Goal: Task Accomplishment & Management: Manage account settings

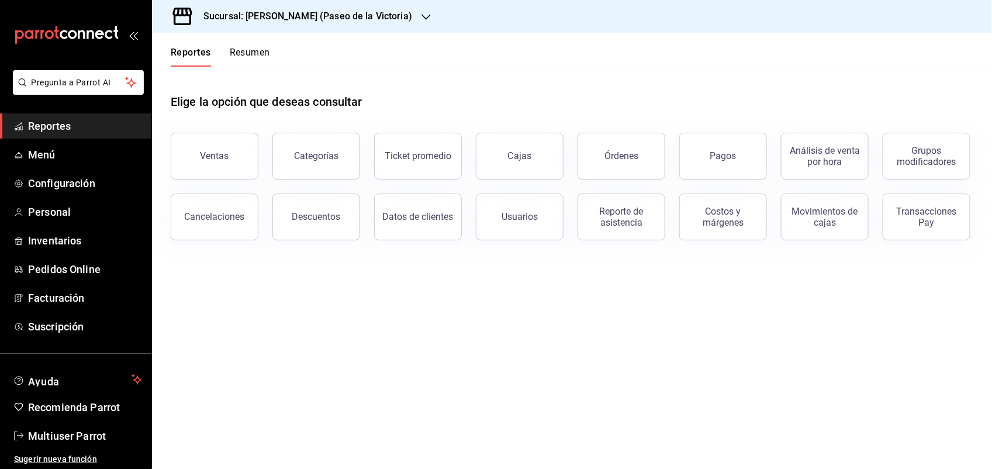
click at [421, 18] on icon "button" at bounding box center [425, 17] width 9 height 6
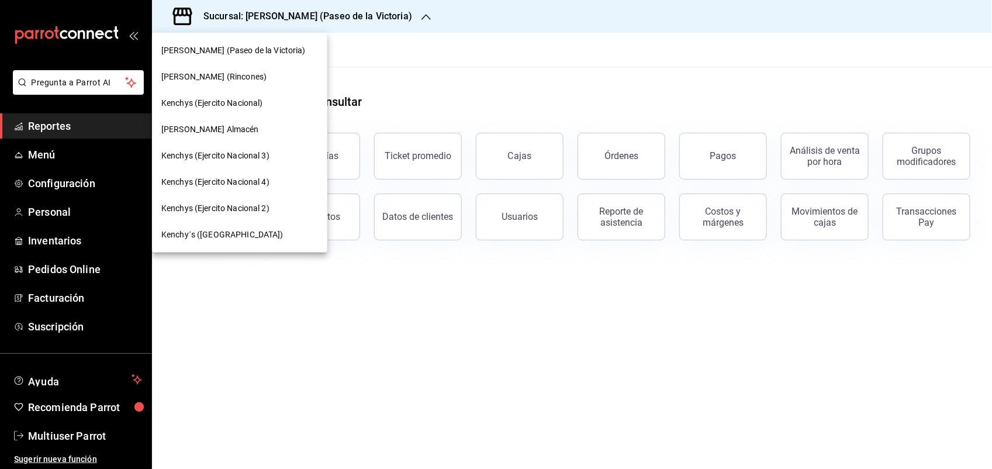
click at [495, 12] on div at bounding box center [496, 234] width 992 height 469
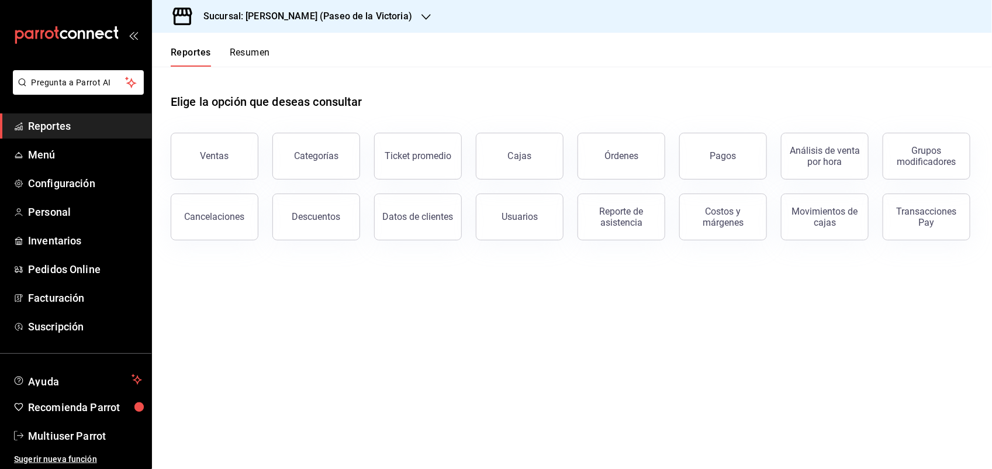
click at [510, 18] on div "Sucursal: [PERSON_NAME] (Paseo de la Victoria)" at bounding box center [572, 16] width 840 height 33
click at [421, 13] on icon "button" at bounding box center [425, 16] width 9 height 9
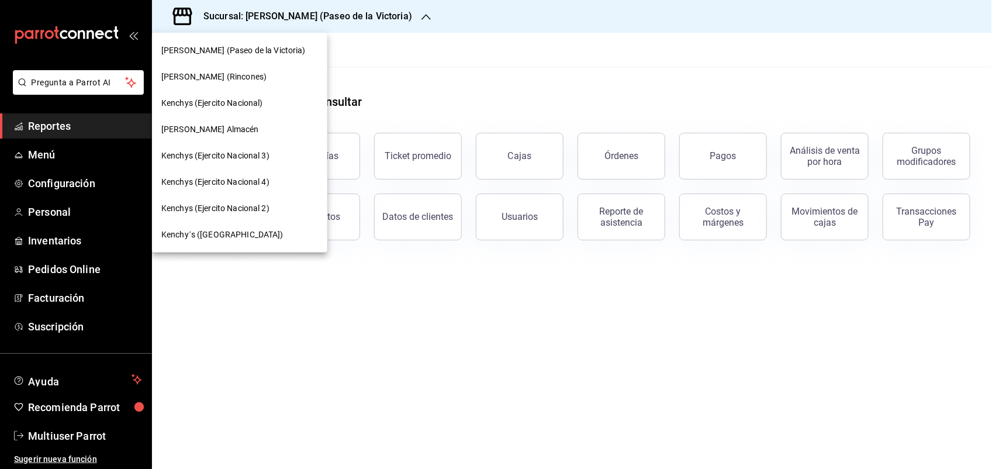
click at [390, 13] on div at bounding box center [496, 234] width 992 height 469
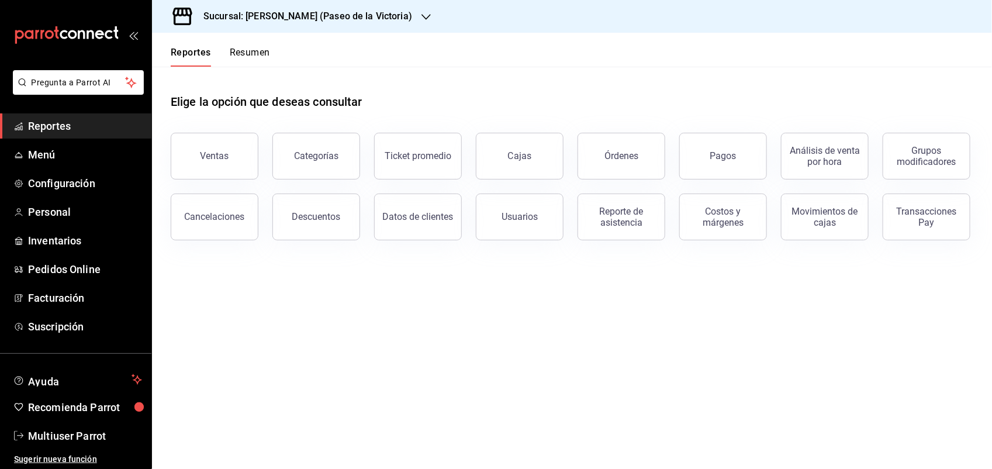
click at [382, 16] on div "Sucursal: [PERSON_NAME] (Paseo de la Victoria)" at bounding box center [298, 16] width 274 height 33
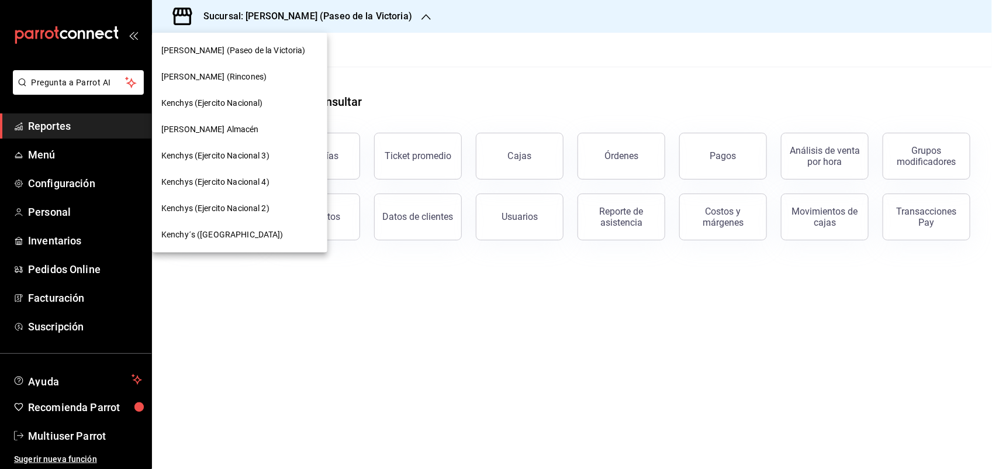
click at [501, 106] on div at bounding box center [496, 234] width 992 height 469
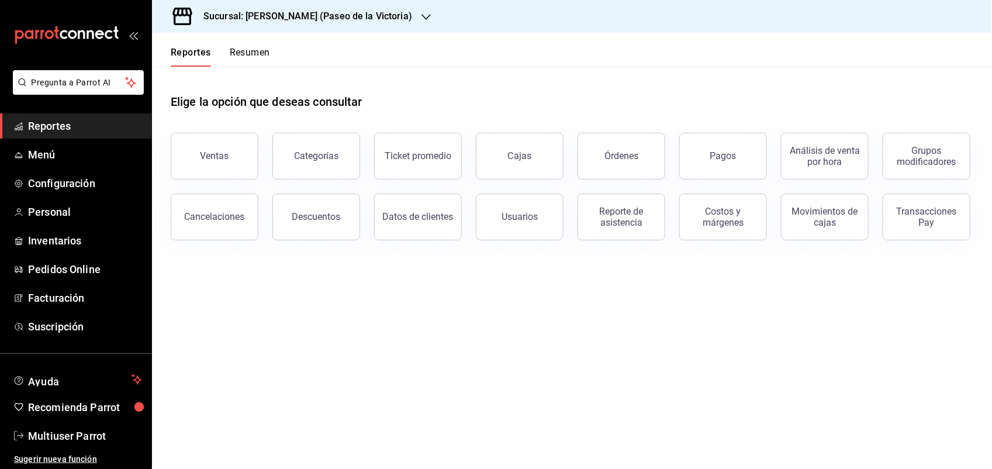
click at [656, 21] on div "Sucursal: [PERSON_NAME] (Paseo de la Victoria)" at bounding box center [572, 16] width 840 height 33
click at [44, 144] on link "Menú" at bounding box center [75, 154] width 151 height 25
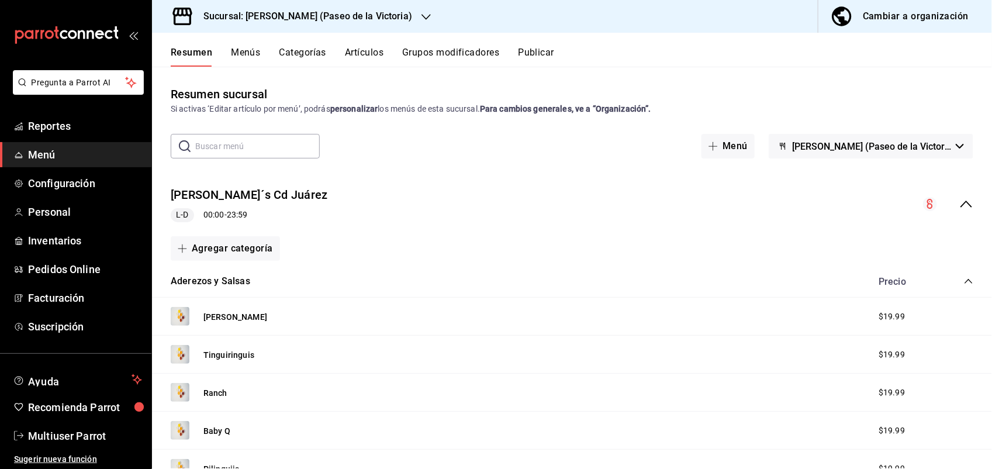
click at [390, 25] on div "Sucursal: [PERSON_NAME] (Paseo de la Victoria)" at bounding box center [298, 16] width 274 height 33
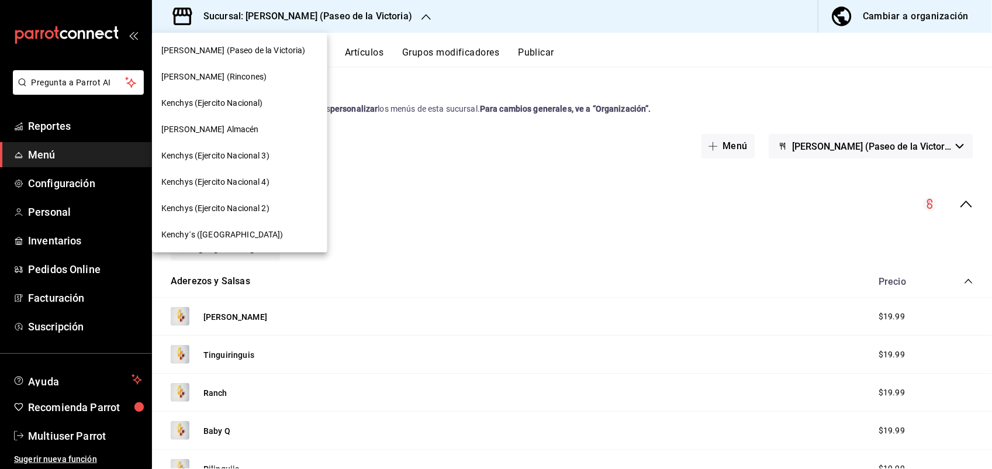
click at [390, 25] on div at bounding box center [496, 234] width 992 height 469
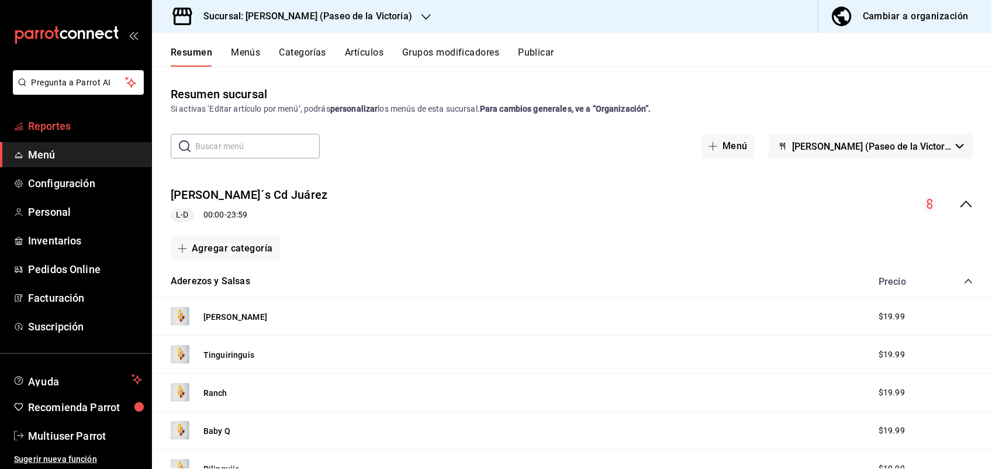
click at [96, 114] on link "Reportes" at bounding box center [75, 125] width 151 height 25
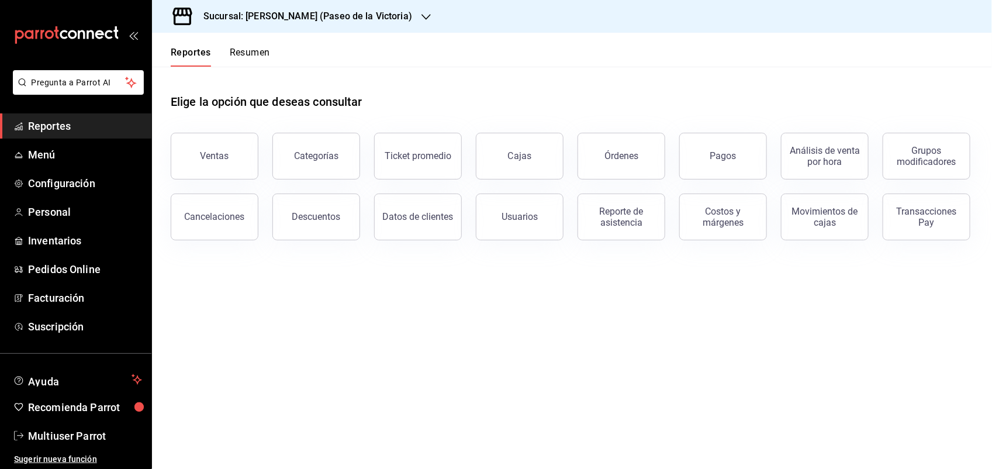
click at [421, 20] on icon "button" at bounding box center [425, 16] width 9 height 9
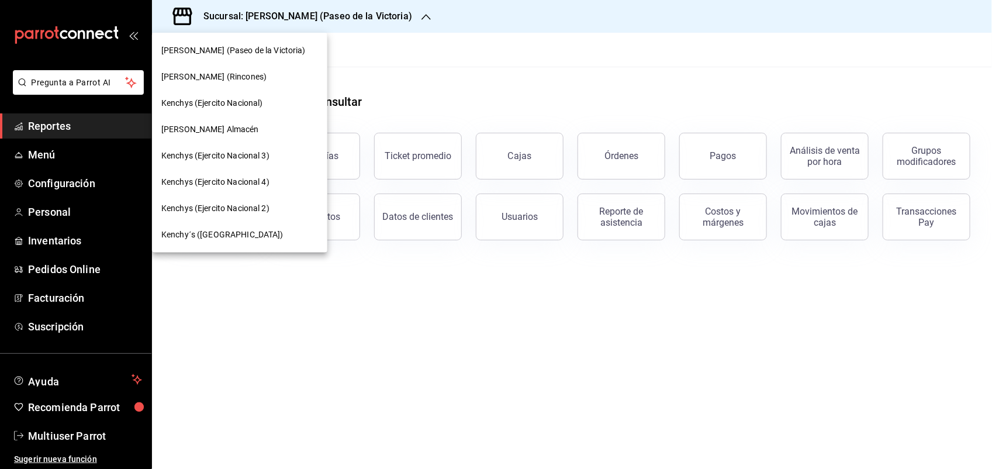
drag, startPoint x: 147, startPoint y: 247, endPoint x: 148, endPoint y: 281, distance: 34.5
click at [148, 281] on div at bounding box center [496, 234] width 992 height 469
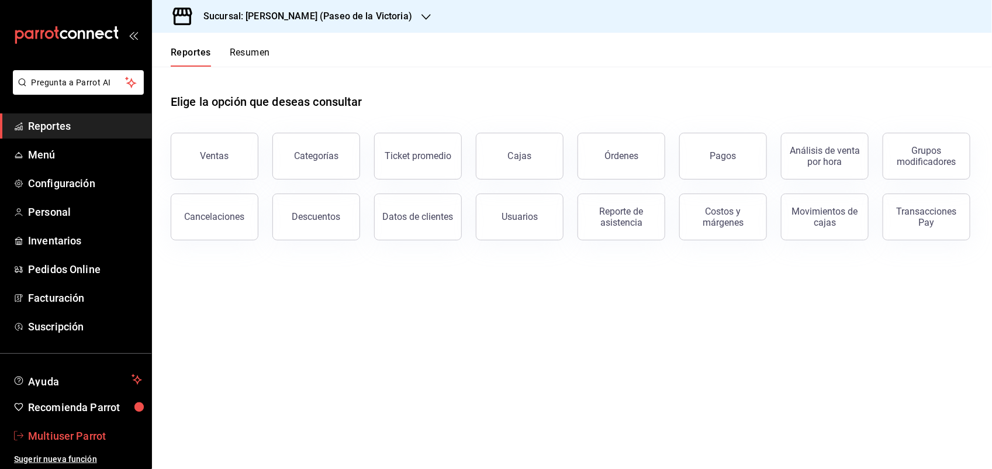
click at [62, 435] on span "Multiuser Parrot" at bounding box center [85, 436] width 114 height 16
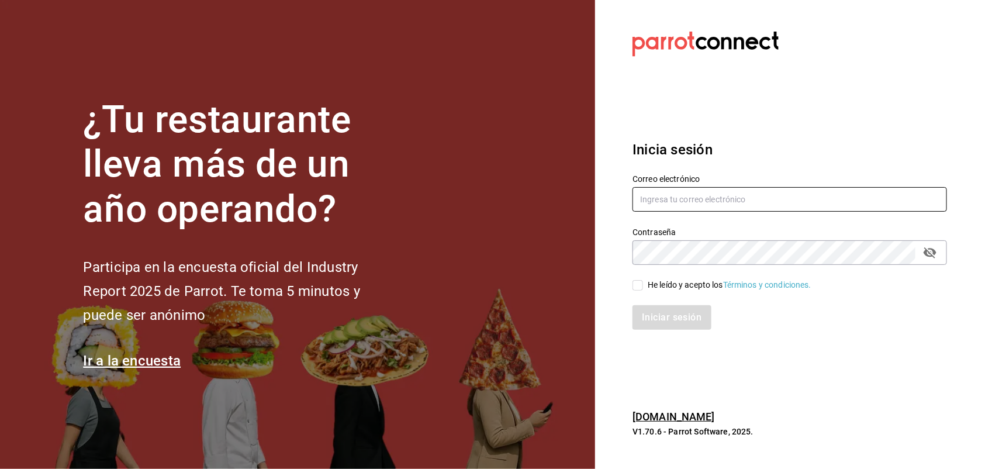
type input "[EMAIL_ADDRESS][PERSON_NAME][DOMAIN_NAME]"
click at [930, 250] on icon "passwordField" at bounding box center [930, 252] width 14 height 14
click at [635, 286] on input "He leído y acepto los Términos y condiciones." at bounding box center [637, 285] width 11 height 11
checkbox input "true"
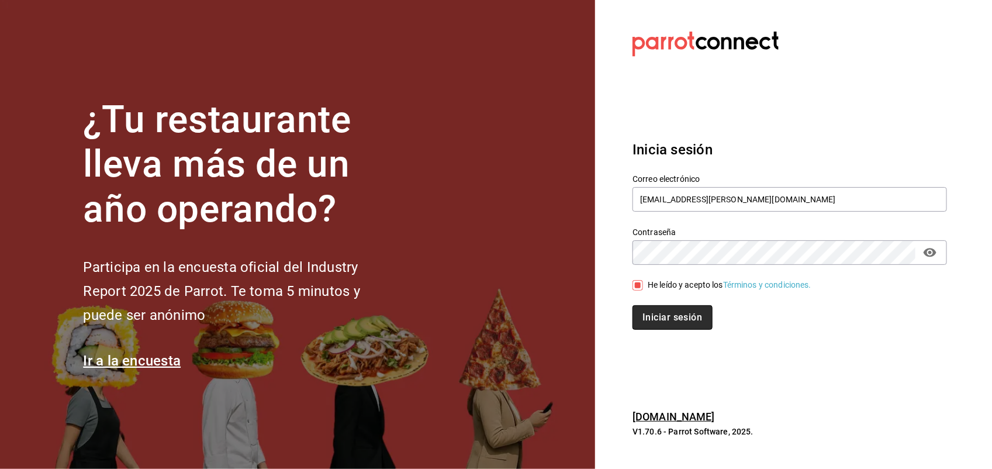
click at [653, 317] on button "Iniciar sesión" at bounding box center [671, 317] width 79 height 25
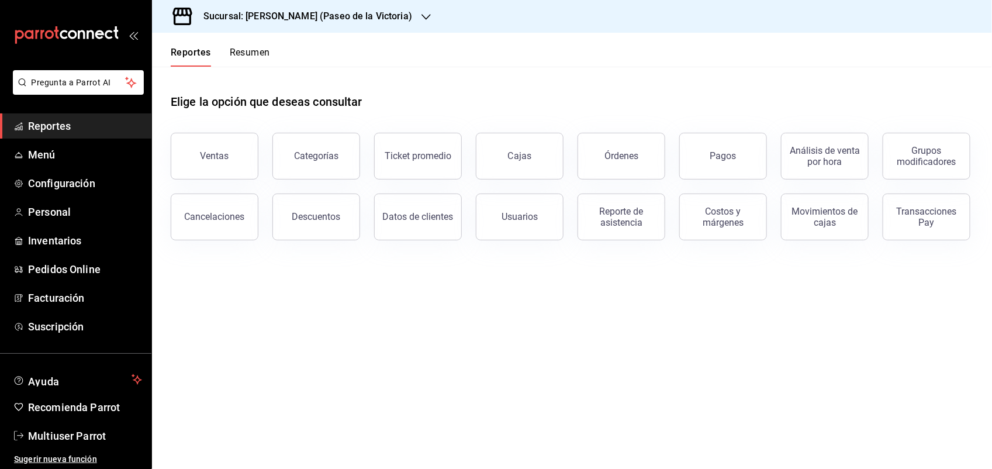
click at [421, 18] on icon "button" at bounding box center [425, 17] width 9 height 6
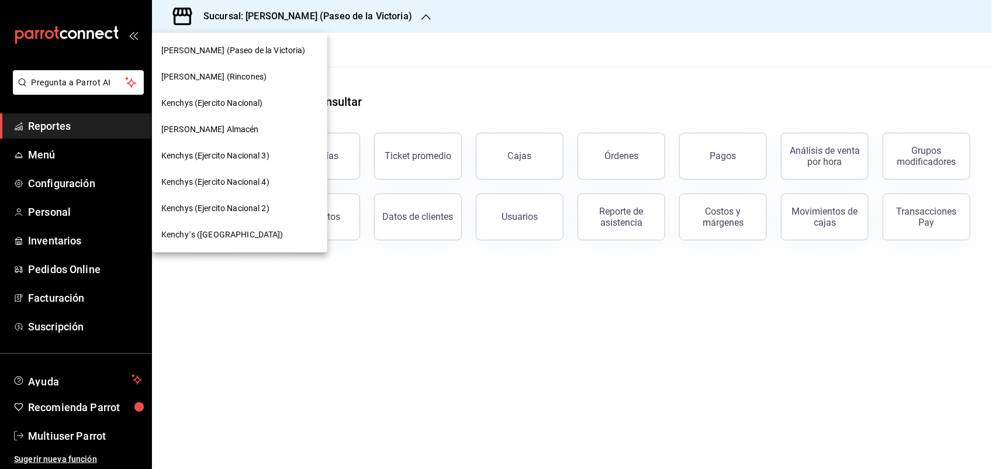
click at [806, 95] on div at bounding box center [496, 234] width 992 height 469
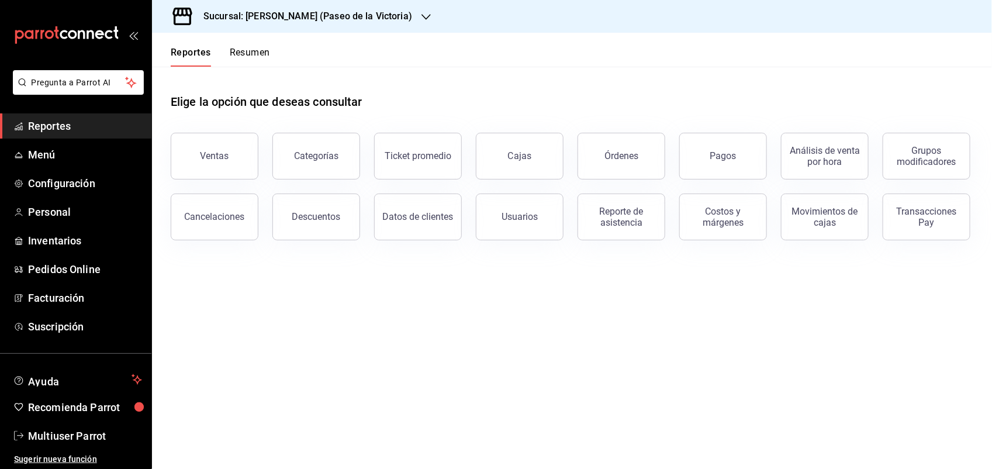
click at [278, 9] on h3 "Sucursal: [PERSON_NAME] (Paseo de la Victoria)" at bounding box center [303, 16] width 218 height 14
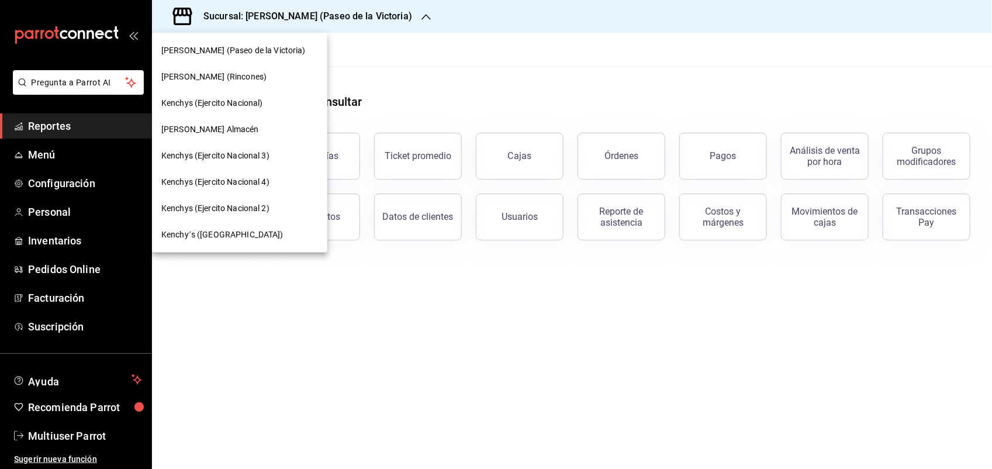
click at [515, 76] on div at bounding box center [496, 234] width 992 height 469
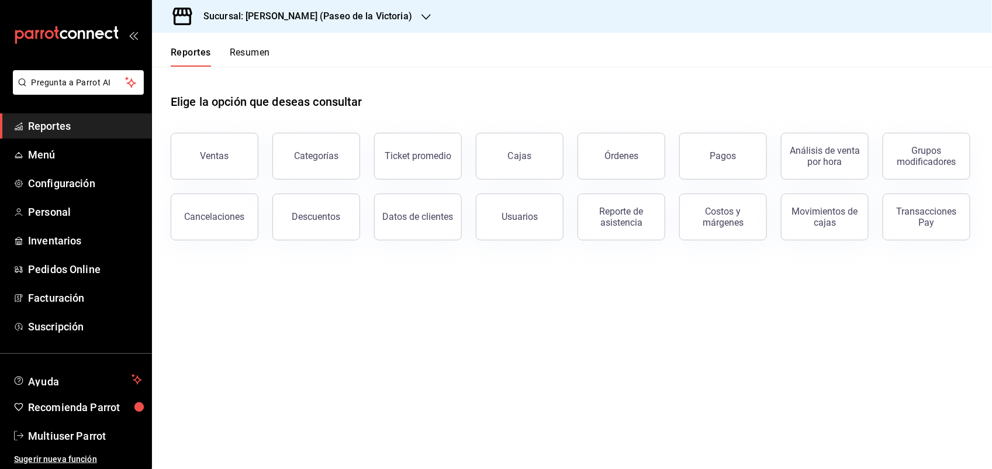
click at [421, 16] on icon "button" at bounding box center [425, 16] width 9 height 9
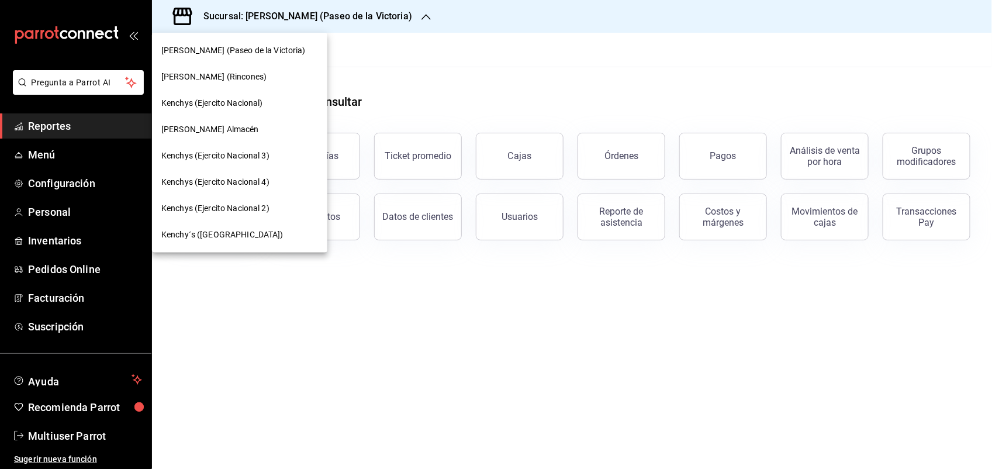
click at [574, 42] on div at bounding box center [496, 234] width 992 height 469
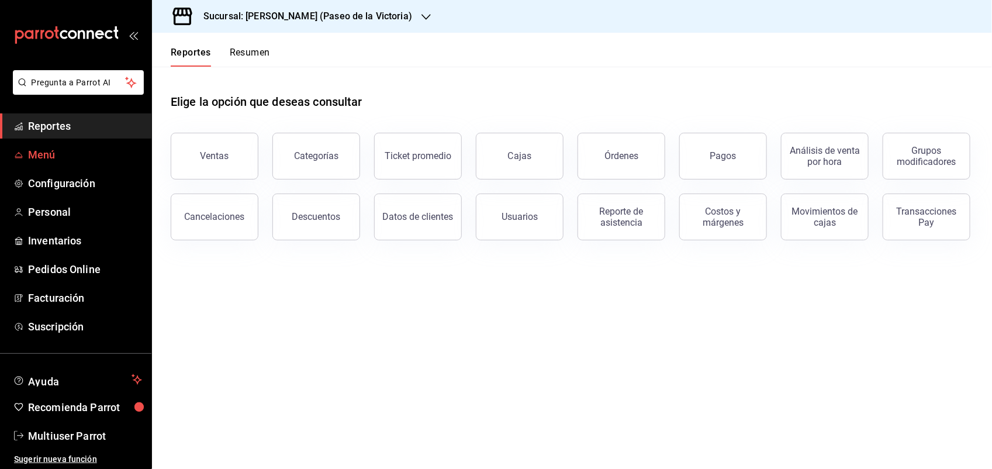
click at [41, 153] on span "Menú" at bounding box center [85, 155] width 114 height 16
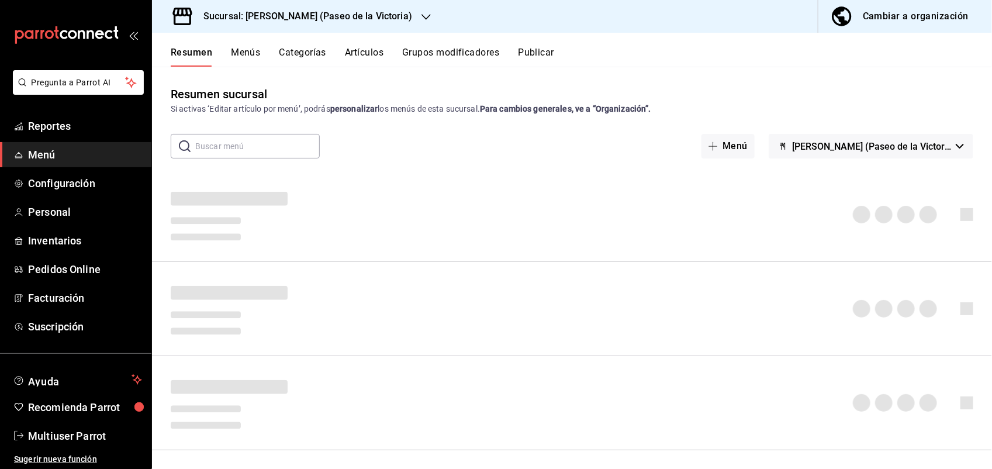
click at [920, 18] on div "Cambiar a organización" at bounding box center [915, 16] width 106 height 16
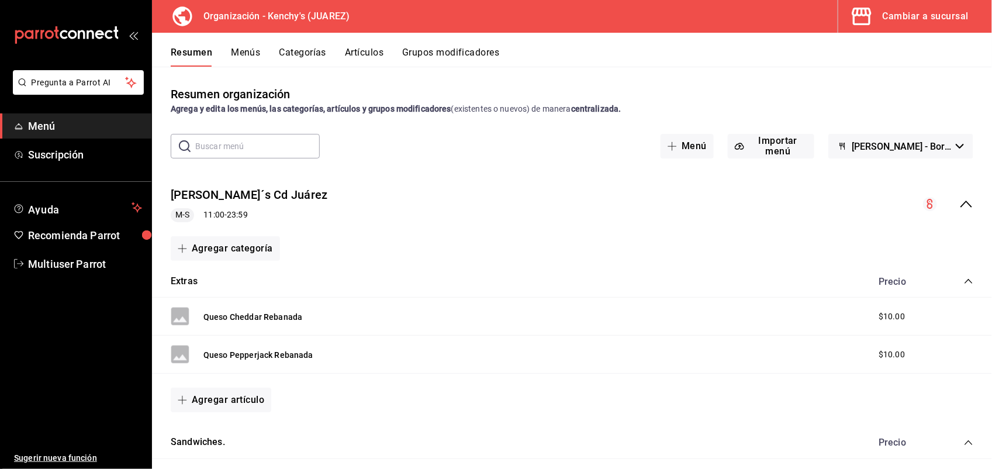
click at [959, 205] on icon "collapse-menu-row" at bounding box center [966, 204] width 14 height 14
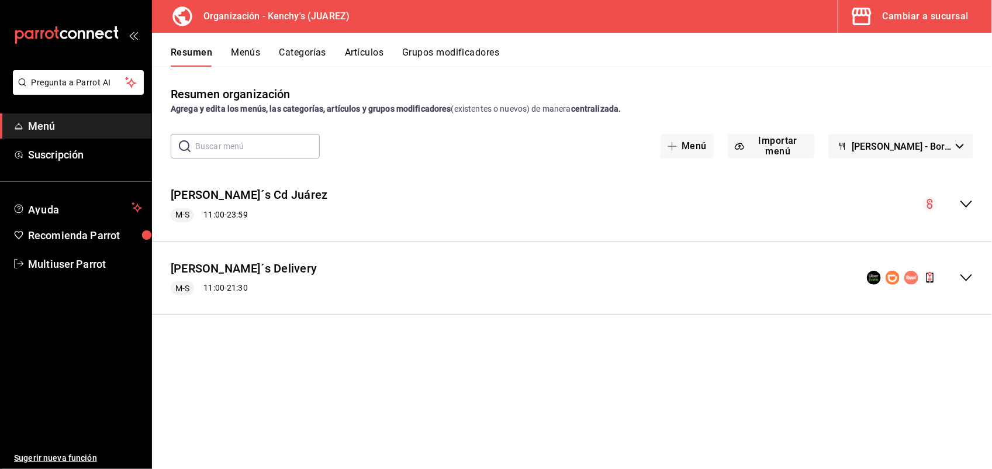
click at [964, 206] on icon "collapse-menu-row" at bounding box center [966, 204] width 14 height 14
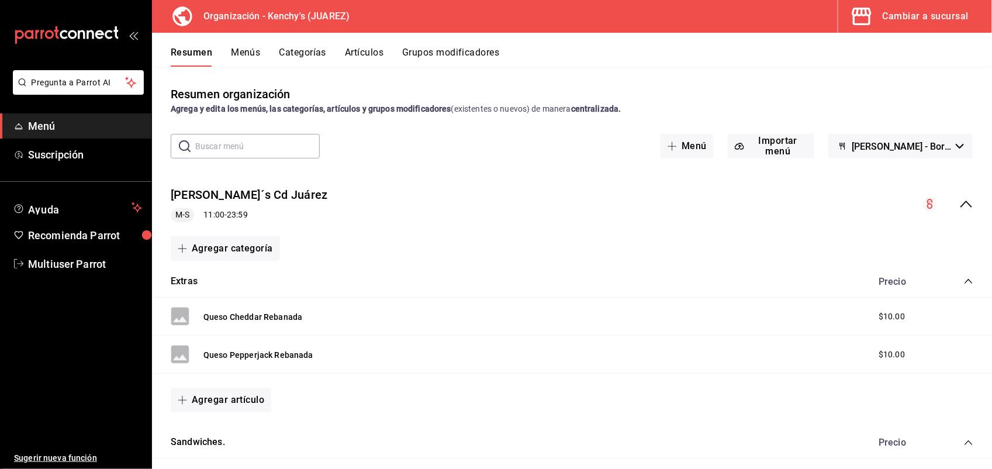
click at [310, 47] on button "Categorías" at bounding box center [302, 57] width 47 height 20
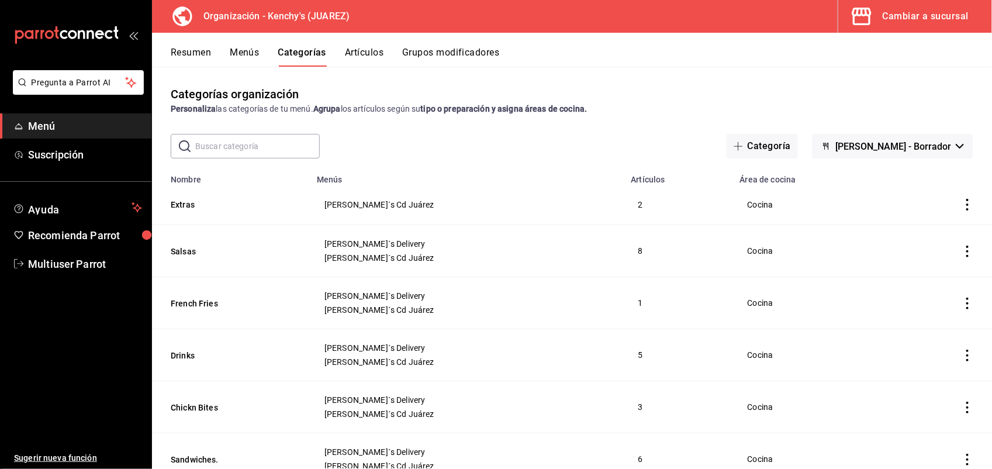
click at [35, 124] on span "Menú" at bounding box center [85, 126] width 114 height 16
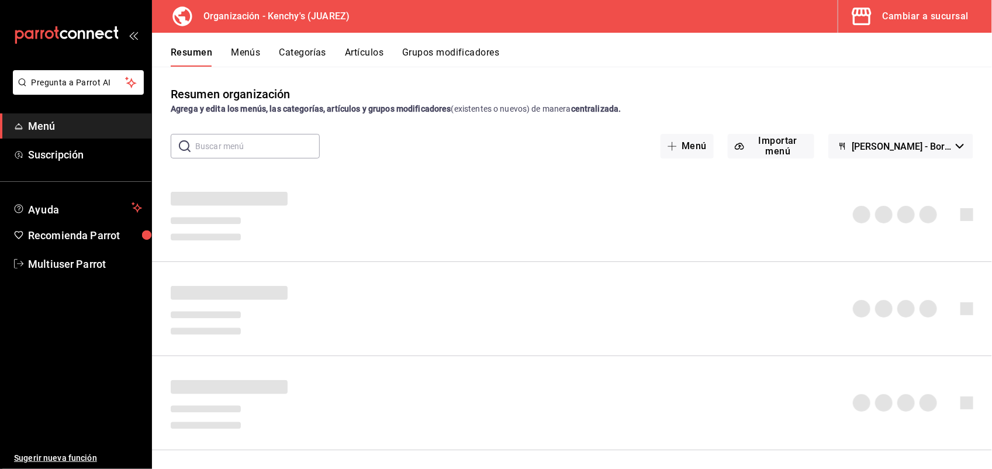
click at [912, 19] on div "Cambiar a sucursal" at bounding box center [925, 16] width 86 height 16
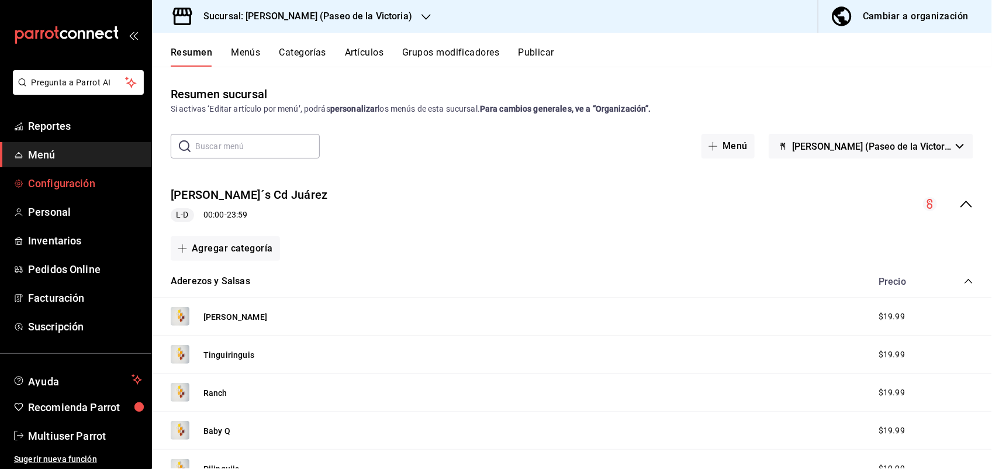
click at [91, 179] on span "Configuración" at bounding box center [85, 183] width 114 height 16
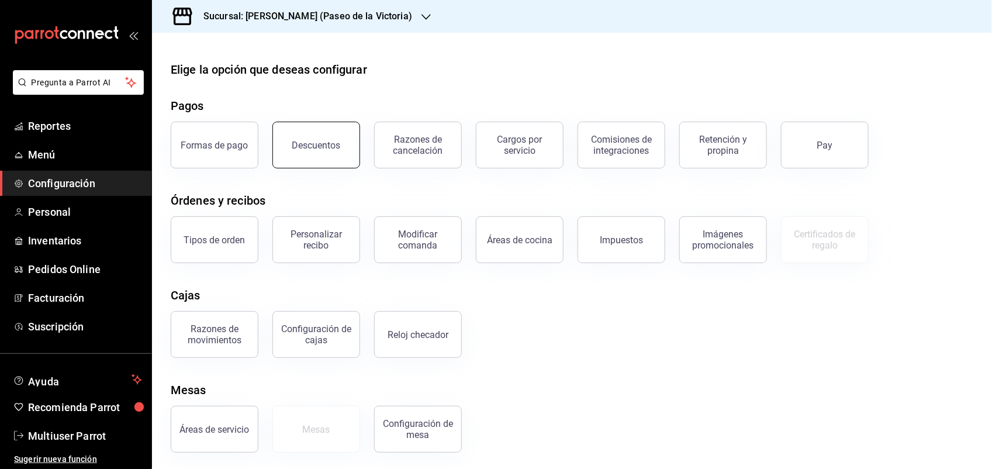
click at [342, 150] on button "Descuentos" at bounding box center [316, 145] width 88 height 47
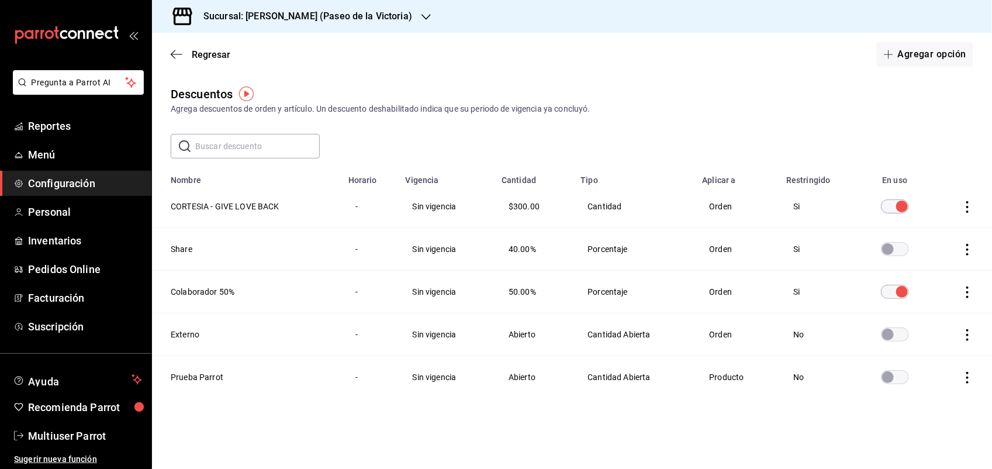
click at [970, 335] on icon "actions" at bounding box center [967, 335] width 12 height 12
click at [927, 345] on span "Eliminar" at bounding box center [914, 352] width 51 height 14
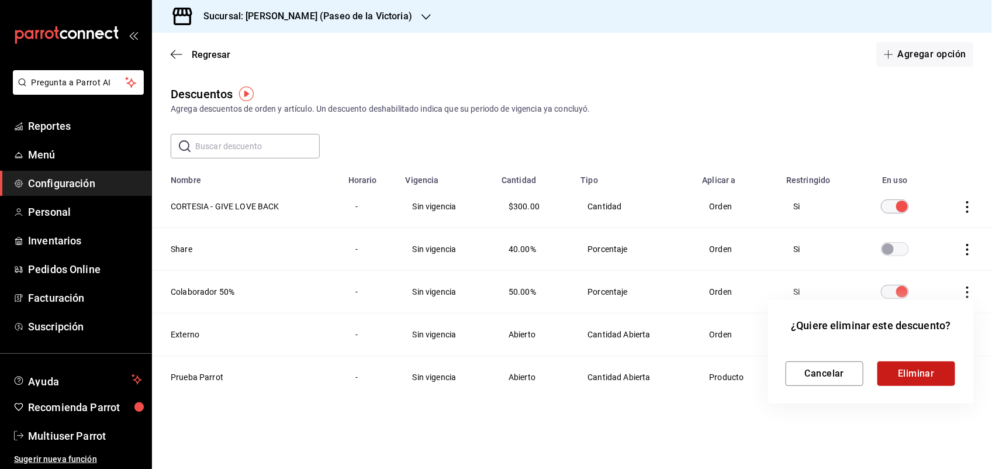
click at [924, 366] on button "Eliminar" at bounding box center [916, 373] width 78 height 25
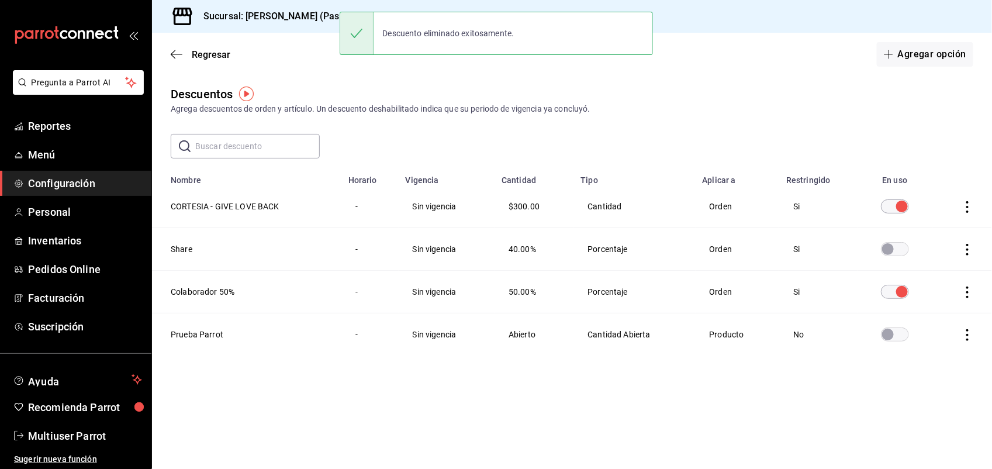
click at [966, 339] on icon "actions" at bounding box center [967, 335] width 12 height 12
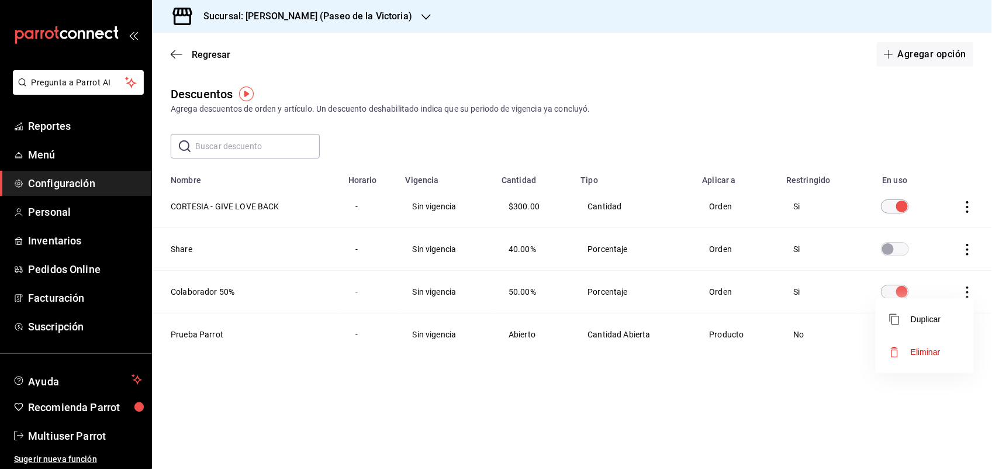
click at [936, 352] on span "Eliminar" at bounding box center [925, 351] width 30 height 9
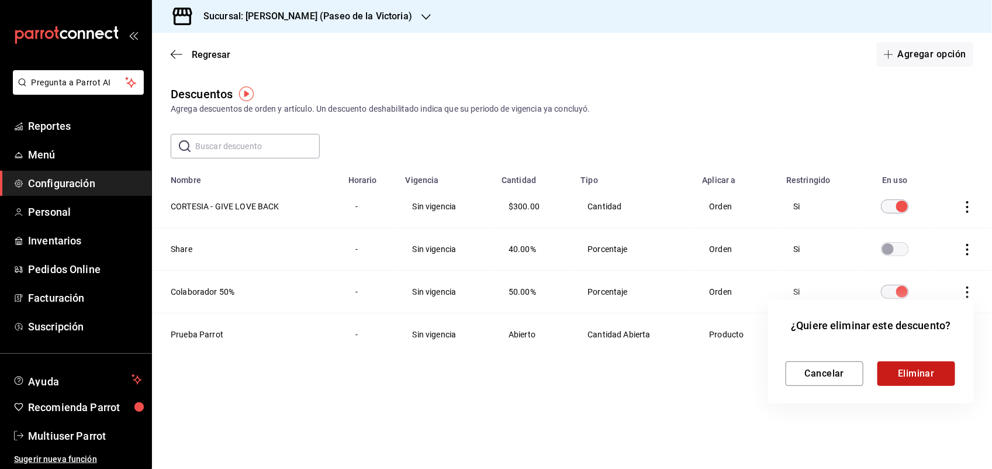
click at [927, 369] on button "Eliminar" at bounding box center [916, 373] width 78 height 25
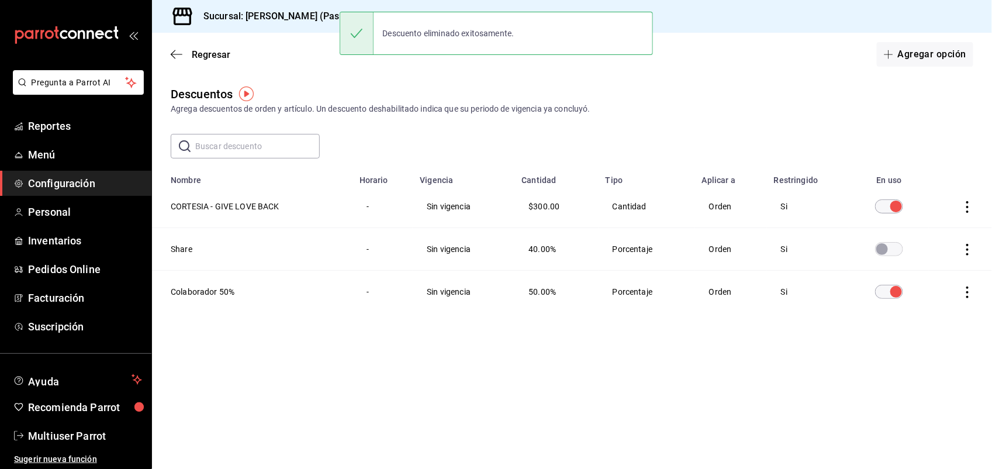
click at [968, 249] on icon "actions" at bounding box center [967, 250] width 12 height 12
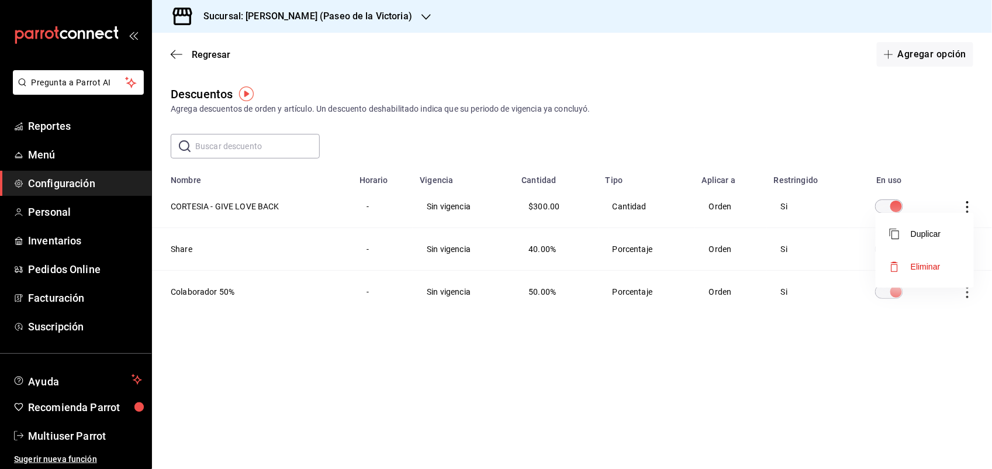
click at [942, 269] on li "Eliminar" at bounding box center [924, 266] width 98 height 33
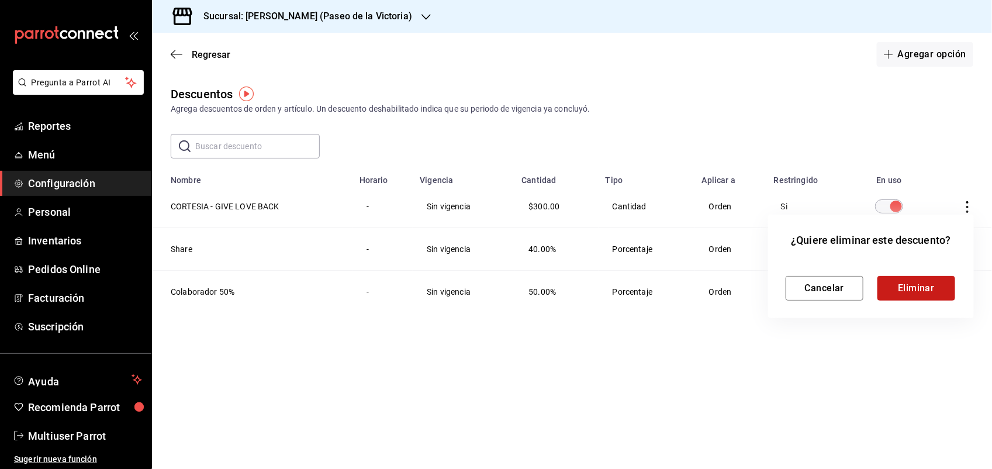
click at [940, 288] on button "Eliminar" at bounding box center [916, 288] width 78 height 25
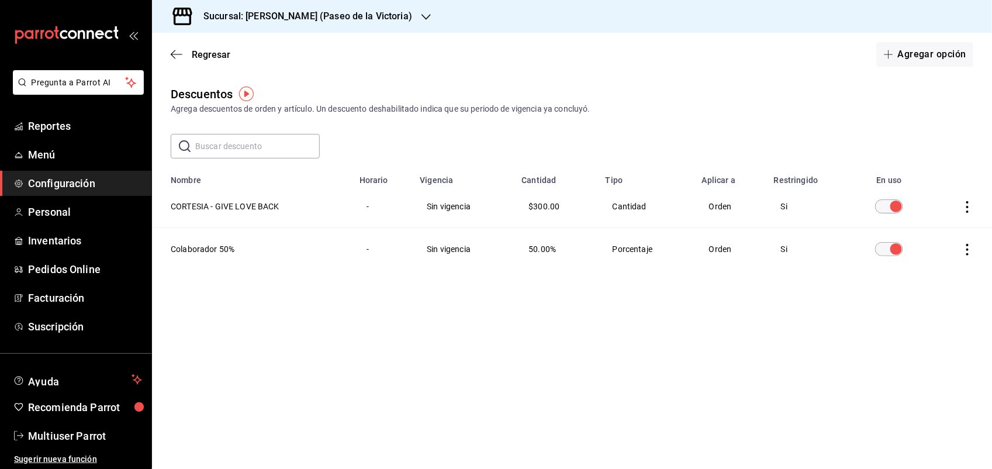
click at [965, 209] on icon "actions" at bounding box center [967, 207] width 12 height 12
click at [751, 113] on div at bounding box center [496, 234] width 992 height 469
click at [266, 206] on th "CORTESIA - GIVE LOVE BACK" at bounding box center [252, 206] width 200 height 43
click at [940, 56] on button "Agregar opción" at bounding box center [924, 54] width 96 height 25
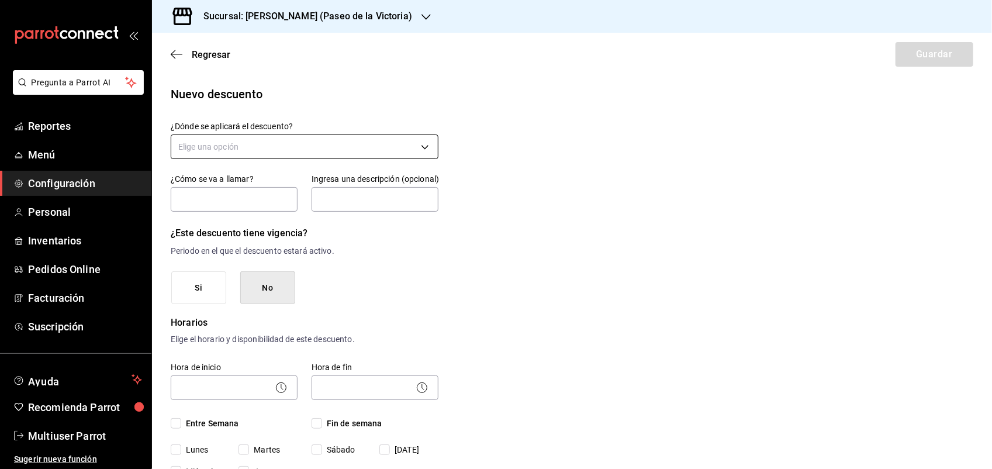
click at [421, 144] on body "Pregunta a Parrot AI Reportes Menú Configuración Personal Inventarios Pedidos O…" at bounding box center [496, 234] width 992 height 469
click at [254, 200] on li "Orden completa" at bounding box center [302, 202] width 263 height 19
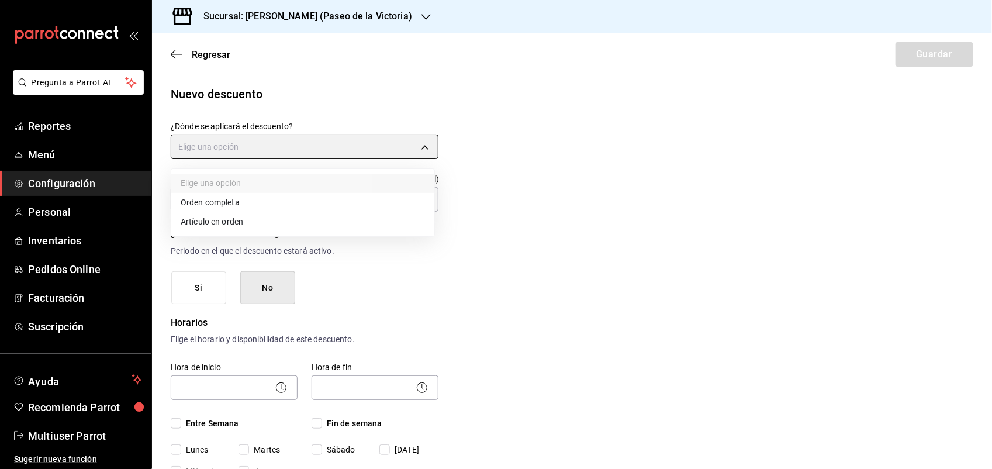
type input "ORDER"
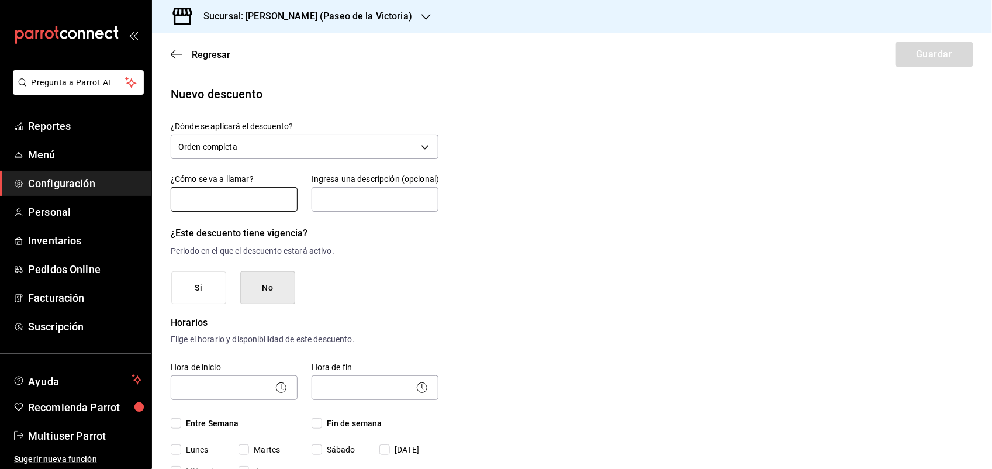
click at [253, 203] on input "text" at bounding box center [234, 199] width 127 height 25
type input "CORTESIA - GENERAL"
click at [387, 195] on input "text" at bounding box center [374, 199] width 127 height 25
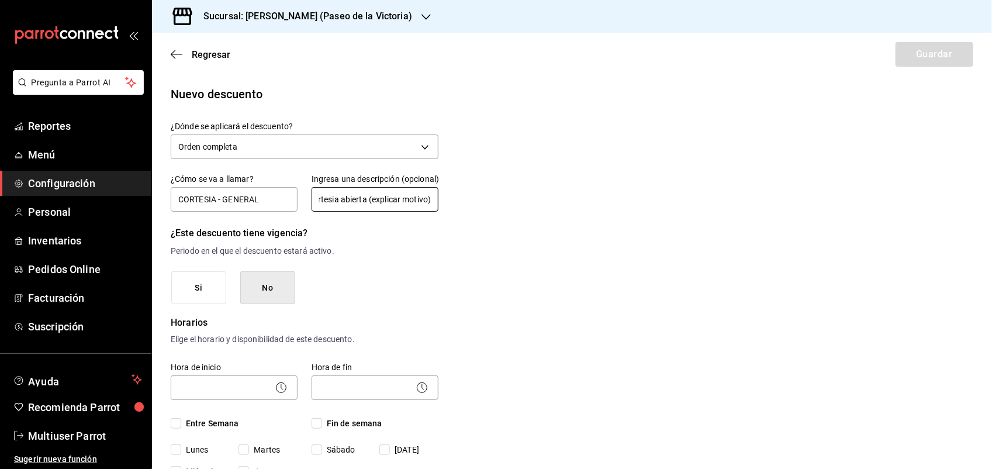
type input "Cortesia abierta (explicar motivo)"
click at [257, 292] on button "No" at bounding box center [267, 287] width 55 height 33
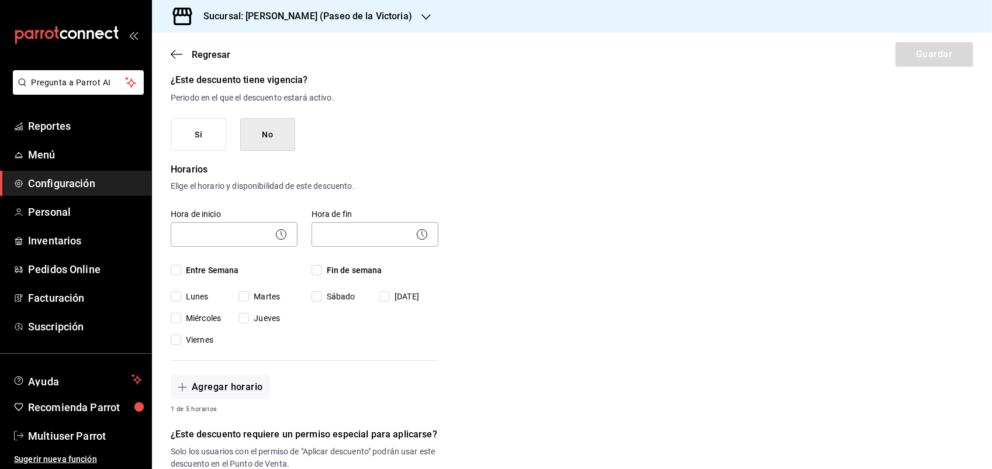
scroll to position [162, 0]
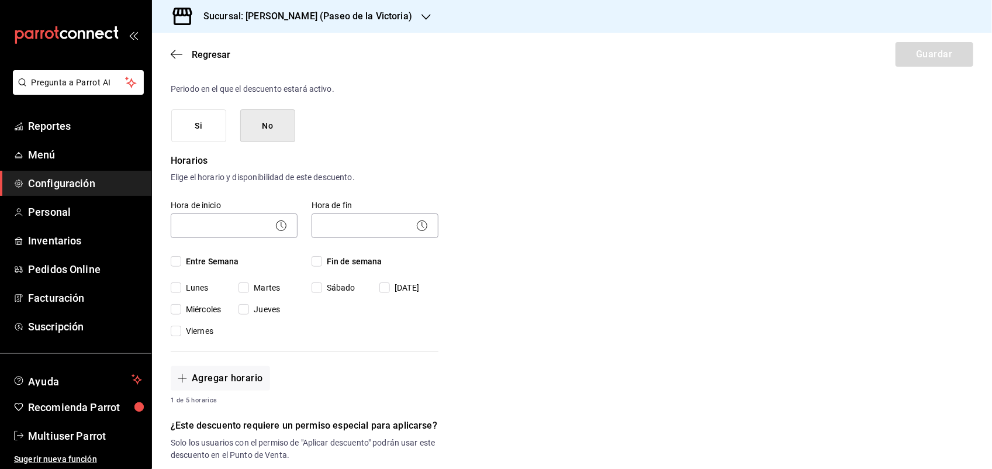
click at [203, 135] on button "Si" at bounding box center [198, 125] width 55 height 33
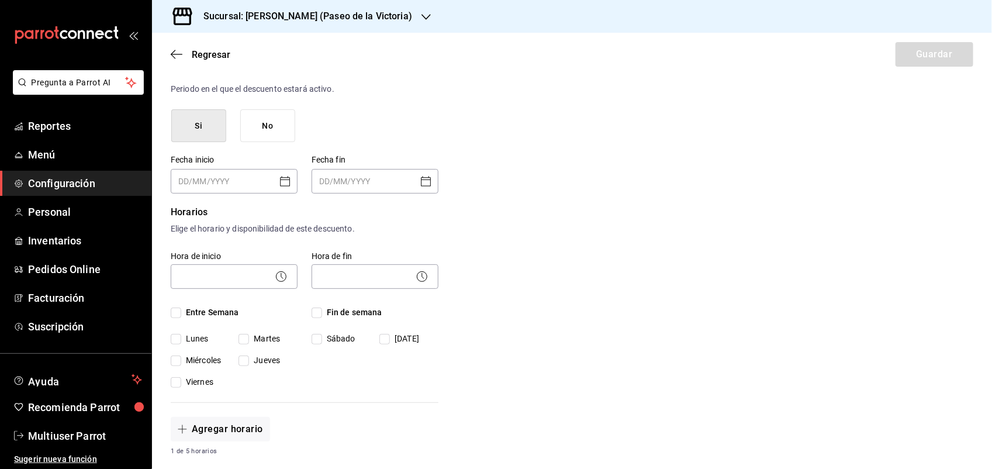
click at [248, 133] on button "No" at bounding box center [267, 125] width 55 height 33
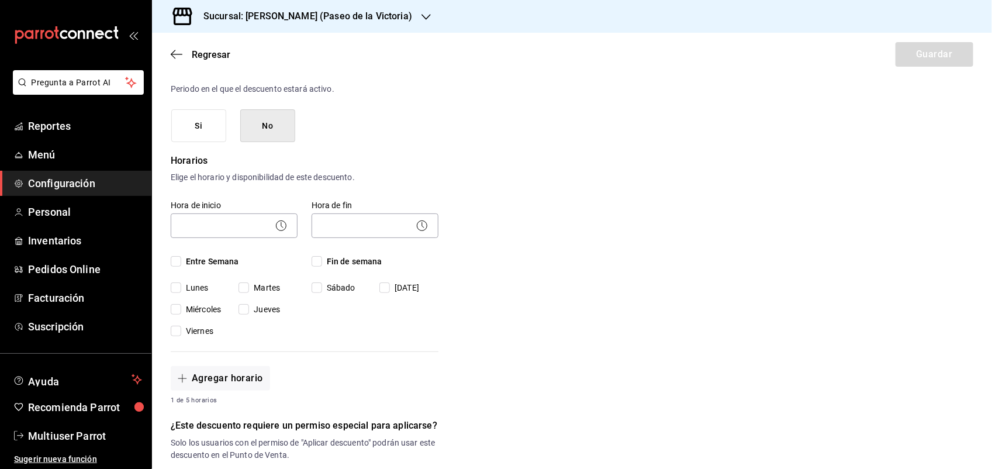
click at [185, 263] on span "Entre Semana" at bounding box center [210, 261] width 58 height 12
click at [181, 263] on input "Entre Semana" at bounding box center [176, 261] width 11 height 11
checkbox input "true"
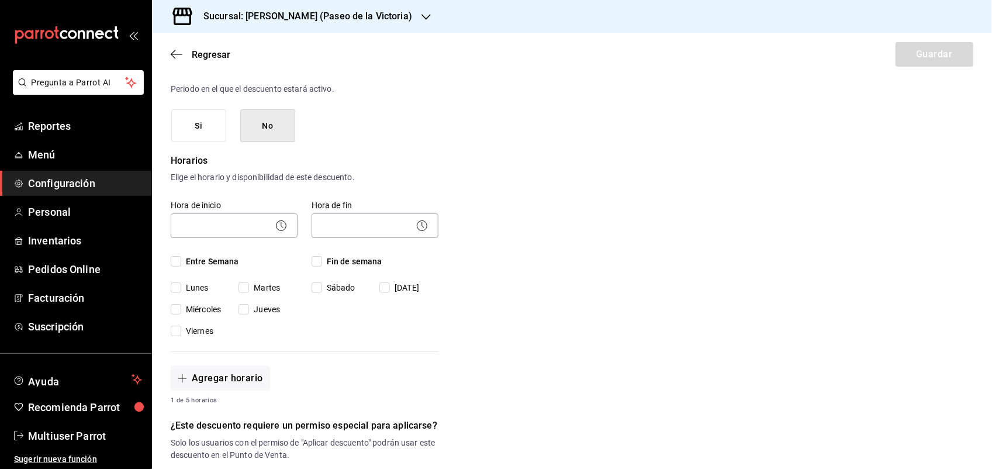
checkbox input "true"
click at [317, 261] on input "Fin de semana" at bounding box center [316, 261] width 11 height 11
checkbox input "true"
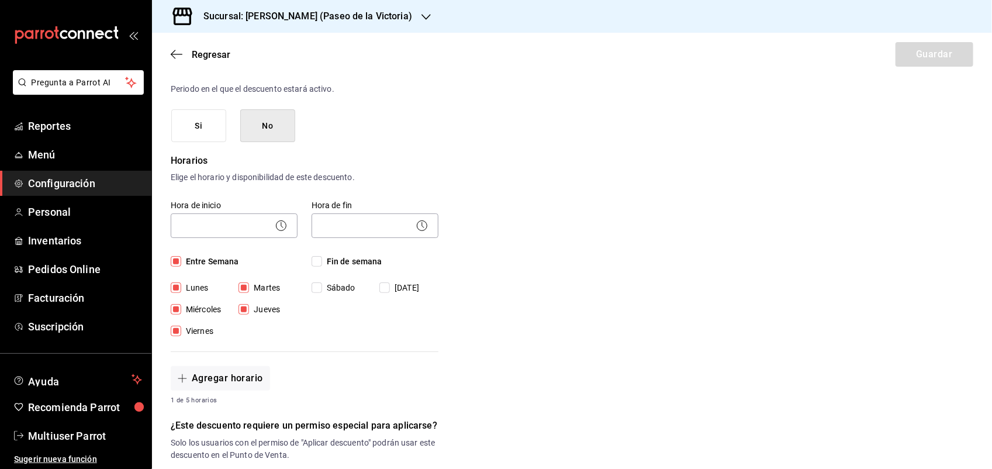
checkbox input "true"
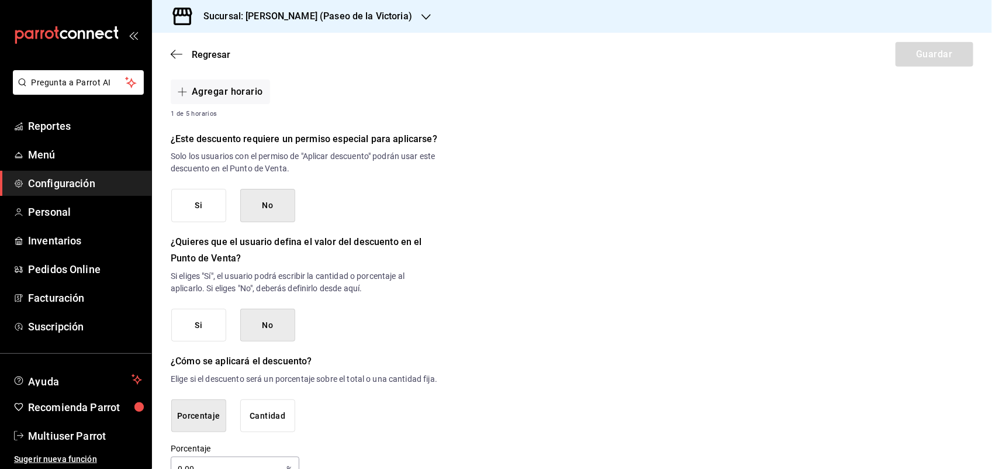
scroll to position [453, 0]
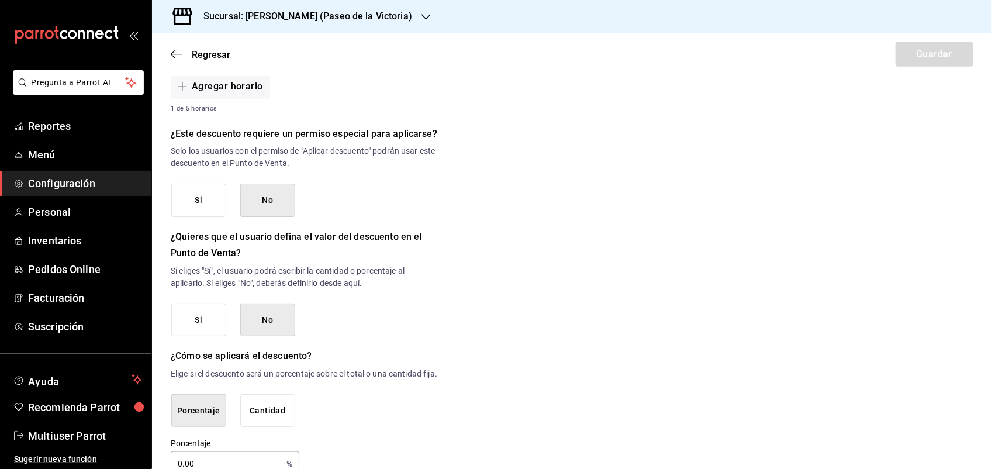
click at [220, 193] on button "Si" at bounding box center [198, 199] width 55 height 33
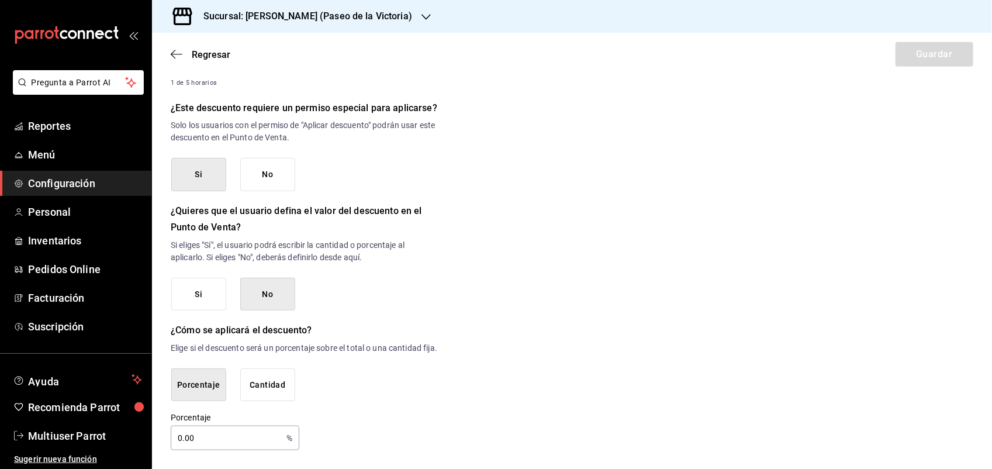
click at [254, 440] on input "0.00" at bounding box center [226, 437] width 111 height 23
type input "0"
type input "100"
click at [290, 389] on button "Cantidad" at bounding box center [267, 384] width 55 height 33
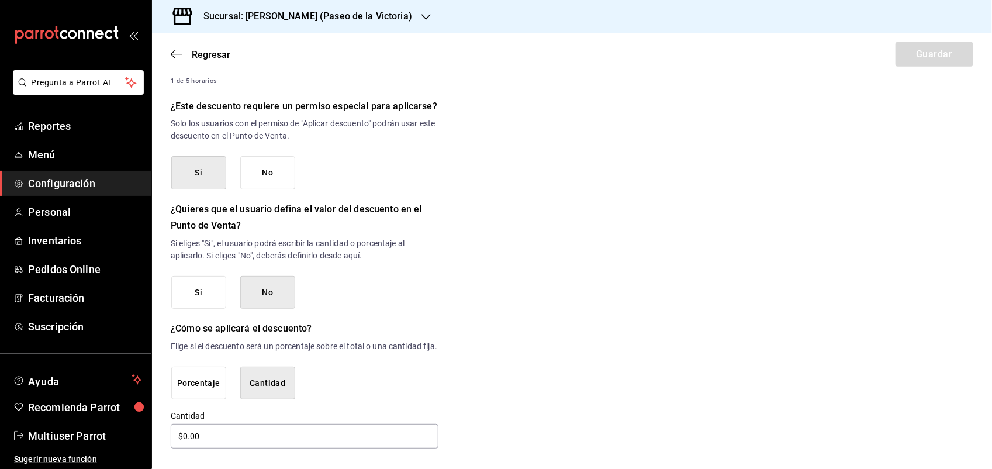
click at [176, 374] on button "Porcentaje" at bounding box center [198, 382] width 55 height 33
click at [200, 436] on input "0.00" at bounding box center [226, 437] width 111 height 23
type input "0"
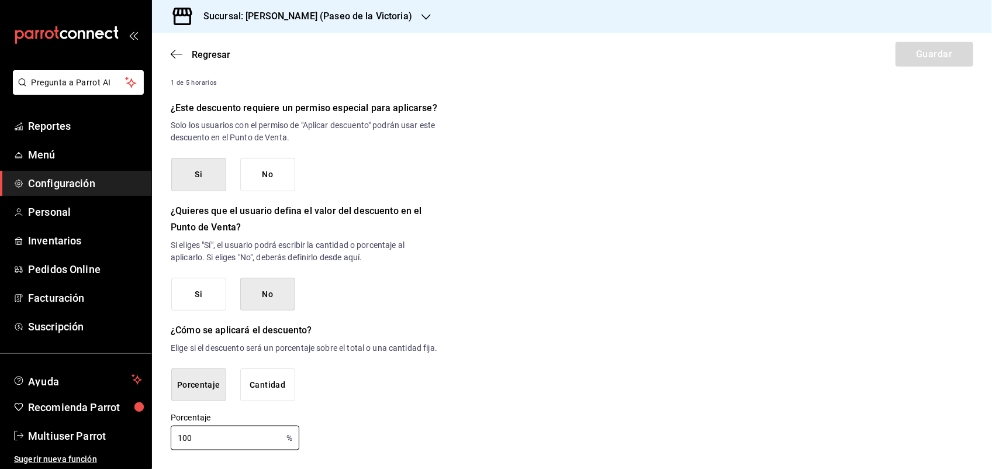
type input "100"
click at [207, 278] on button "Si" at bounding box center [198, 294] width 55 height 33
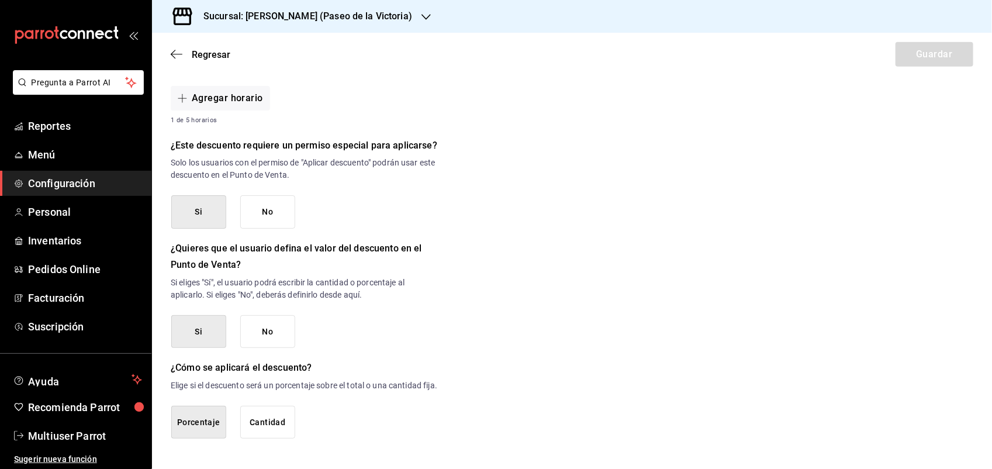
click at [188, 418] on button "Porcentaje" at bounding box center [198, 422] width 55 height 33
click at [281, 327] on button "No" at bounding box center [267, 331] width 55 height 33
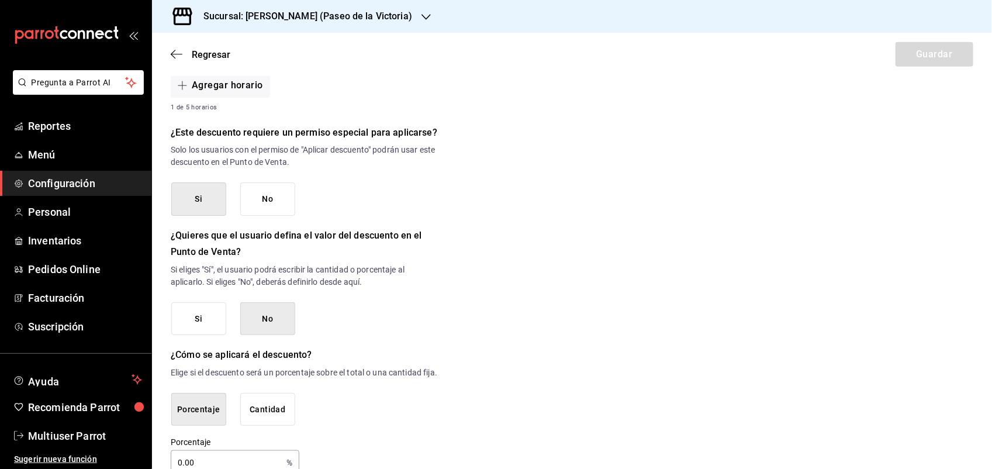
scroll to position [492, 0]
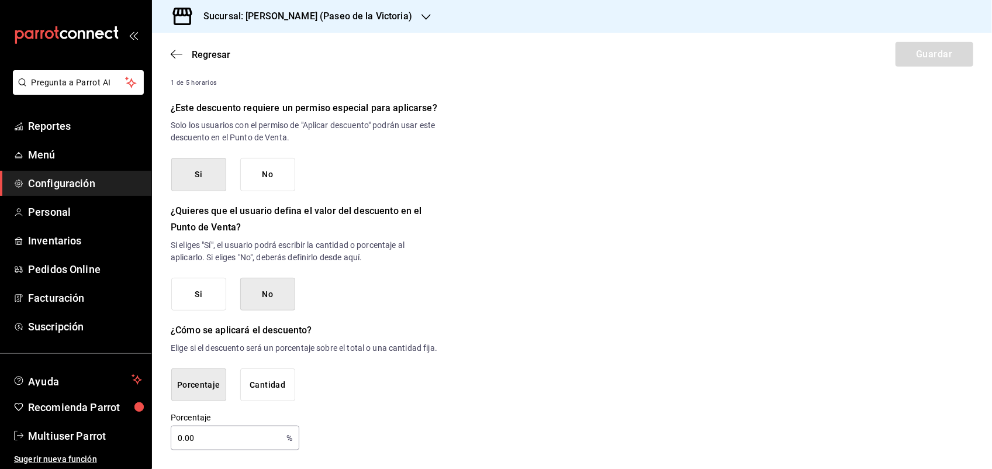
click at [206, 439] on input "0.00" at bounding box center [226, 437] width 111 height 23
type input "0"
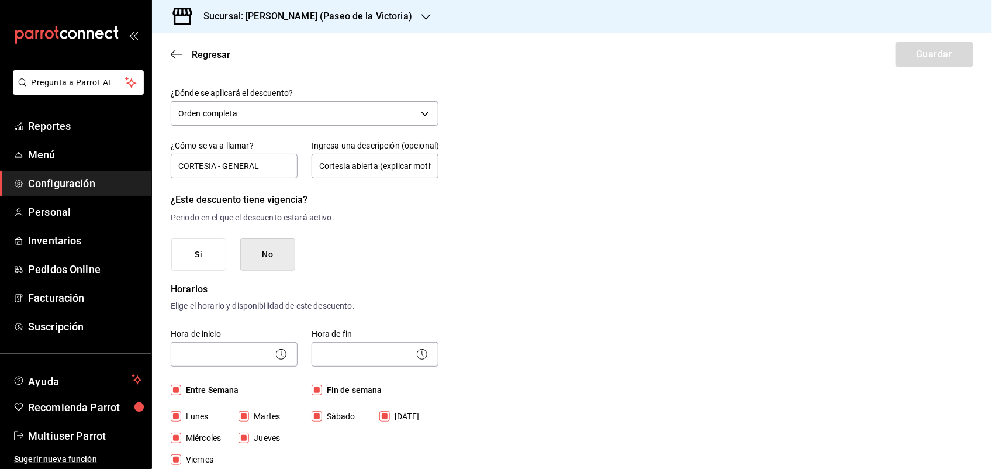
scroll to position [32, 0]
type input "100"
click at [262, 355] on body "Pregunta a Parrot AI Reportes Menú Configuración Personal Inventarios Pedidos O…" at bounding box center [496, 234] width 992 height 469
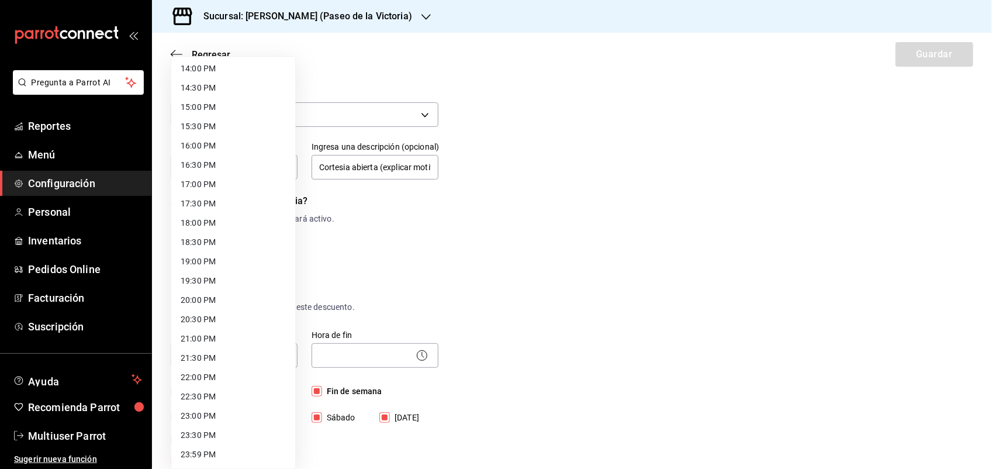
scroll to position [0, 0]
click at [195, 413] on li "09:00 AM" at bounding box center [233, 417] width 124 height 19
type input "09:00"
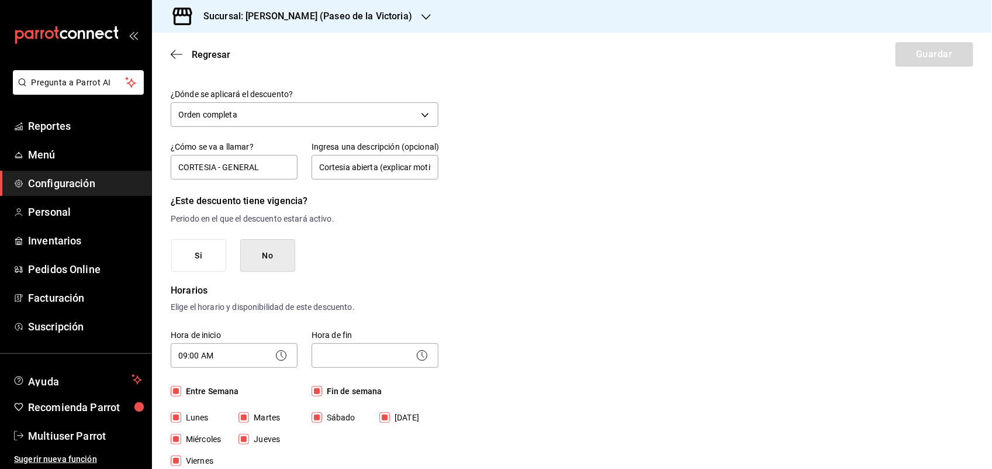
click at [415, 358] on icon at bounding box center [422, 355] width 14 height 14
click at [396, 351] on body "Pregunta a Parrot AI Reportes Menú Configuración Personal Inventarios Pedidos O…" at bounding box center [496, 234] width 992 height 469
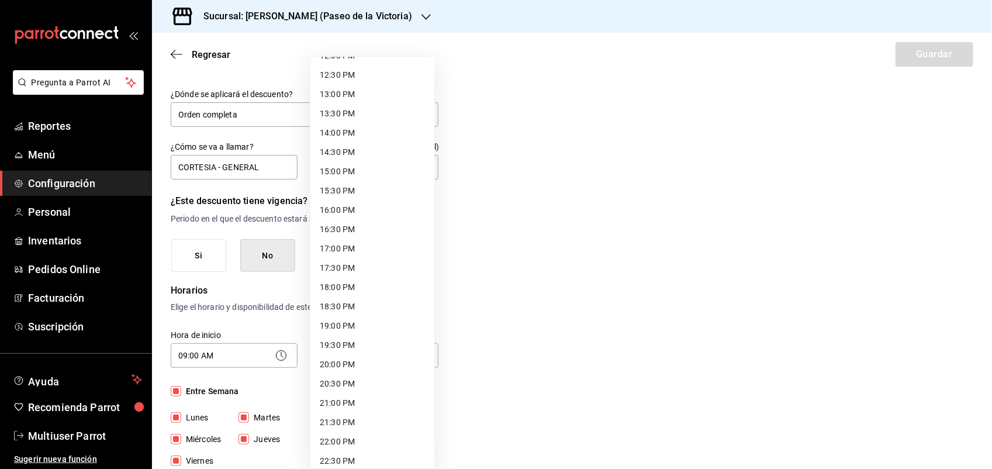
scroll to position [542, 0]
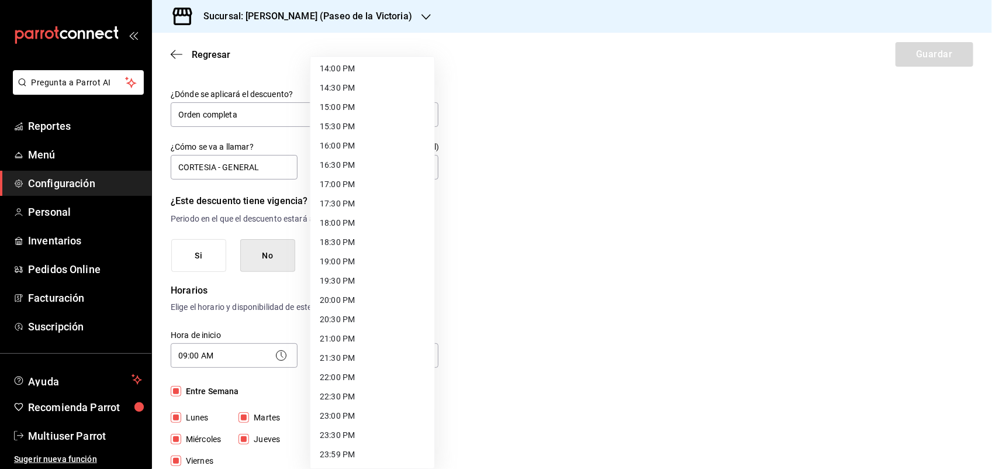
click at [345, 375] on li "22:00 PM" at bounding box center [372, 377] width 124 height 19
type input "22:00"
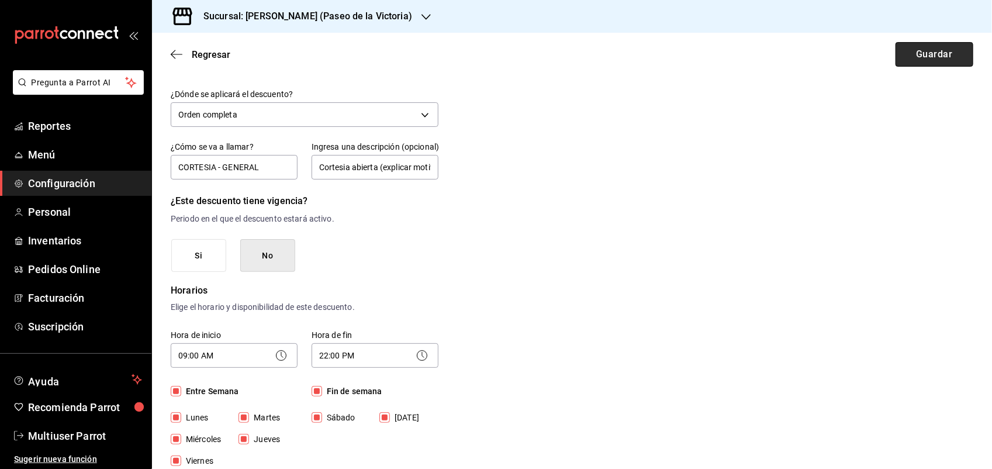
click at [939, 50] on button "Guardar" at bounding box center [934, 54] width 78 height 25
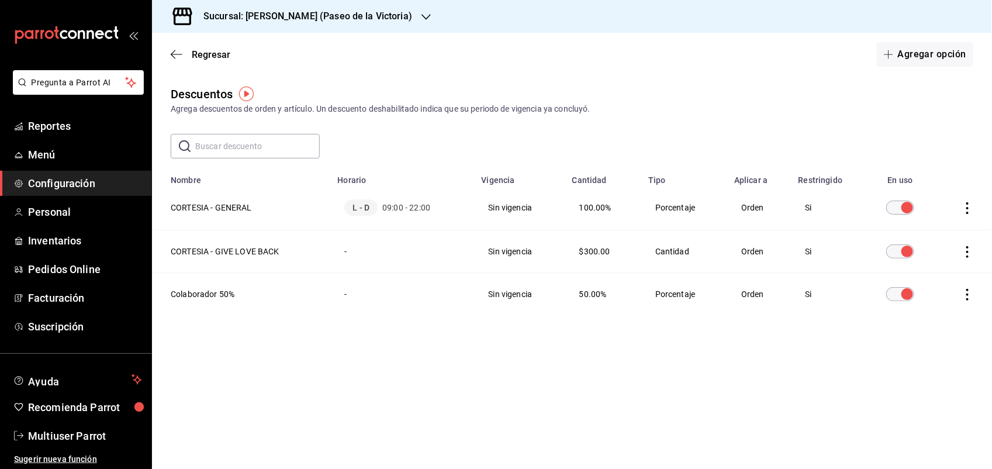
click at [246, 92] on img "button" at bounding box center [246, 93] width 15 height 15
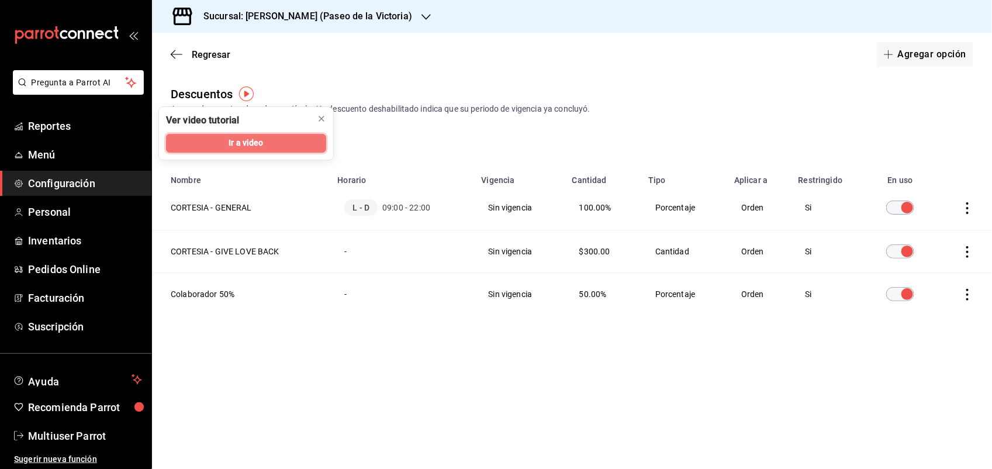
click at [298, 149] on button "Ir a video" at bounding box center [246, 143] width 160 height 19
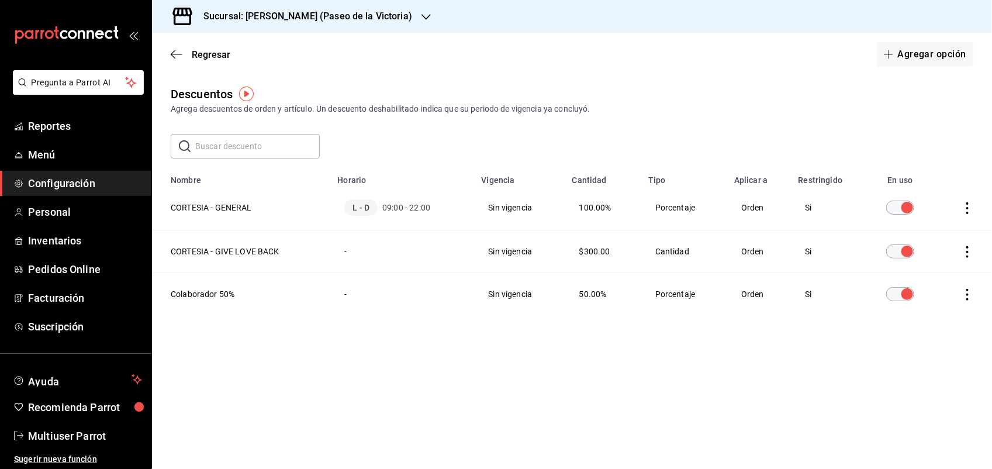
click at [812, 150] on div "​ ​" at bounding box center [572, 146] width 840 height 25
click at [962, 205] on icon "actions" at bounding box center [967, 208] width 12 height 12
click at [741, 209] on div at bounding box center [496, 234] width 992 height 469
click at [351, 205] on span "L - D" at bounding box center [360, 207] width 33 height 16
click at [235, 207] on th "CORTESIA - GENERAL" at bounding box center [241, 207] width 178 height 45
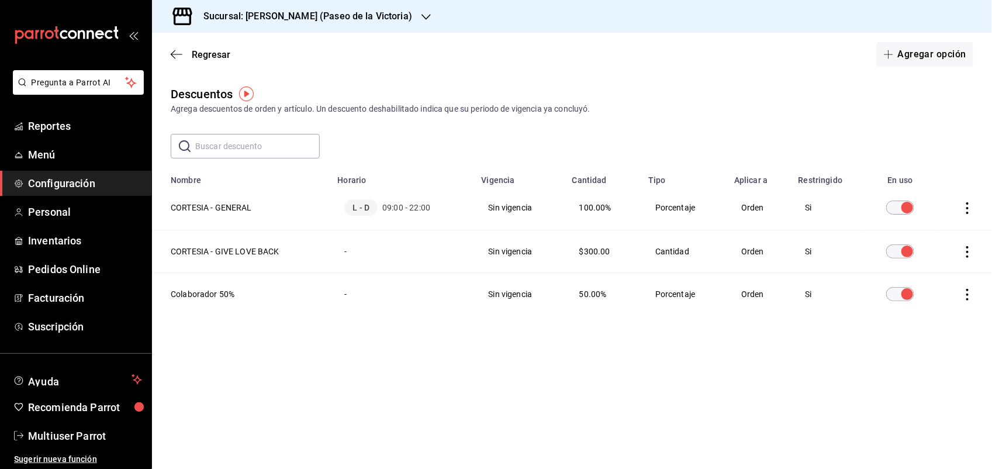
click at [82, 175] on span "Configuración" at bounding box center [85, 183] width 114 height 16
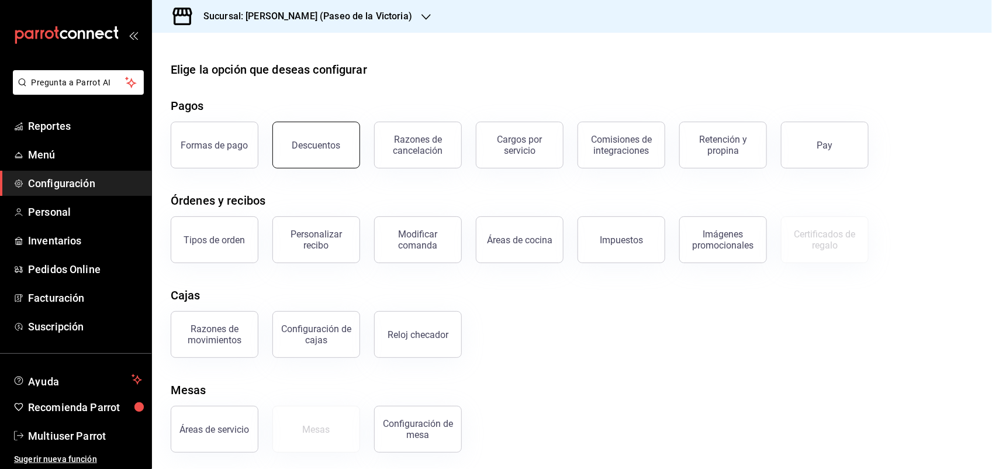
click at [318, 138] on button "Descuentos" at bounding box center [316, 145] width 88 height 47
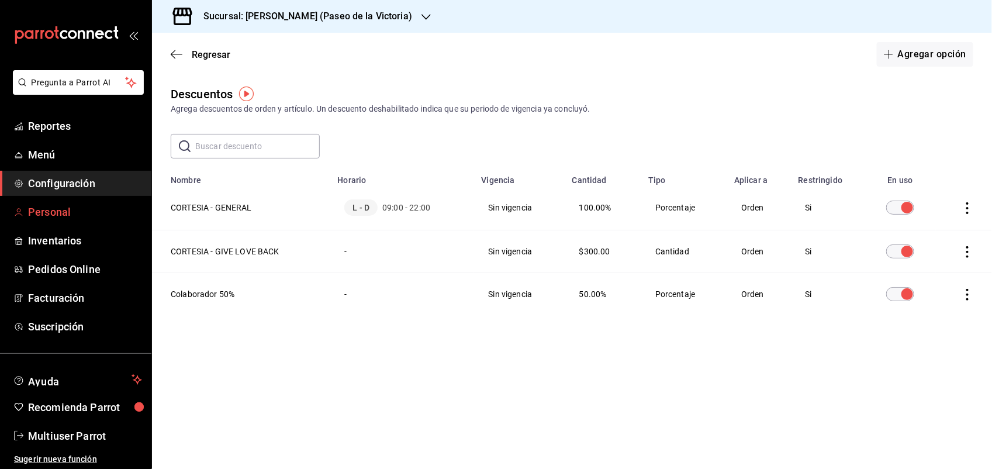
click at [88, 212] on span "Personal" at bounding box center [85, 212] width 114 height 16
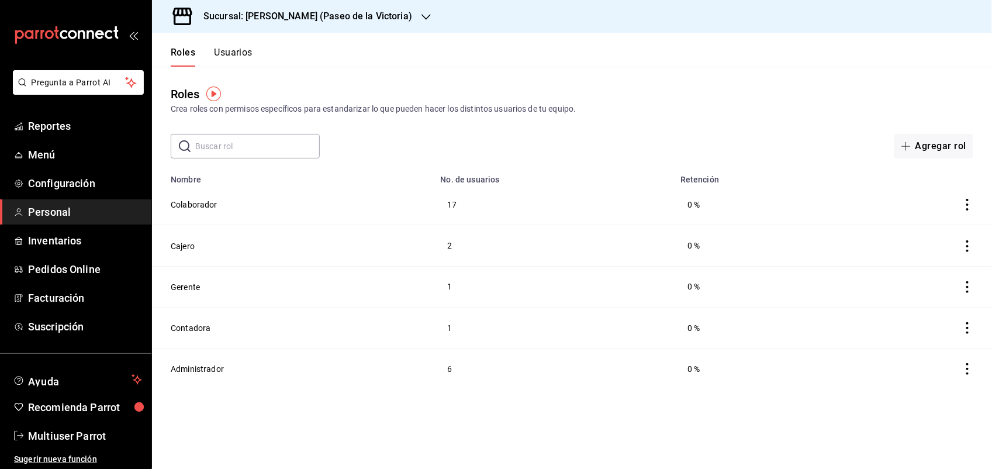
click at [421, 15] on icon "button" at bounding box center [425, 17] width 9 height 6
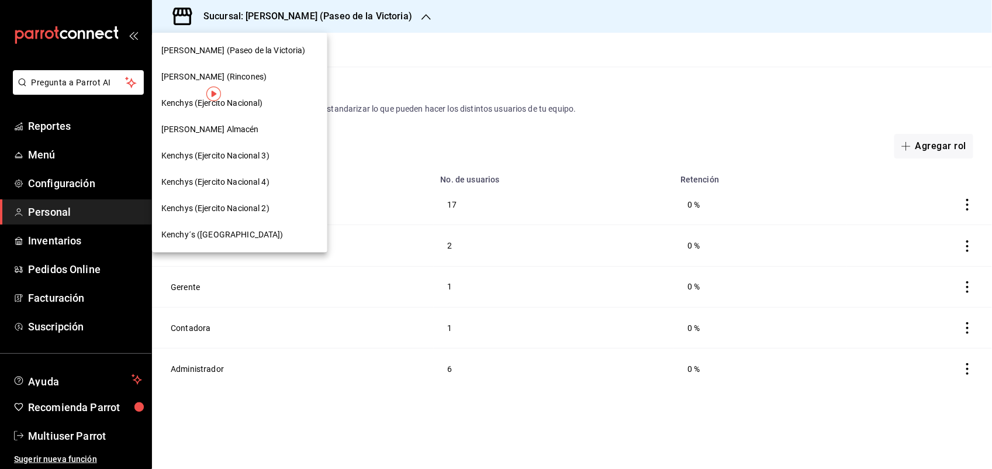
click at [278, 106] on div "Kenchys (Ejercito Nacional)" at bounding box center [239, 103] width 157 height 12
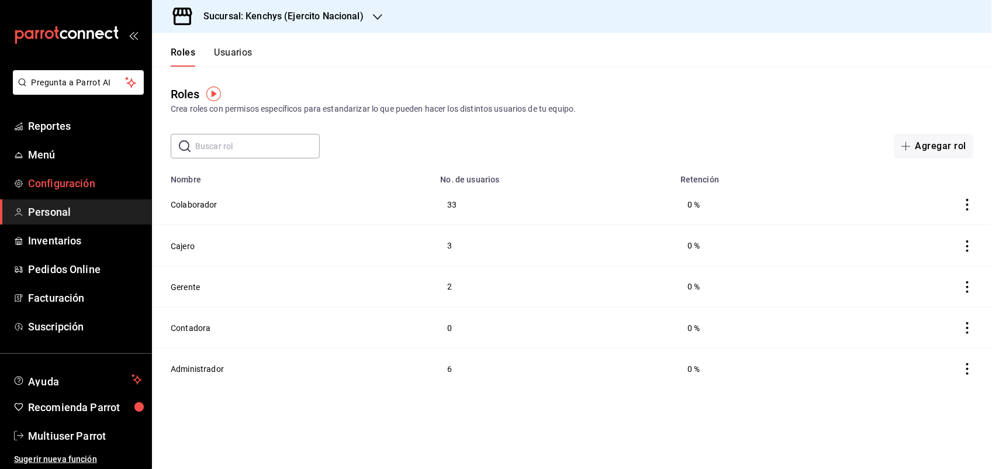
click at [77, 183] on span "Configuración" at bounding box center [85, 183] width 114 height 16
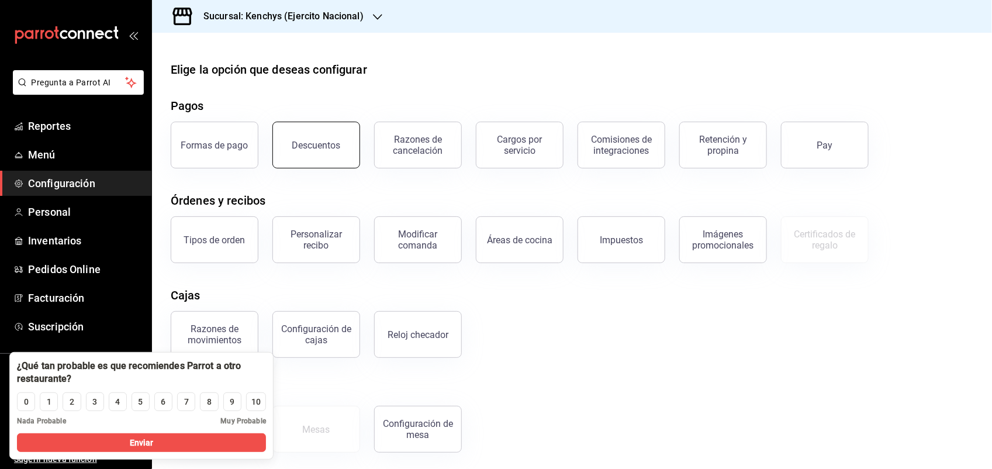
click at [335, 147] on div "Descuentos" at bounding box center [316, 145] width 48 height 11
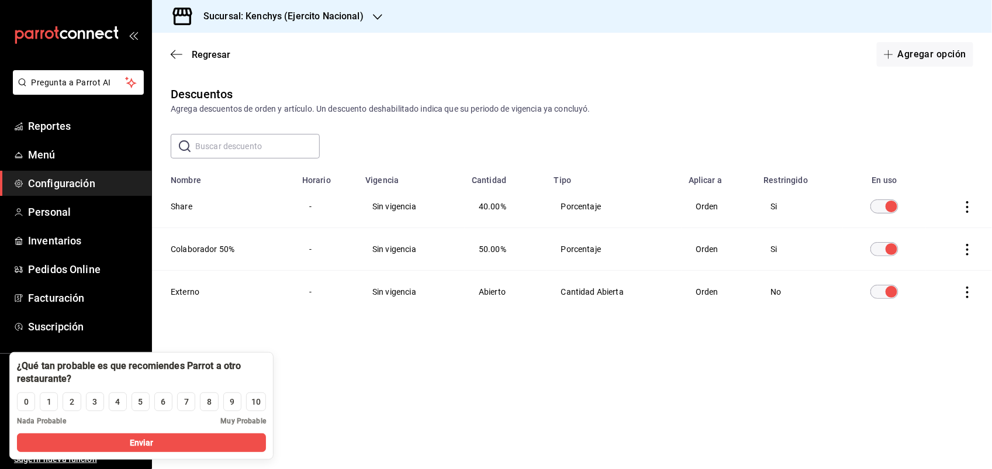
click at [962, 202] on icon "actions" at bounding box center [967, 207] width 12 height 12
click at [930, 217] on span "Eliminar" at bounding box center [914, 224] width 51 height 14
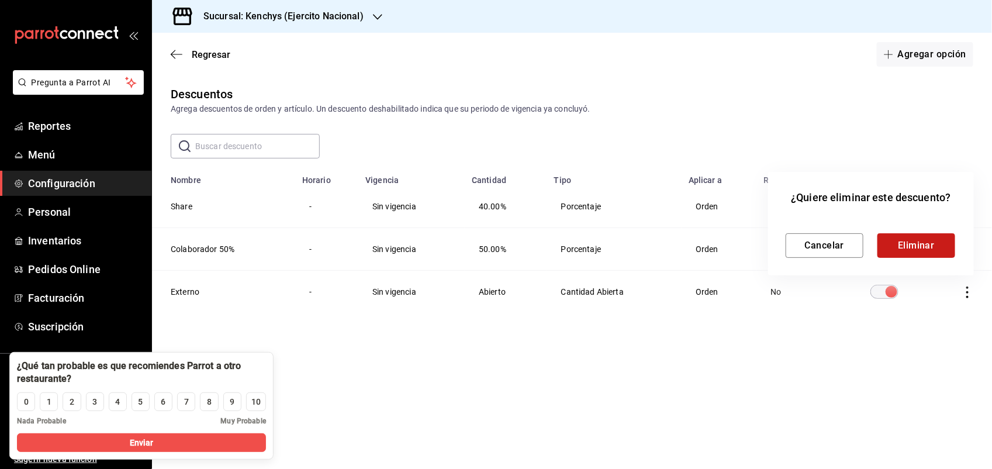
click at [921, 247] on button "Eliminar" at bounding box center [916, 245] width 78 height 25
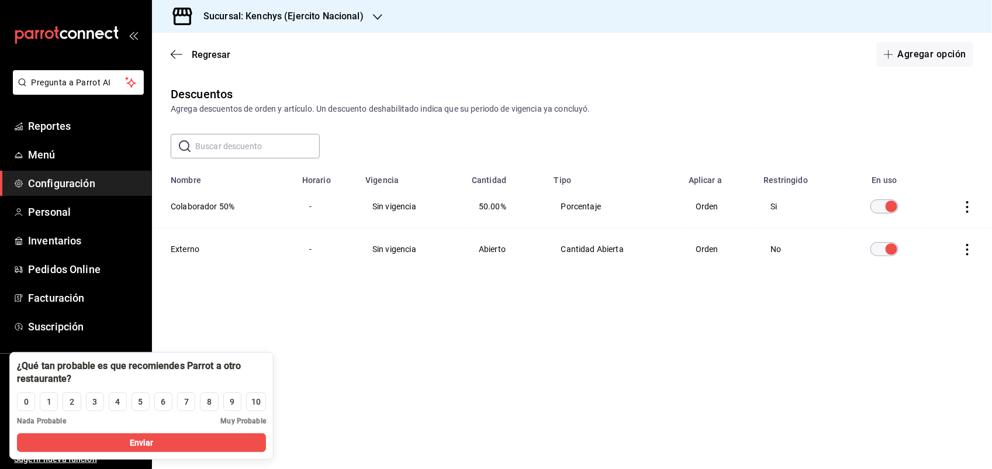
click at [971, 250] on icon "actions" at bounding box center [967, 250] width 12 height 12
click at [937, 264] on span "Eliminar" at bounding box center [925, 266] width 30 height 9
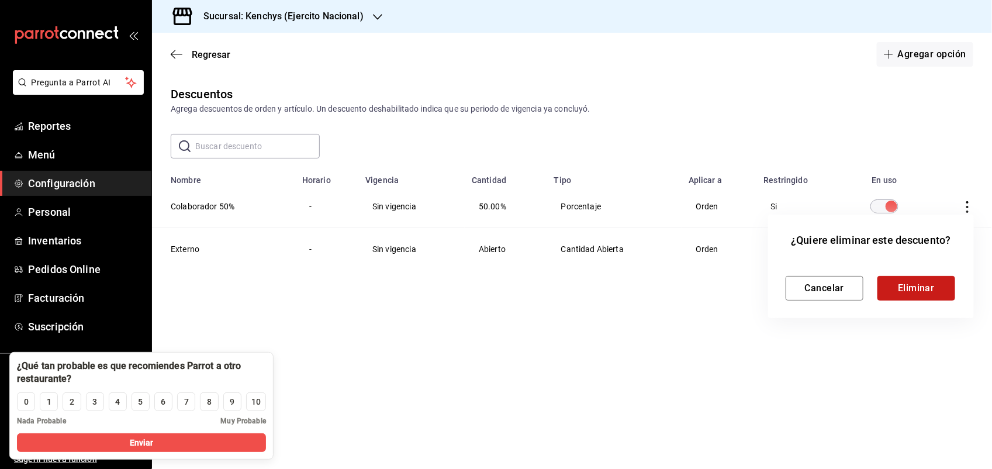
click at [915, 282] on button "Eliminar" at bounding box center [916, 288] width 78 height 25
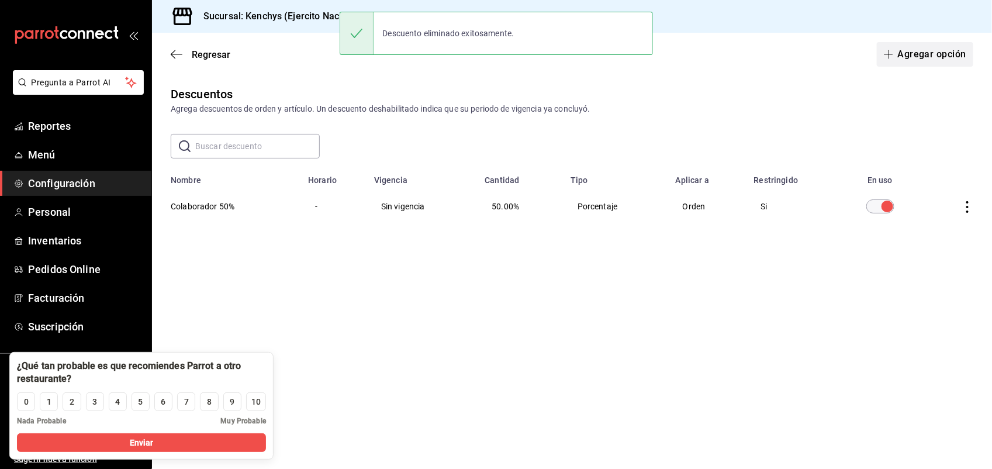
click at [897, 53] on button "Agregar opción" at bounding box center [924, 54] width 96 height 25
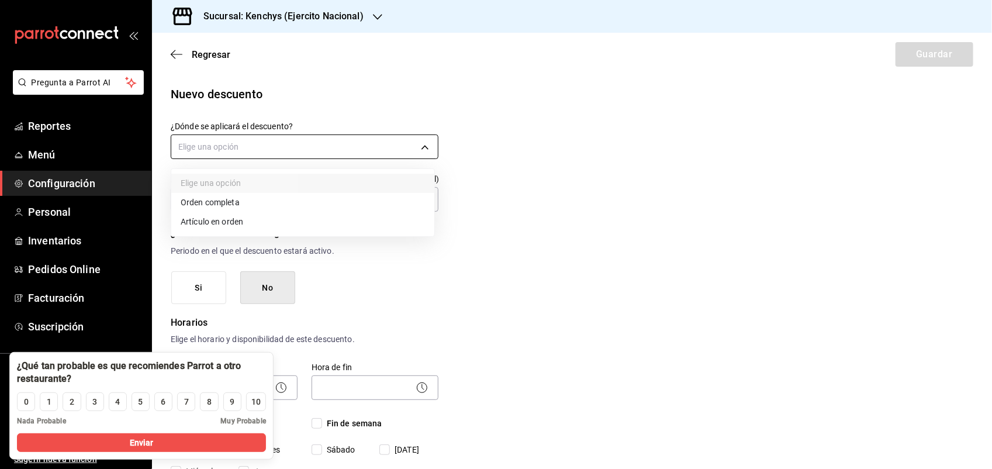
click at [419, 141] on body "Pregunta a Parrot AI Reportes Menú Configuración Personal Inventarios Pedidos O…" at bounding box center [496, 234] width 992 height 469
click at [215, 199] on li "Orden completa" at bounding box center [302, 202] width 263 height 19
type input "ORDER"
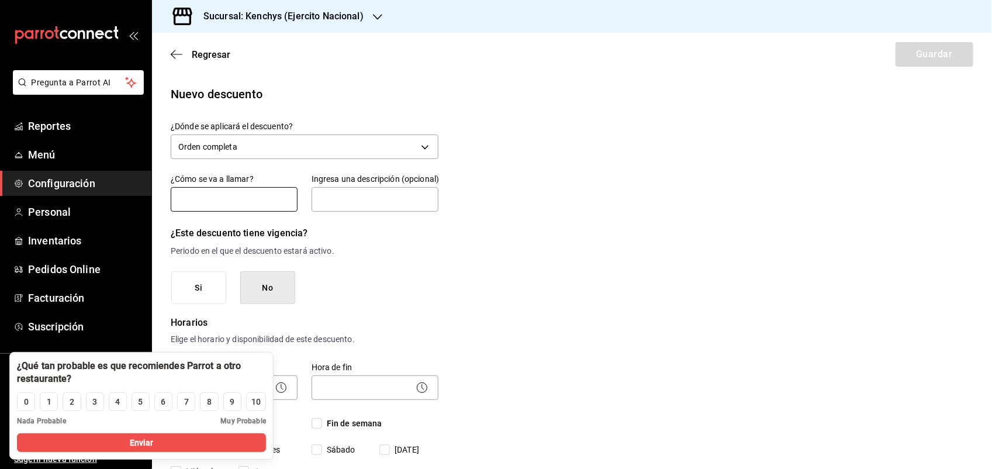
click at [226, 203] on input "text" at bounding box center [234, 199] width 127 height 25
type input "CORTESIA - GENERAL"
type input "Cortesia abierta (explicar motivo)"
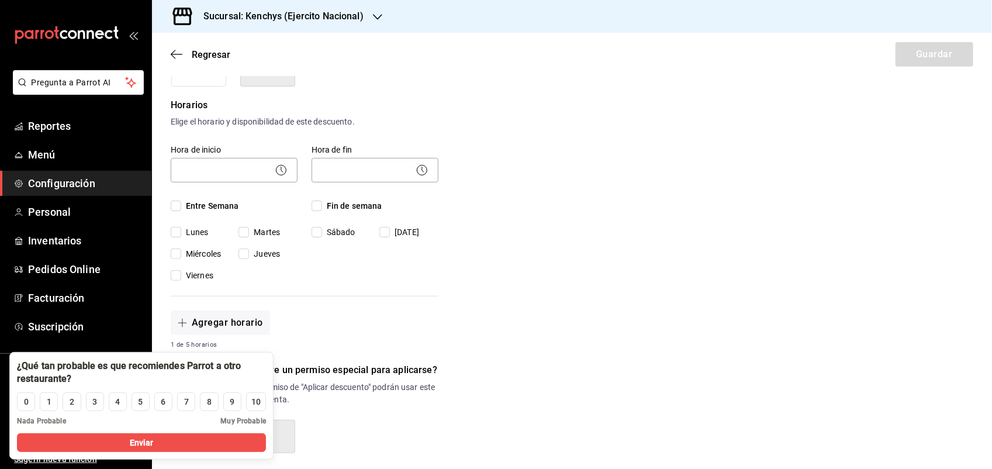
scroll to position [237, 0]
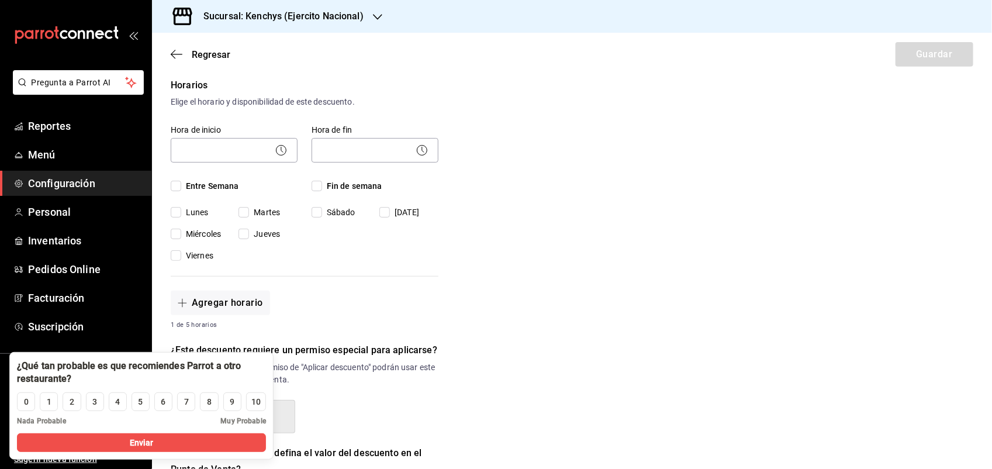
click at [175, 185] on input "Entre Semana" at bounding box center [176, 186] width 11 height 11
checkbox input "true"
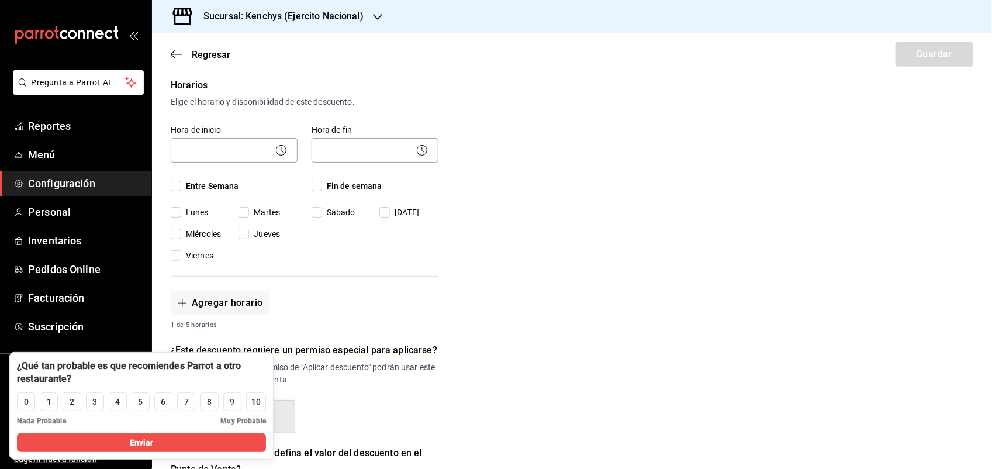
checkbox input "true"
click at [318, 186] on input "Fin de semana" at bounding box center [316, 186] width 11 height 11
checkbox input "true"
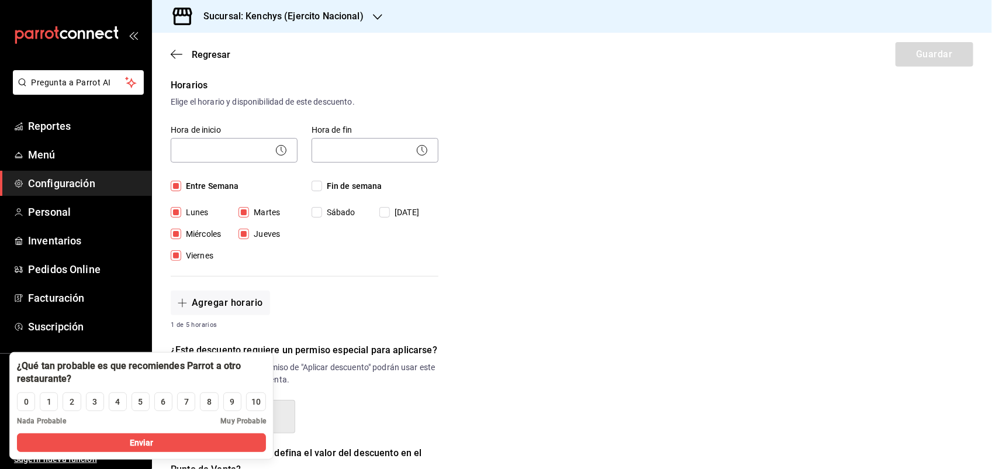
checkbox input "true"
click at [282, 146] on circle at bounding box center [281, 150] width 10 height 10
click at [264, 151] on body "Pregunta a Parrot AI Reportes Menú Configuración Personal Inventarios Pedidos O…" at bounding box center [496, 234] width 992 height 469
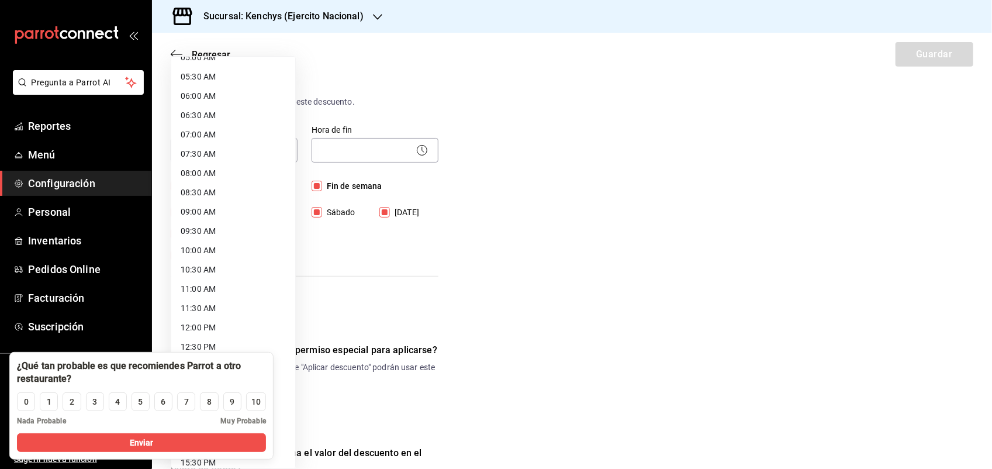
scroll to position [220, 0]
click at [220, 255] on li "10:30 AM" at bounding box center [233, 256] width 124 height 19
type input "10:30"
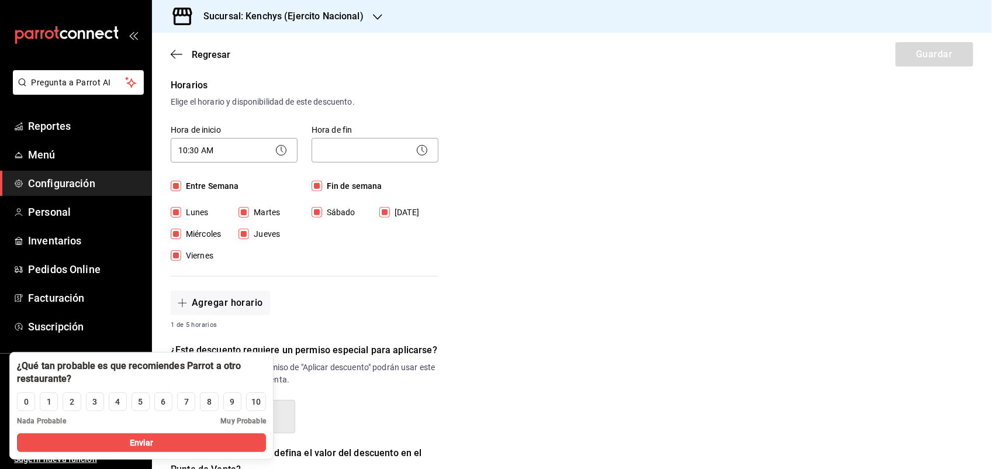
click at [420, 150] on icon at bounding box center [422, 150] width 14 height 14
click at [418, 153] on icon at bounding box center [422, 150] width 14 height 14
click at [402, 153] on body "Pregunta a Parrot AI Reportes Menú Configuración Personal Inventarios Pedidos O…" at bounding box center [496, 234] width 992 height 469
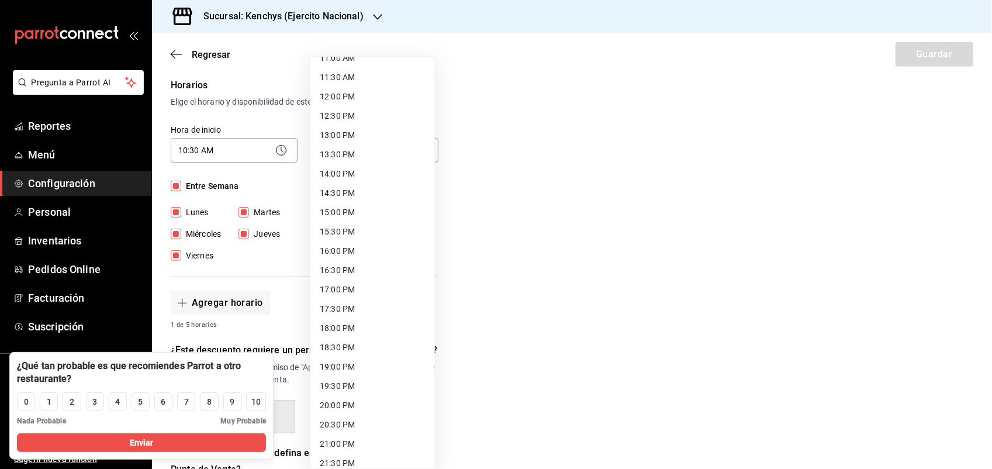
scroll to position [542, 0]
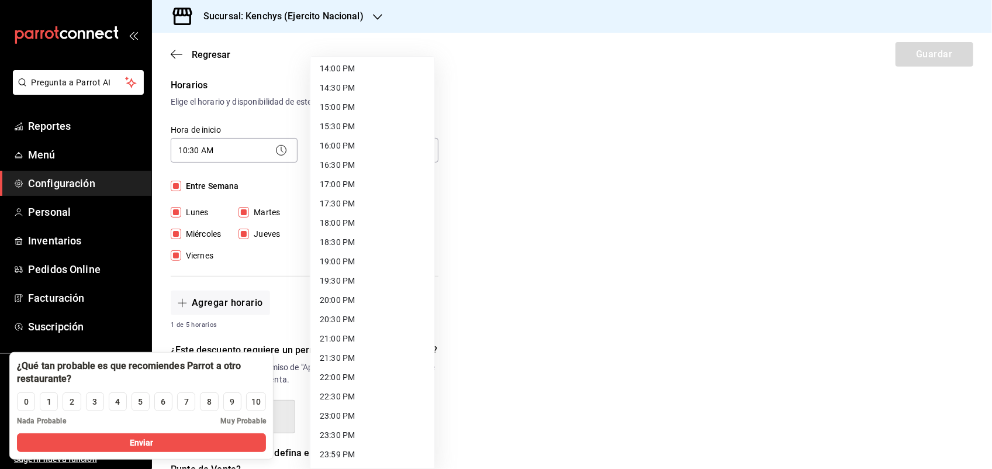
click at [358, 415] on li "23:00 PM" at bounding box center [372, 415] width 124 height 19
type input "23:00"
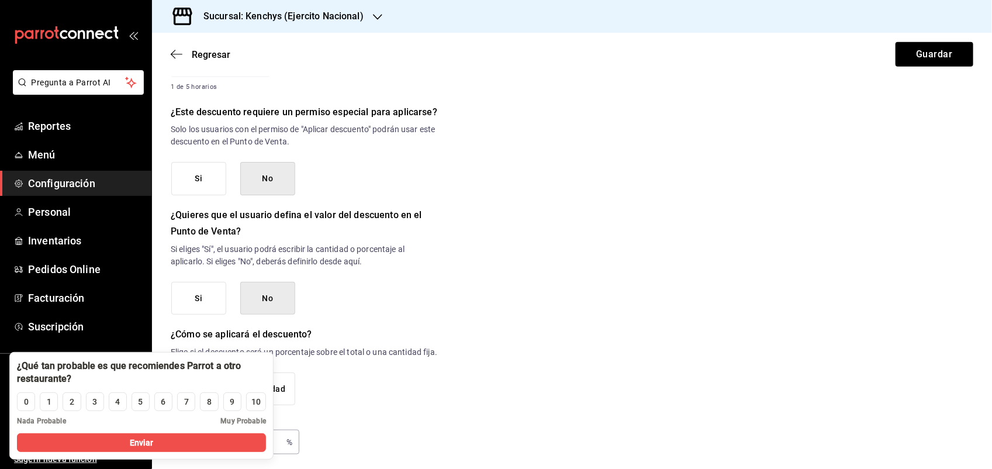
scroll to position [492, 0]
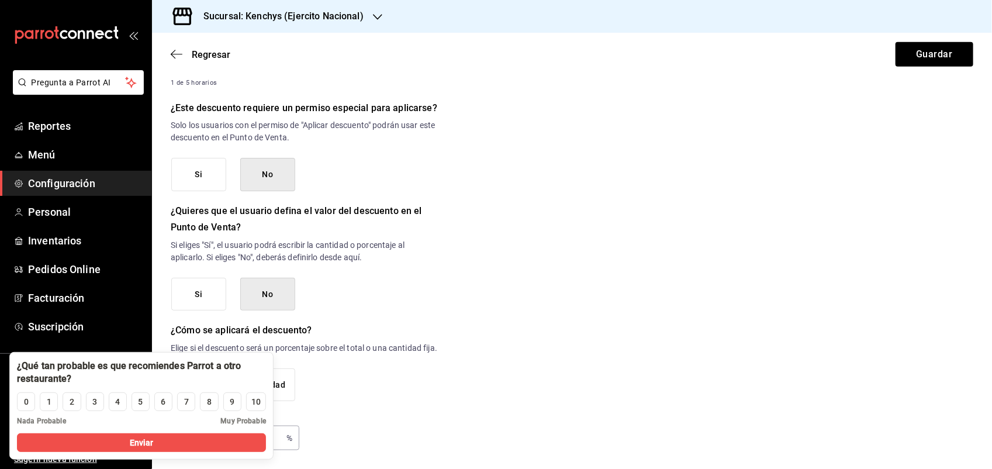
click at [199, 167] on button "Si" at bounding box center [198, 174] width 55 height 33
click at [203, 393] on button "8" at bounding box center [209, 401] width 18 height 19
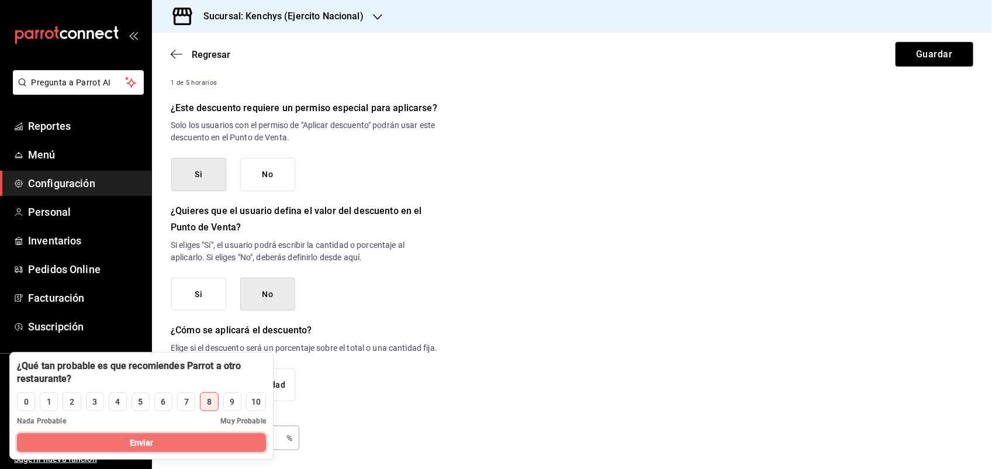
click at [176, 450] on button "Enviar" at bounding box center [141, 442] width 249 height 19
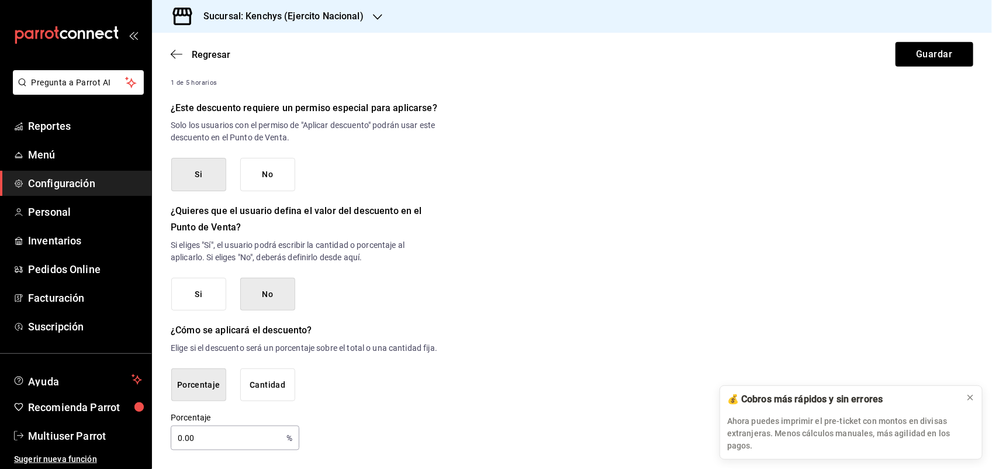
click at [260, 432] on input "0.00" at bounding box center [226, 437] width 111 height 23
type input "0"
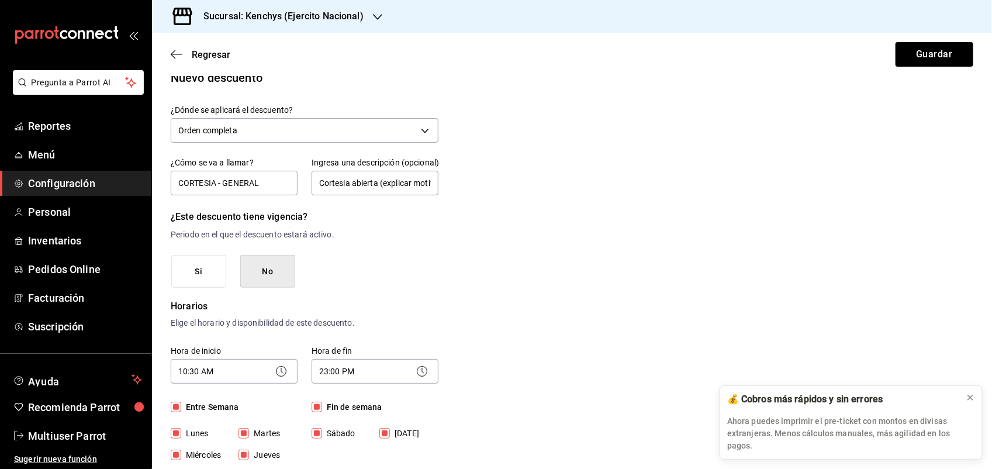
scroll to position [0, 0]
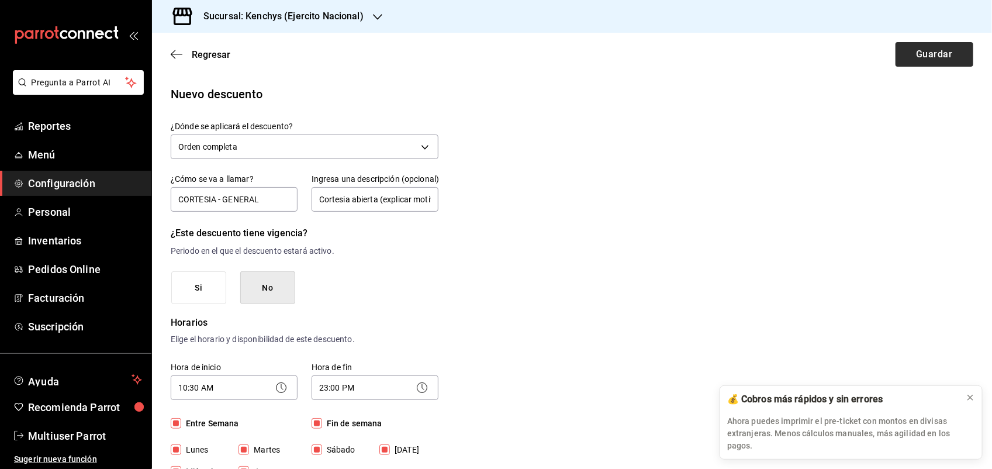
type input "100"
click at [927, 57] on button "Guardar" at bounding box center [934, 54] width 78 height 25
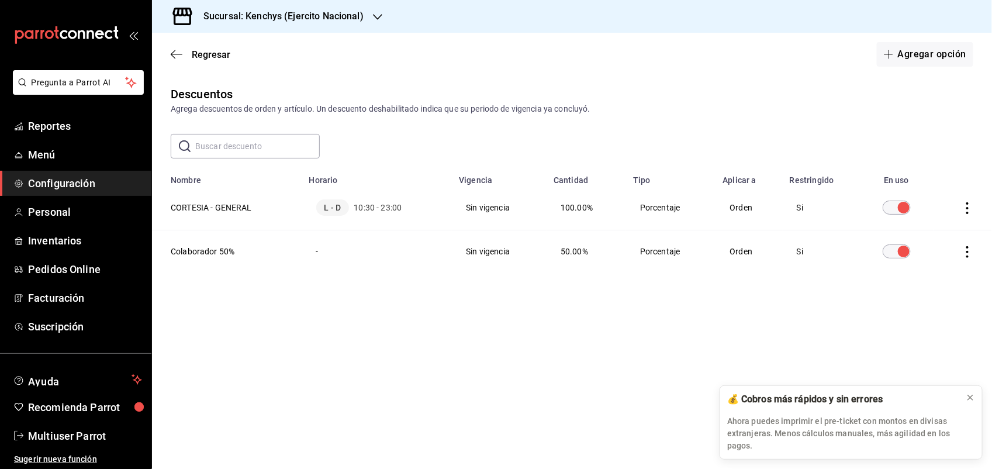
click at [376, 16] on icon "button" at bounding box center [377, 16] width 9 height 9
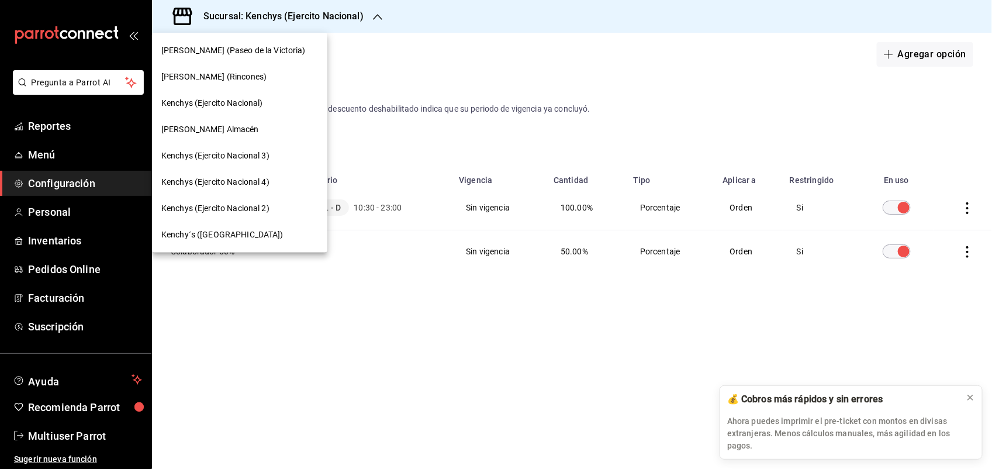
click at [216, 77] on span "[PERSON_NAME] (Rincones)" at bounding box center [213, 77] width 105 height 12
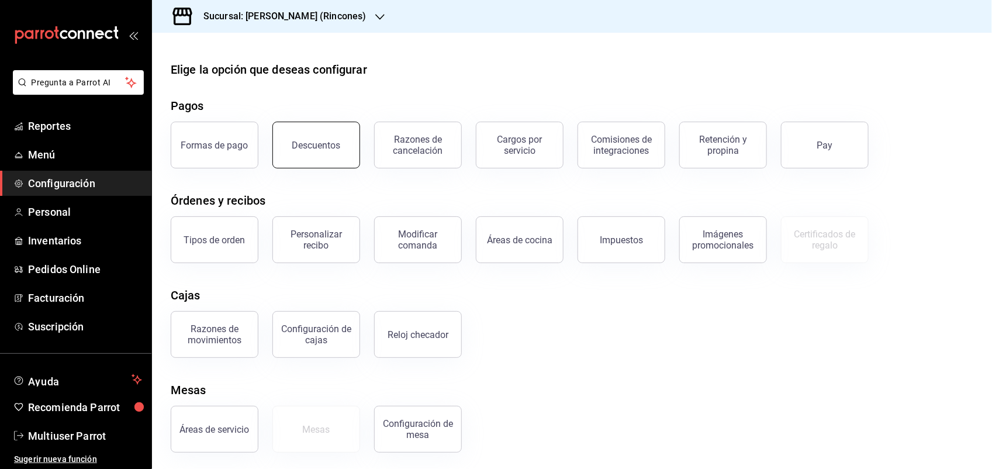
click at [304, 136] on button "Descuentos" at bounding box center [316, 145] width 88 height 47
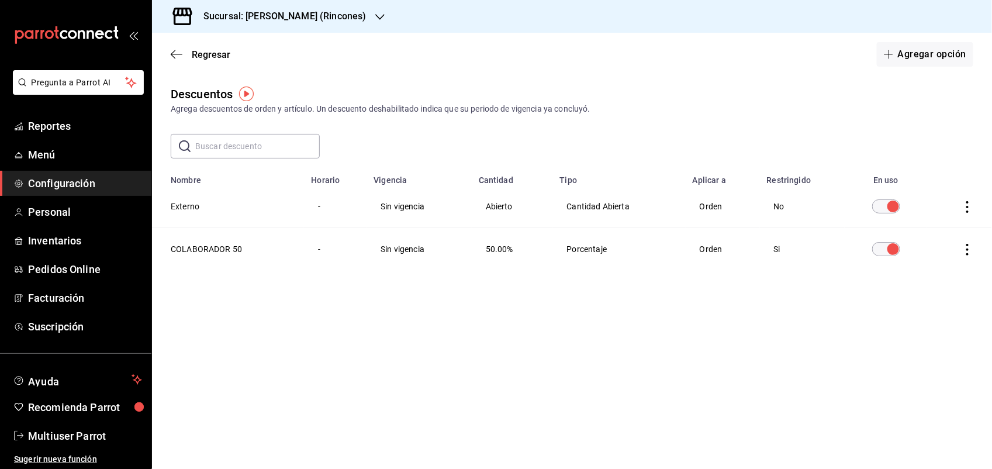
click at [965, 206] on icon "actions" at bounding box center [967, 207] width 12 height 12
click at [935, 223] on span "Eliminar" at bounding box center [925, 223] width 30 height 9
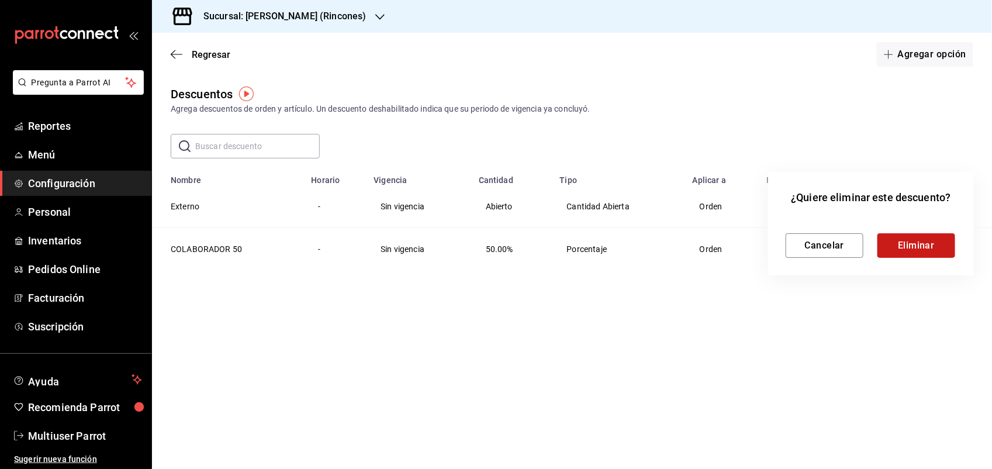
click at [918, 235] on button "Eliminar" at bounding box center [916, 245] width 78 height 25
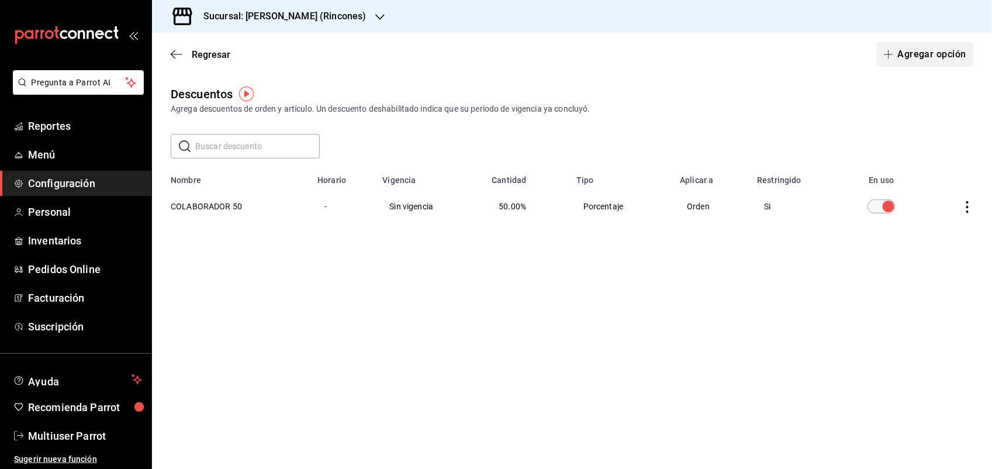
click at [918, 60] on button "Agregar opción" at bounding box center [924, 54] width 96 height 25
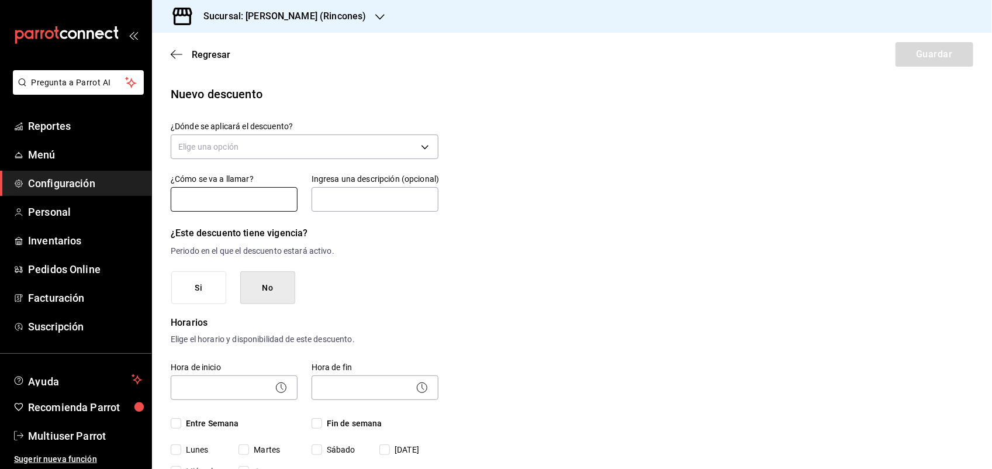
click at [256, 199] on input "text" at bounding box center [234, 199] width 127 height 25
type input "CORTESIA - GENERAL"
type input "Cortesia abierta (explicar motivo)"
click at [274, 389] on icon at bounding box center [281, 387] width 14 height 14
click at [173, 421] on input "Entre Semana" at bounding box center [176, 423] width 11 height 11
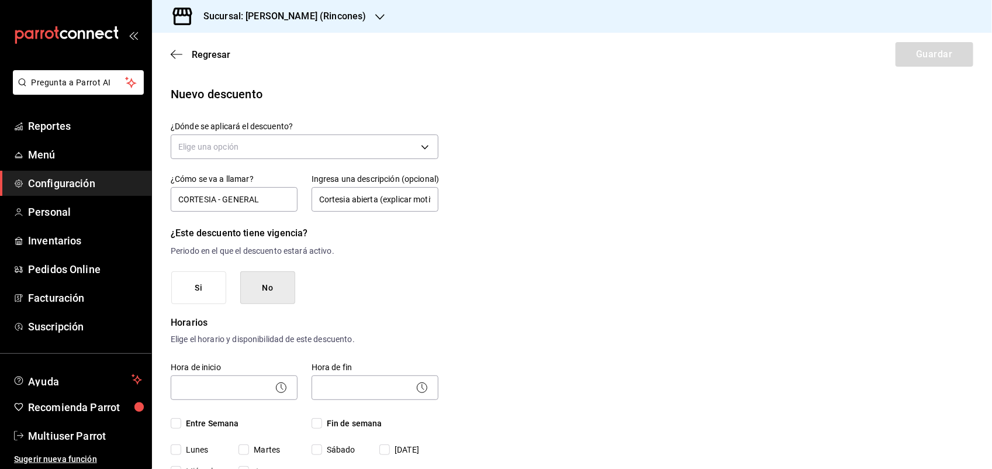
checkbox input "true"
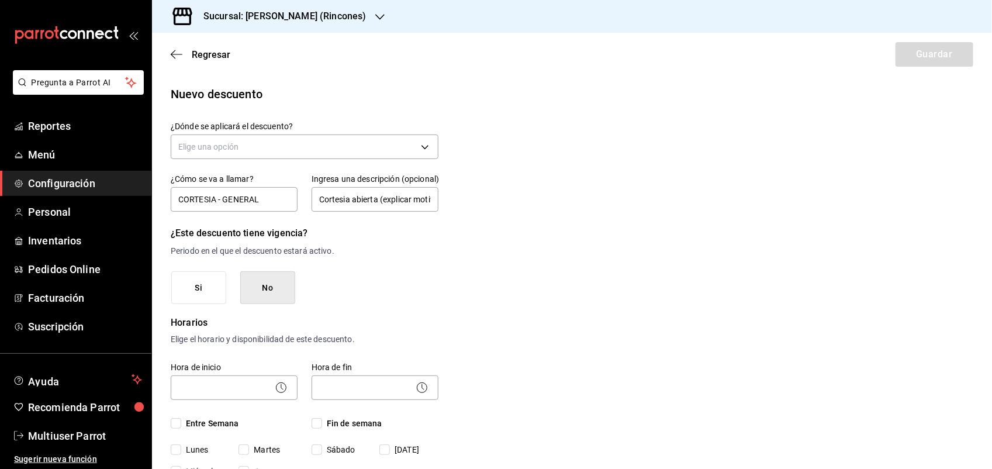
checkbox input "true"
click at [313, 420] on input "Fin de semana" at bounding box center [316, 423] width 11 height 11
checkbox input "true"
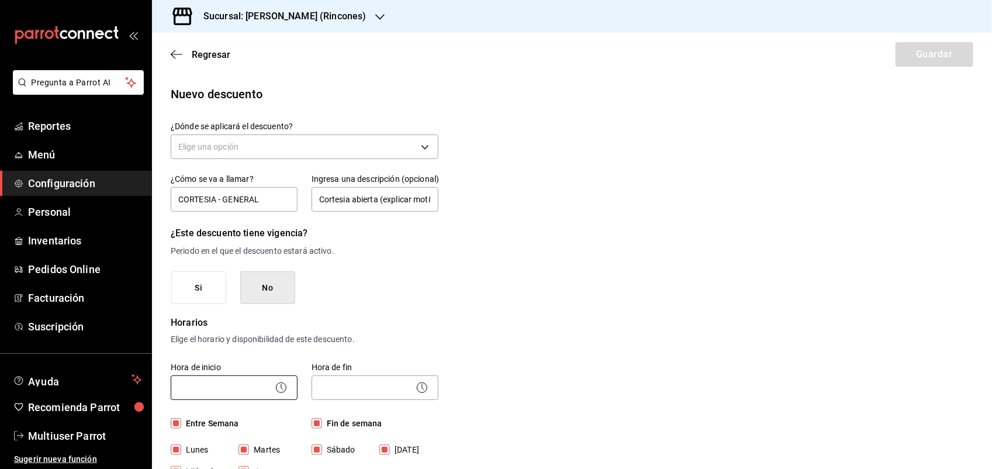
click at [244, 379] on body "Pregunta a Parrot AI Reportes Menú Configuración Personal Inventarios Pedidos O…" at bounding box center [496, 234] width 992 height 469
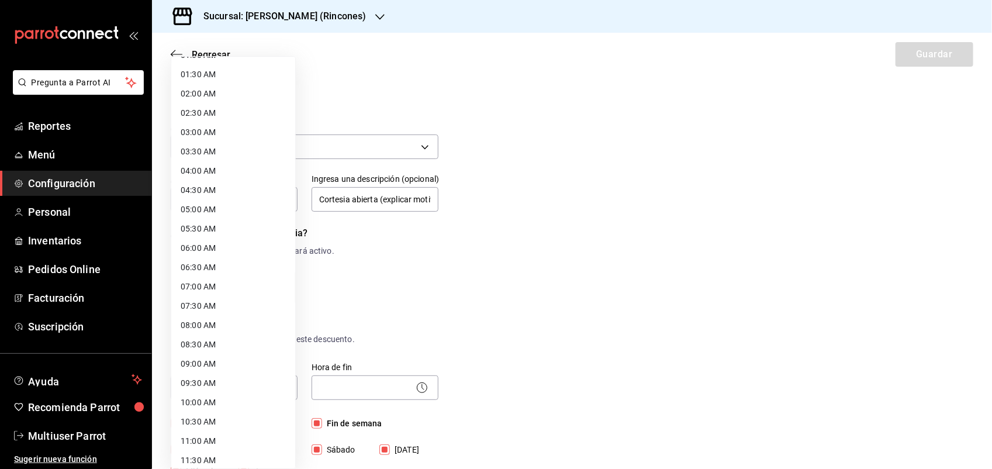
scroll to position [57, 0]
click at [209, 413] on li "10:30 AM" at bounding box center [233, 418] width 124 height 19
type input "10:30"
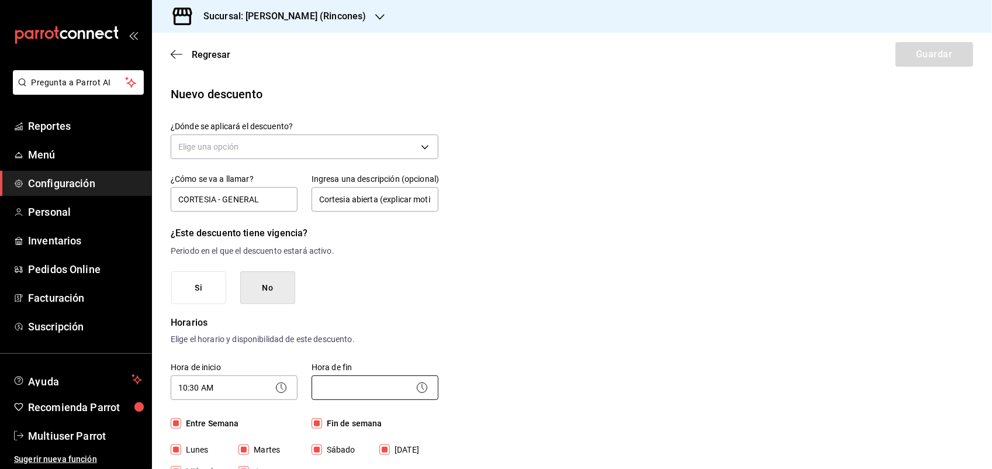
click at [349, 389] on body "Pregunta a Parrot AI Reportes Menú Configuración Personal Inventarios Pedidos O…" at bounding box center [496, 234] width 992 height 469
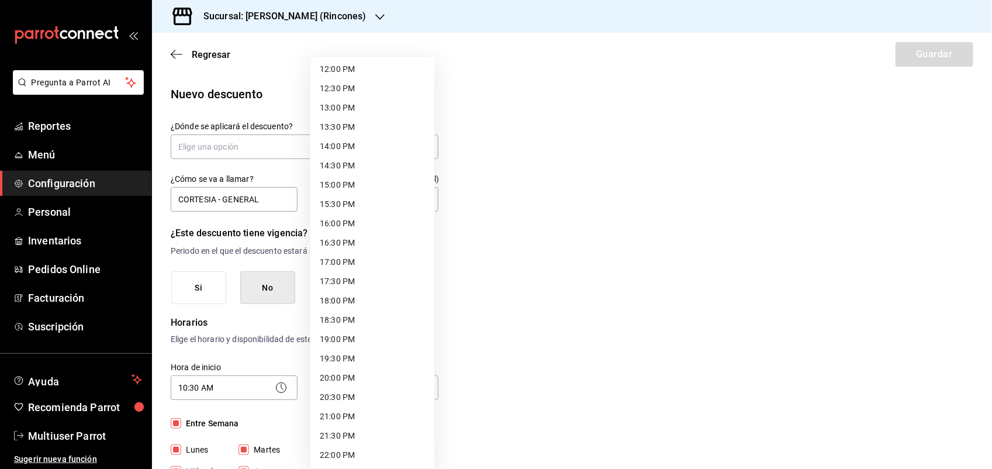
scroll to position [542, 0]
click at [343, 413] on li "23:00 PM" at bounding box center [372, 415] width 124 height 19
type input "23:00"
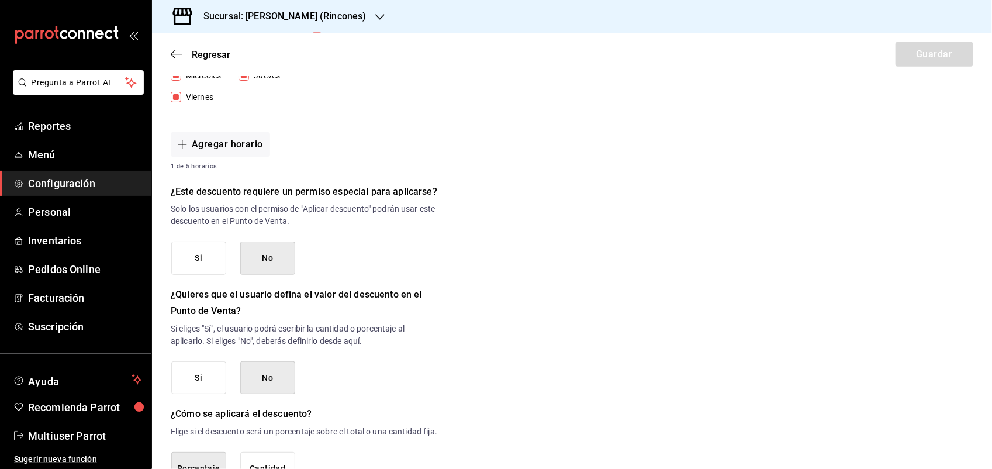
scroll to position [433, 0]
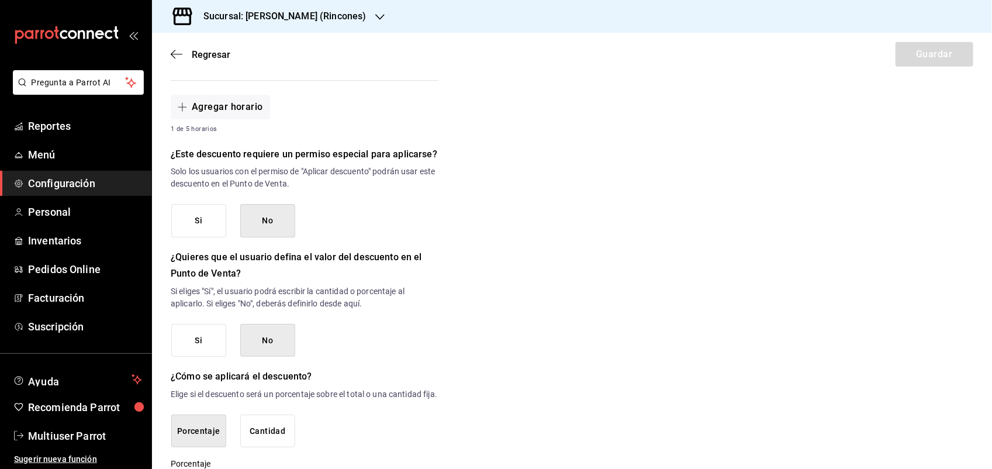
click at [217, 227] on button "Si" at bounding box center [198, 220] width 55 height 33
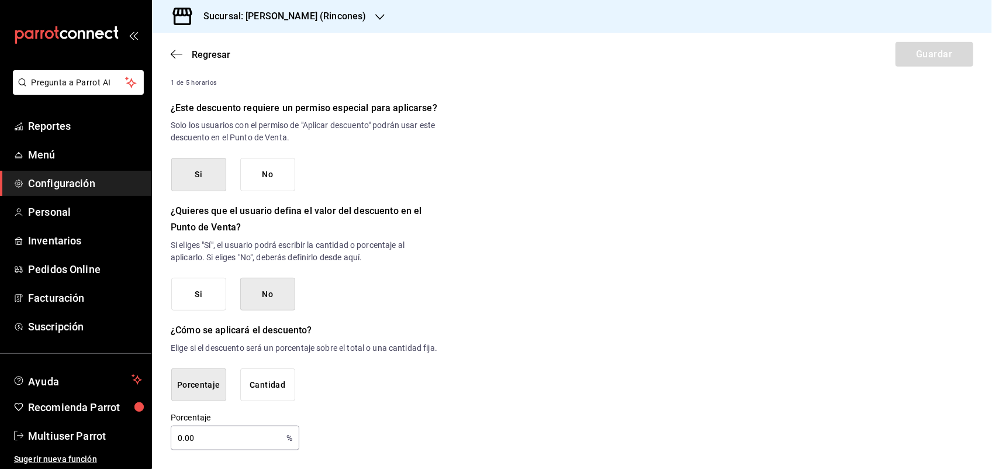
click at [258, 440] on input "0.00" at bounding box center [226, 437] width 111 height 23
type input "0"
type input "100"
click at [879, 438] on div "Nuevo descuento ¿Dónde se aplicará el descuento? Elige una opción ¿Cómo se va a…" at bounding box center [572, 28] width 840 height 844
click at [848, 218] on div "Nuevo descuento ¿Dónde se aplicará el descuento? Elige una opción ¿Cómo se va a…" at bounding box center [572, 28] width 840 height 844
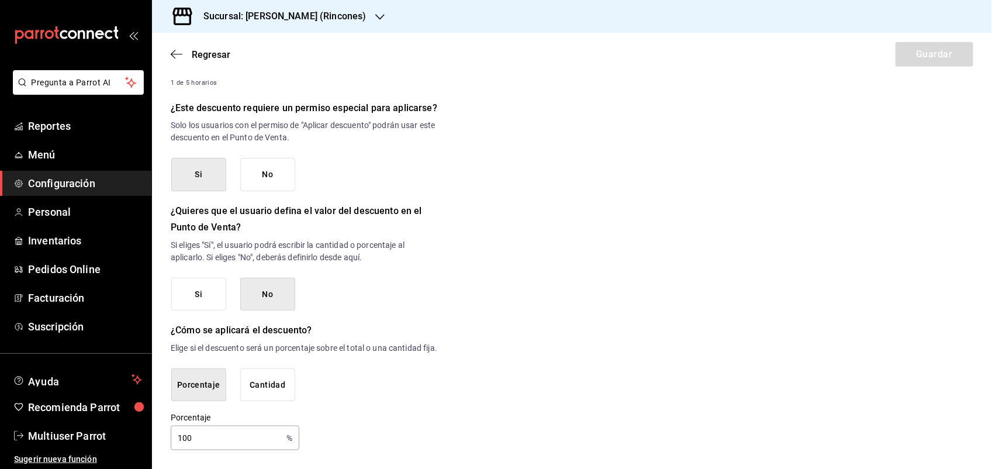
click at [222, 285] on button "Si" at bounding box center [198, 294] width 55 height 33
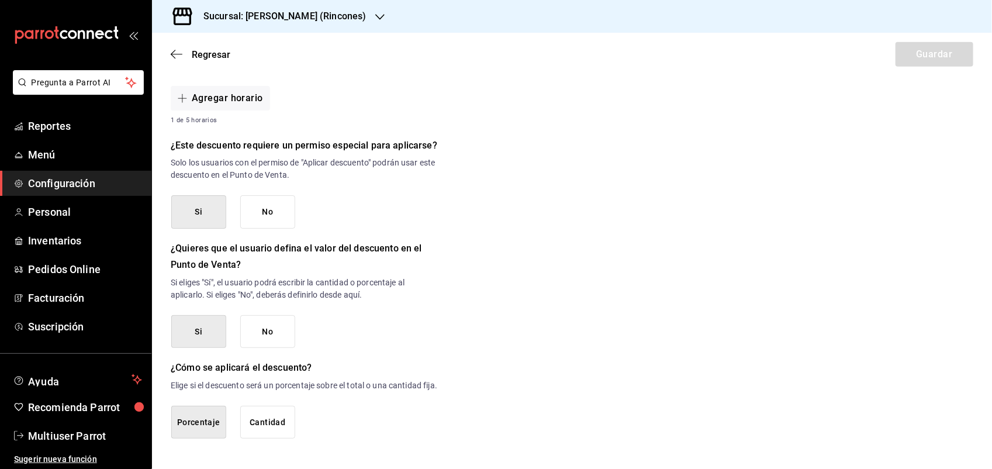
scroll to position [455, 0]
click at [264, 315] on button "No" at bounding box center [267, 331] width 55 height 33
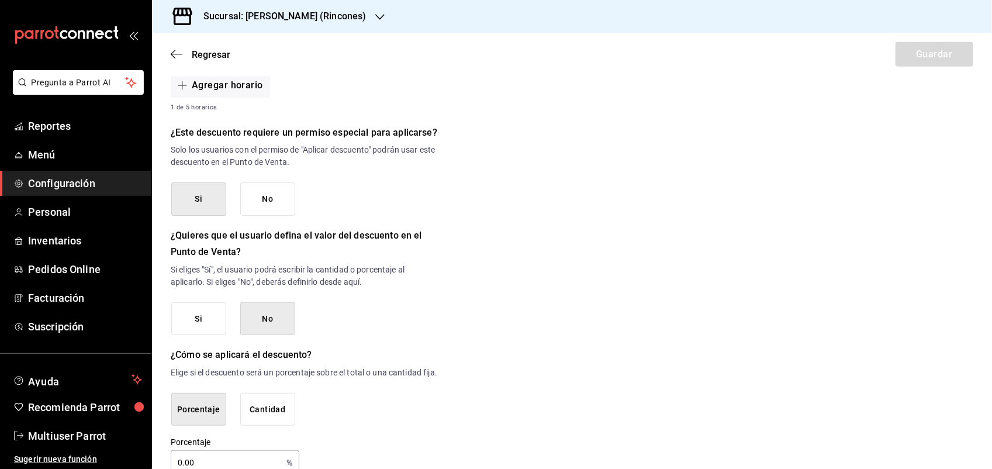
scroll to position [492, 0]
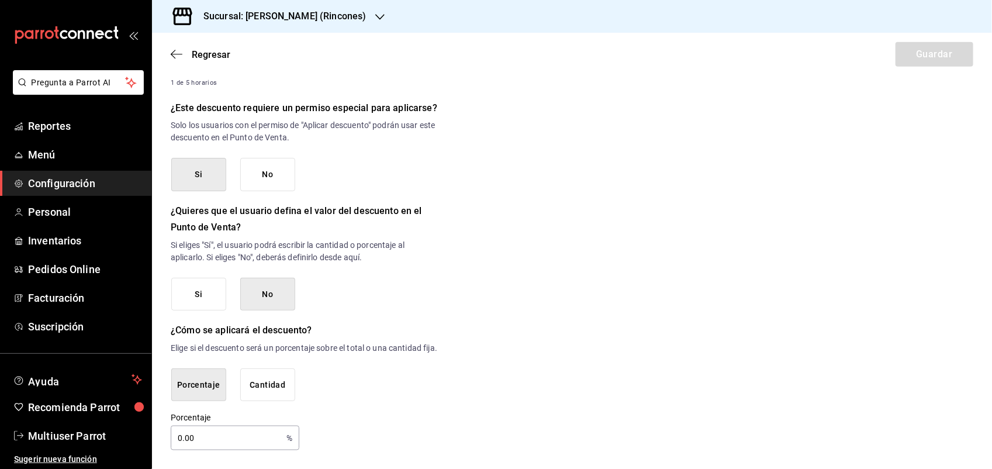
click at [216, 445] on input "0.00" at bounding box center [226, 437] width 111 height 23
type input "0"
type input "100"
click at [377, 375] on div "Porcentaje Cantidad" at bounding box center [304, 384] width 267 height 33
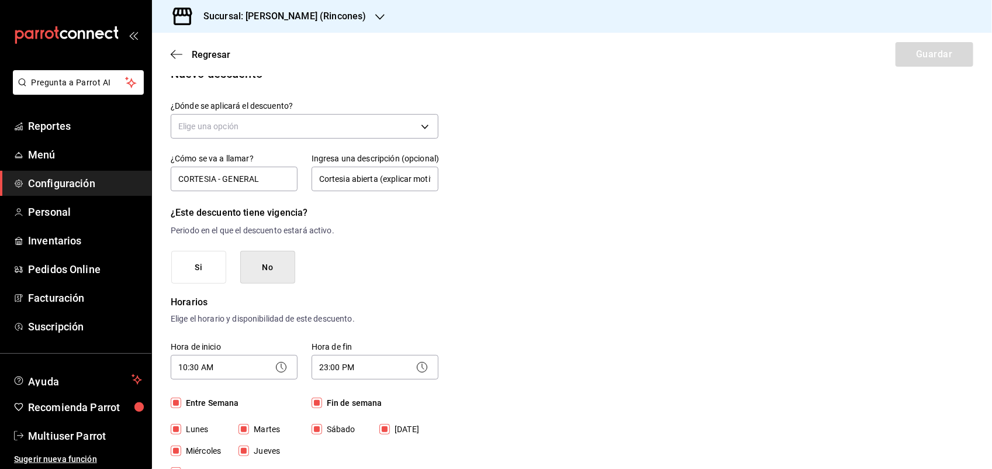
scroll to position [0, 0]
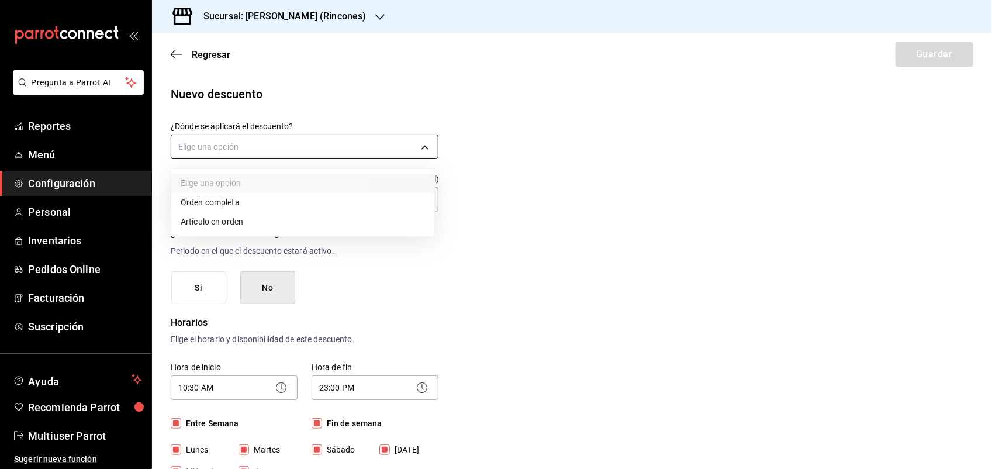
click at [422, 147] on body "Pregunta a Parrot AI Reportes Menú Configuración Personal Inventarios Pedidos O…" at bounding box center [496, 234] width 992 height 469
click at [238, 205] on li "Orden completa" at bounding box center [302, 202] width 263 height 19
type input "ORDER"
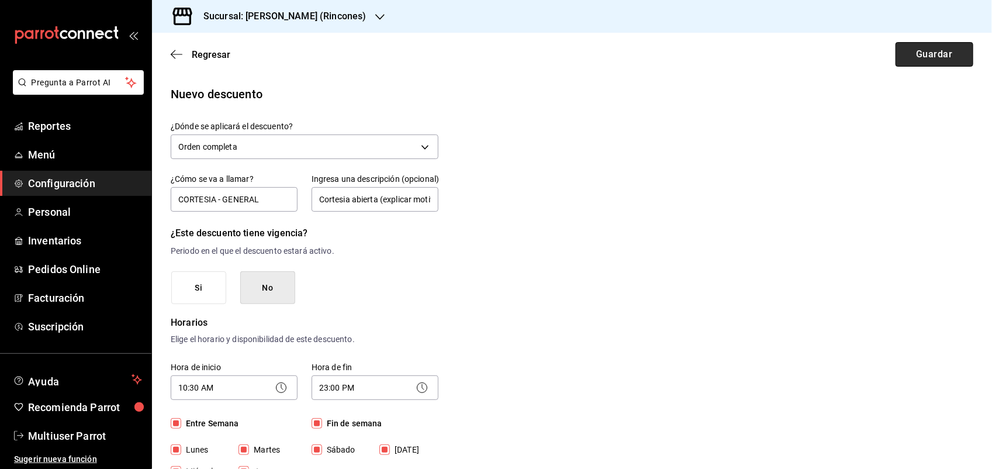
click at [897, 48] on button "Guardar" at bounding box center [934, 54] width 78 height 25
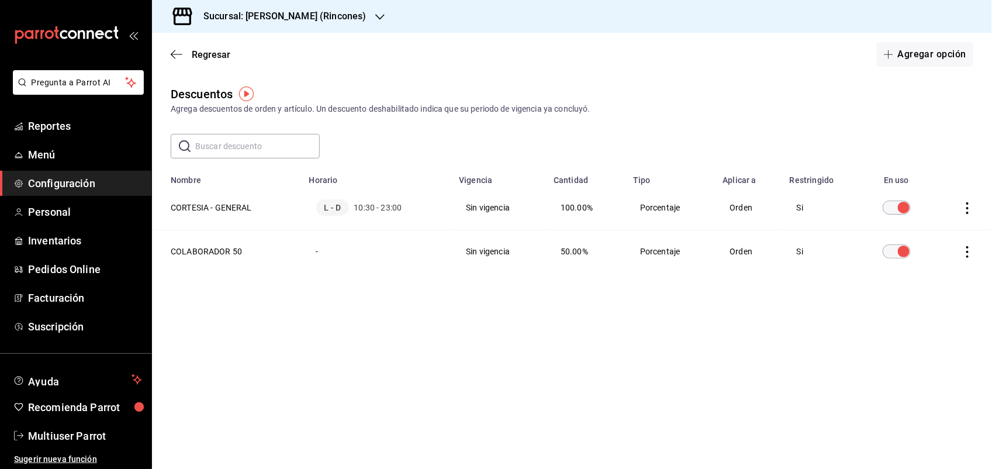
click at [375, 13] on icon "button" at bounding box center [379, 16] width 9 height 9
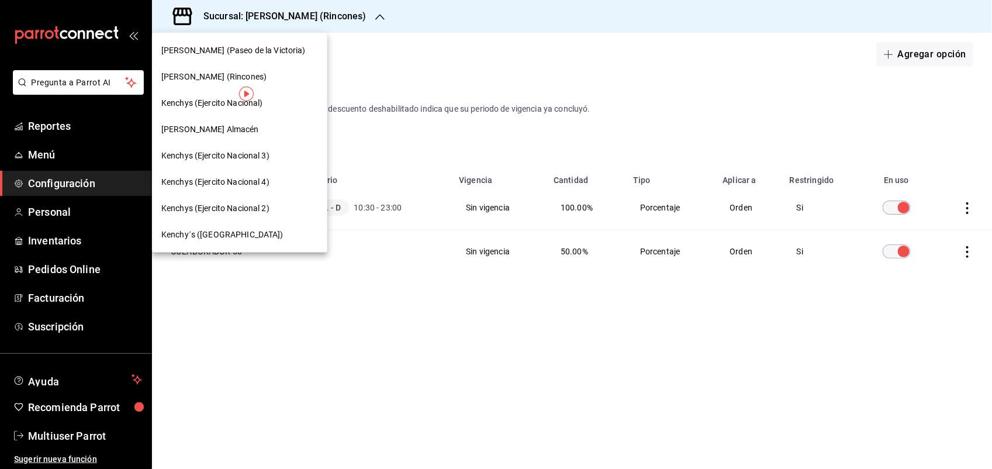
click at [272, 48] on span "[PERSON_NAME] (Paseo de la Victoria)" at bounding box center [233, 50] width 144 height 12
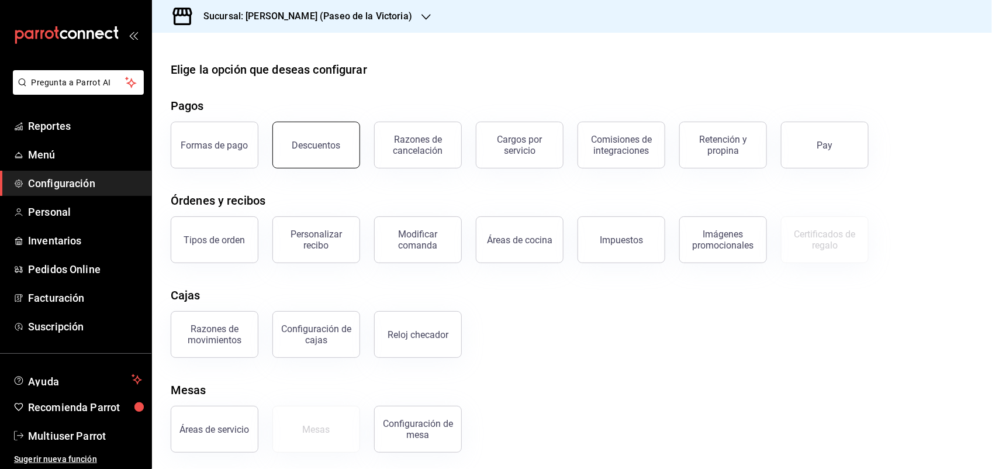
click at [295, 141] on div "Descuentos" at bounding box center [316, 145] width 48 height 11
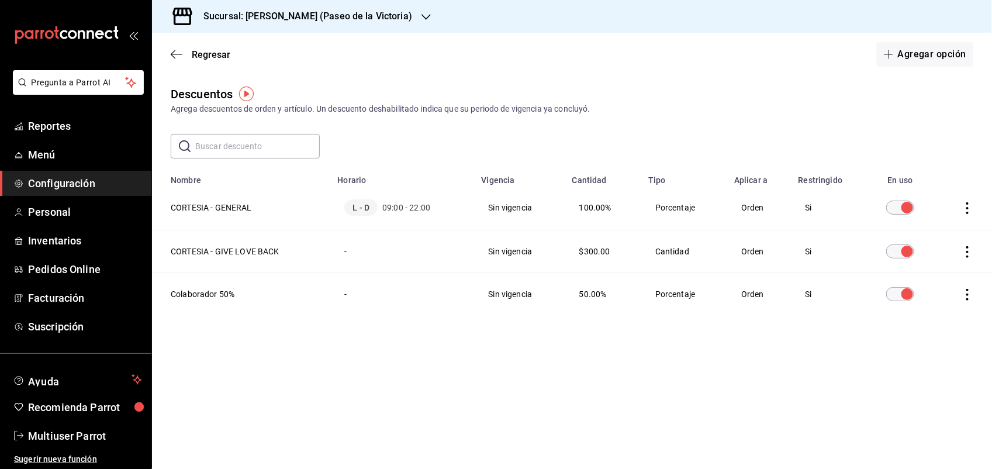
click at [384, 16] on div "Sucursal: [PERSON_NAME] (Paseo de la Victoria)" at bounding box center [298, 16] width 274 height 33
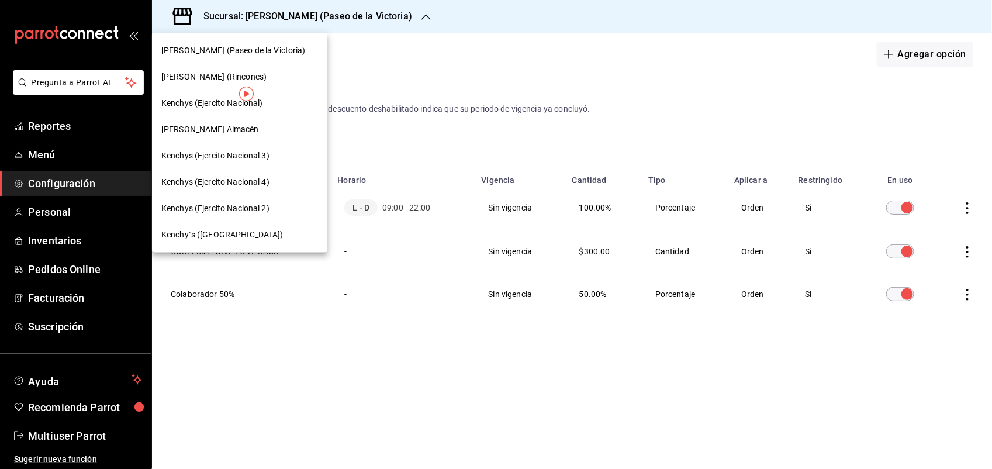
click at [244, 233] on span "Kenchy´s ([GEOGRAPHIC_DATA])" at bounding box center [222, 234] width 122 height 12
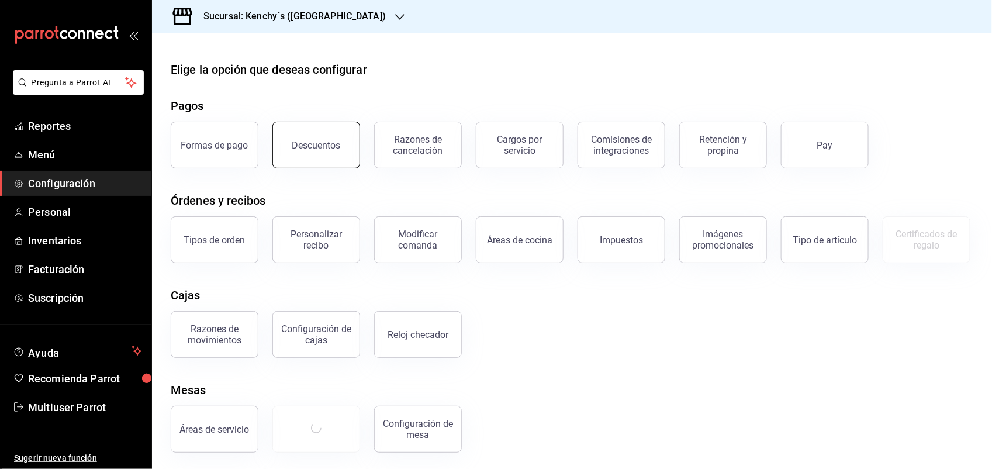
click at [311, 150] on button "Descuentos" at bounding box center [316, 145] width 88 height 47
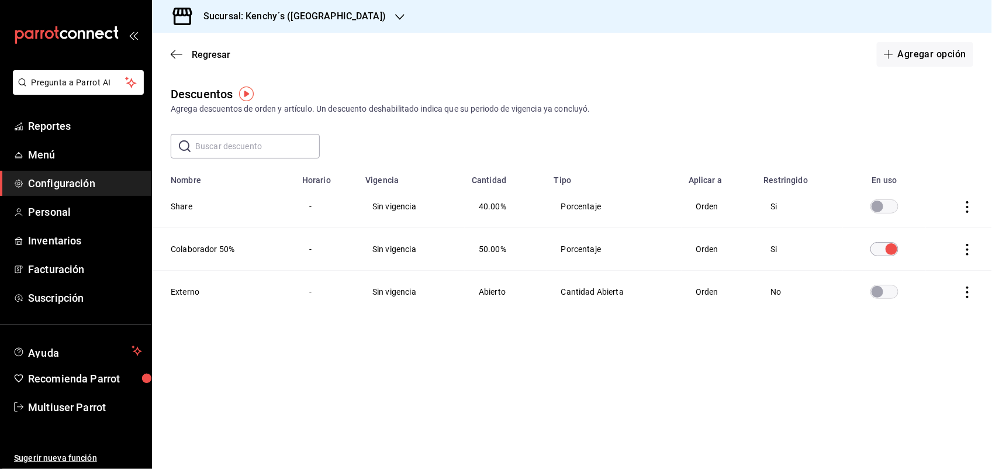
click at [971, 205] on icon "actions" at bounding box center [967, 207] width 12 height 12
click at [945, 215] on li "Eliminar" at bounding box center [924, 223] width 98 height 33
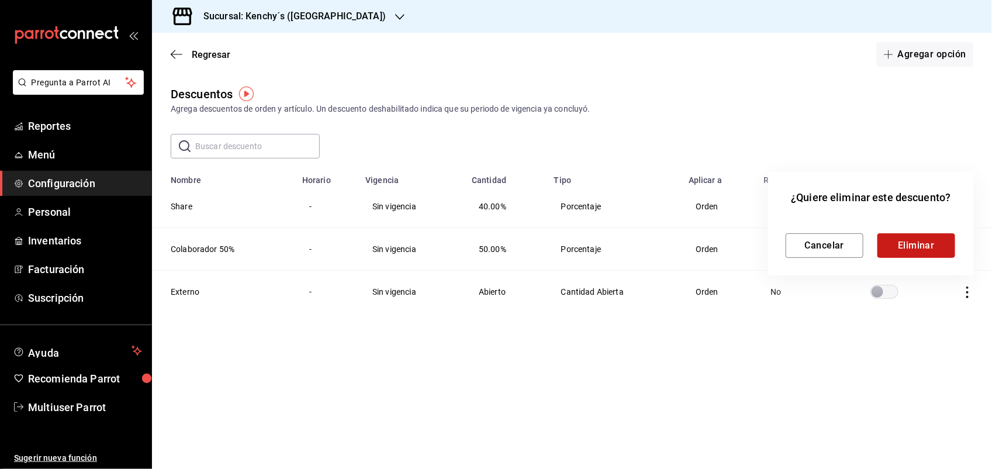
click at [933, 238] on button "Eliminar" at bounding box center [916, 245] width 78 height 25
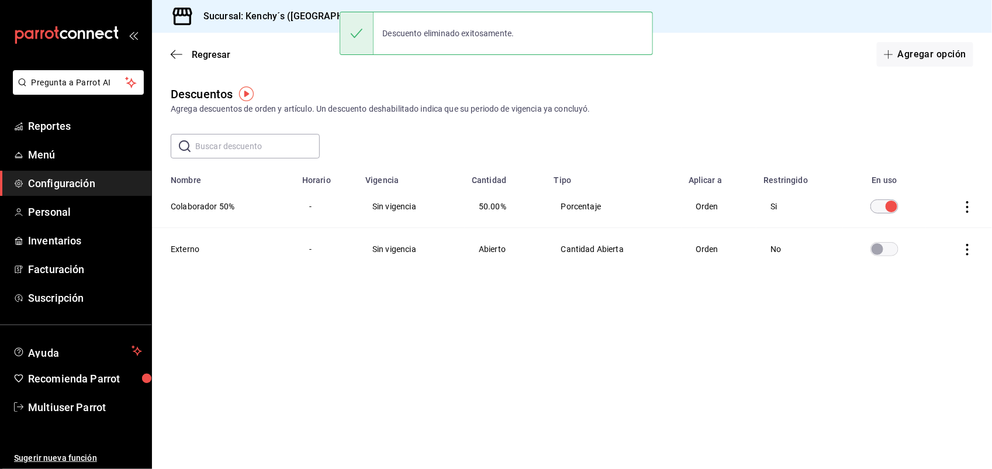
click at [968, 247] on icon "actions" at bounding box center [967, 250] width 12 height 12
click at [937, 267] on span "Eliminar" at bounding box center [925, 266] width 30 height 9
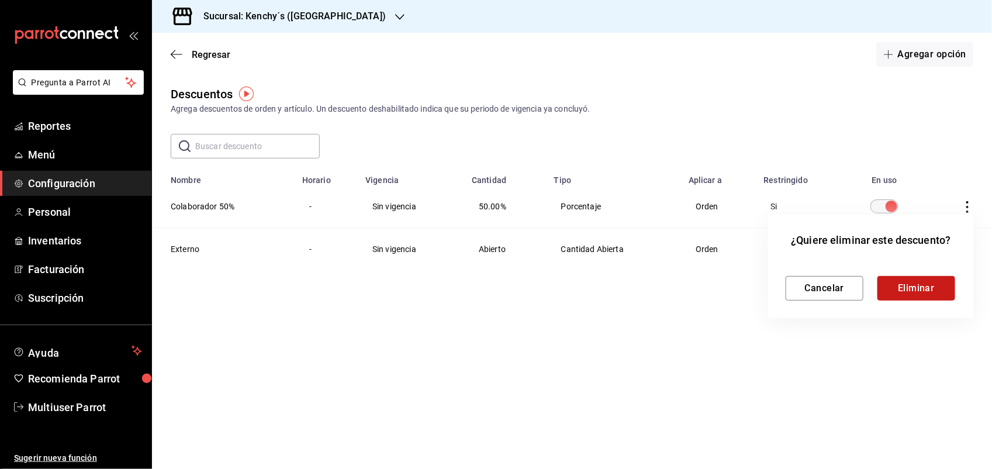
click at [930, 282] on button "Eliminar" at bounding box center [916, 288] width 78 height 25
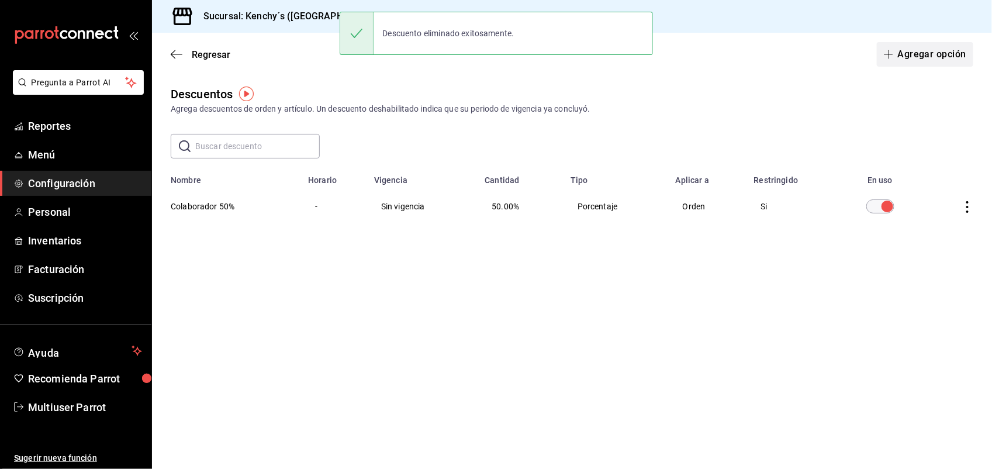
click at [924, 61] on button "Agregar opción" at bounding box center [924, 54] width 96 height 25
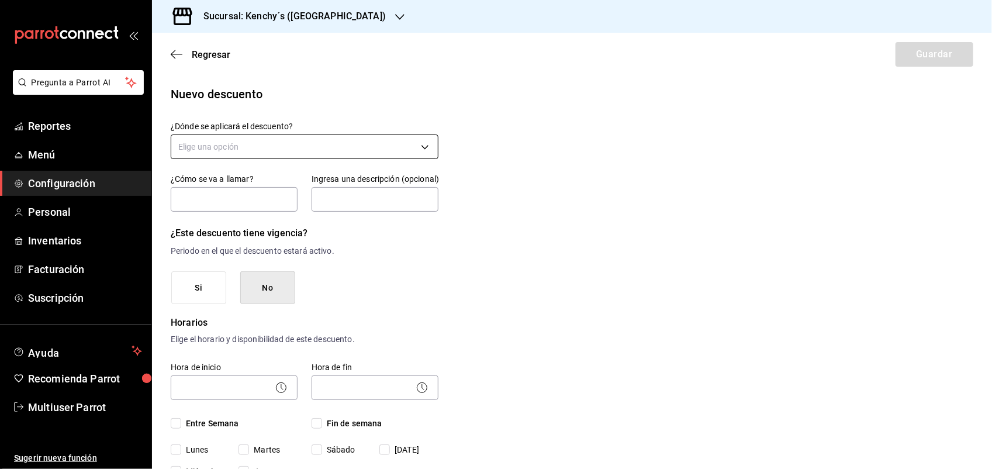
click at [420, 137] on body "Pregunta a Parrot AI Reportes Menú Configuración Personal Inventarios Facturaci…" at bounding box center [496, 234] width 992 height 469
click at [242, 202] on li "Orden completa" at bounding box center [302, 202] width 263 height 19
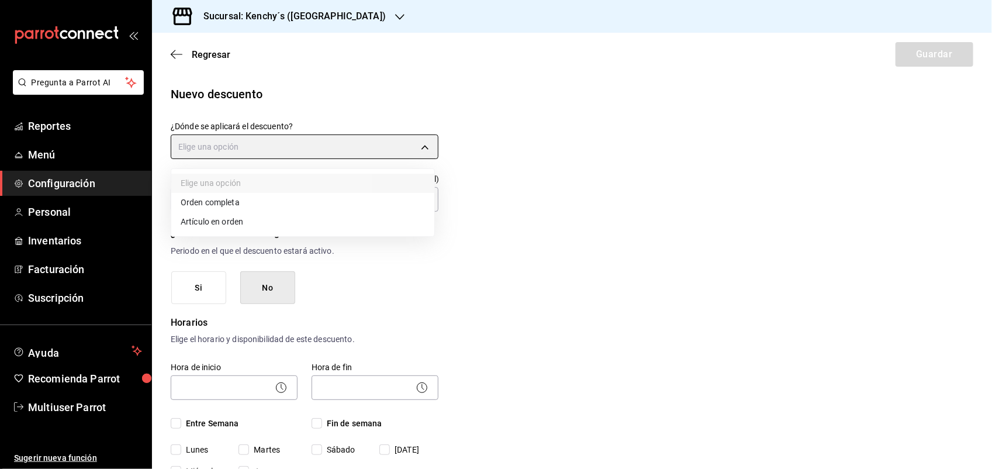
type input "ORDER"
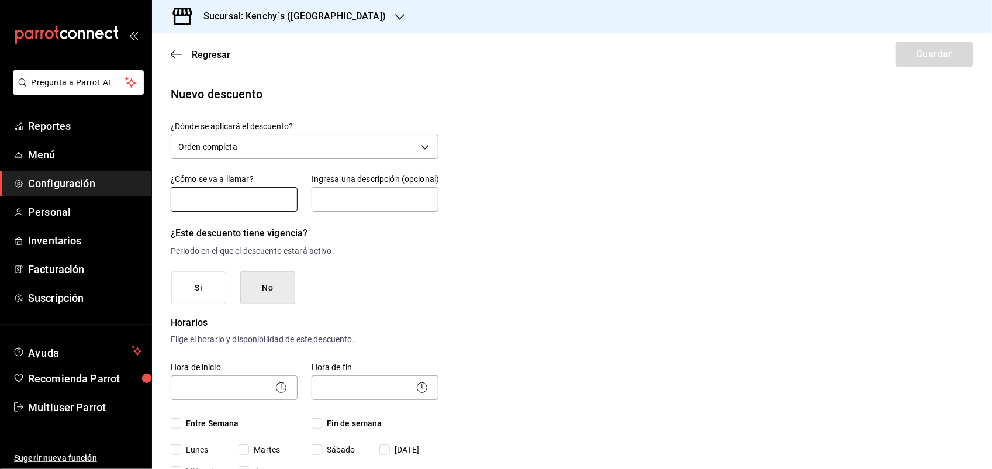
click at [225, 203] on input "text" at bounding box center [234, 199] width 127 height 25
type input "CORTESIA - GENERAL"
type input "Cortesia abierta (explicar motivo)"
click at [263, 380] on body "Pregunta a Parrot AI Reportes Menú Configuración Personal Inventarios Facturaci…" at bounding box center [496, 234] width 992 height 469
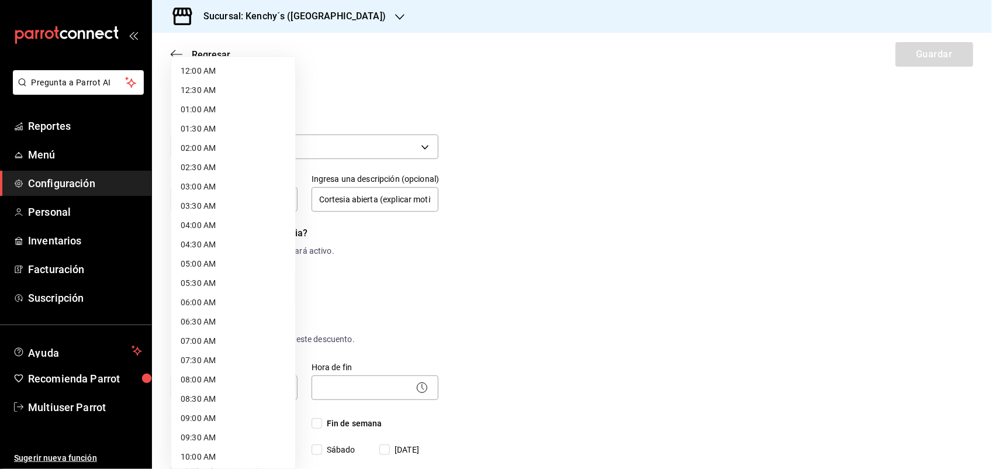
click at [223, 419] on li "09:00 AM" at bounding box center [233, 417] width 124 height 19
type input "09:00"
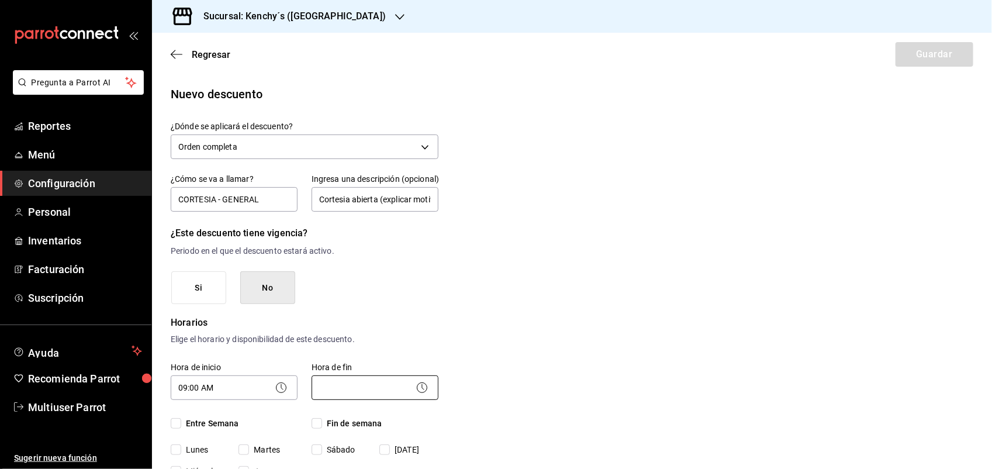
click at [389, 383] on body "Pregunta a Parrot AI Reportes Menú Configuración Personal Inventarios Facturaci…" at bounding box center [496, 234] width 992 height 469
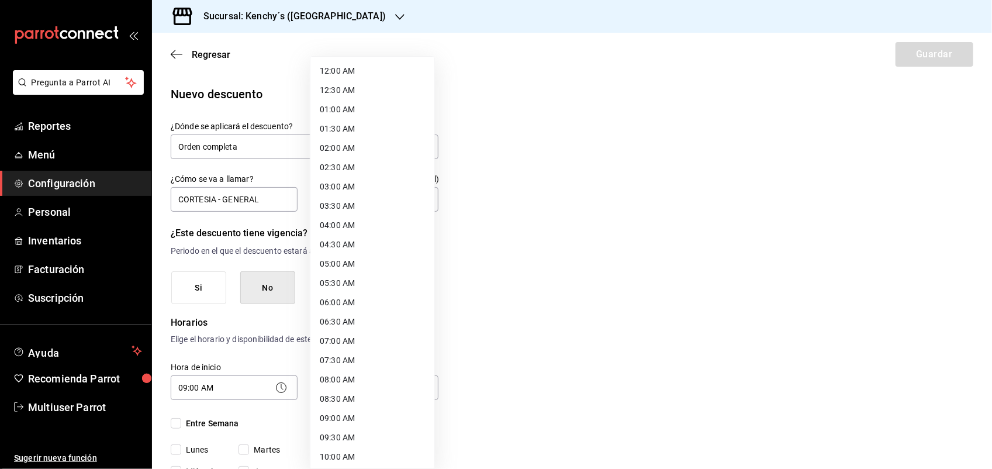
scroll to position [524, 0]
click at [327, 431] on li "23:00 PM" at bounding box center [372, 433] width 124 height 19
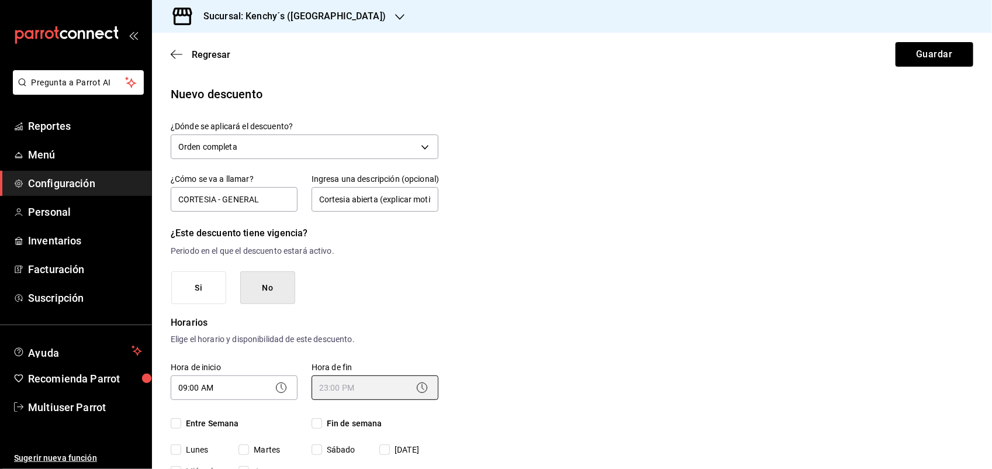
type input "23:00"
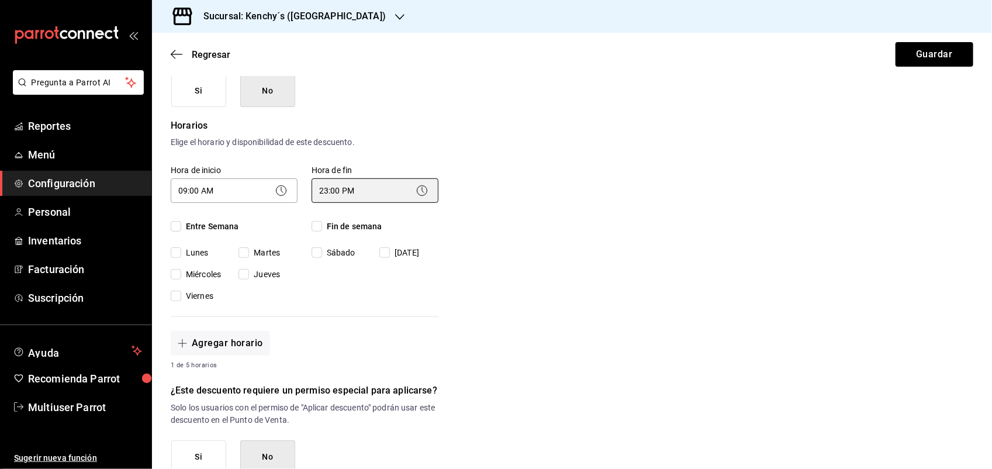
scroll to position [215, 0]
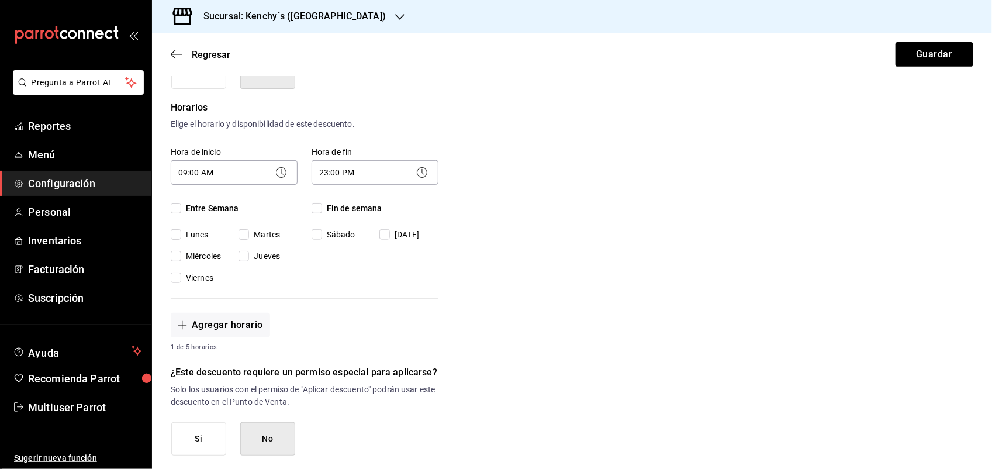
click at [179, 206] on input "Entre Semana" at bounding box center [176, 208] width 11 height 11
checkbox input "true"
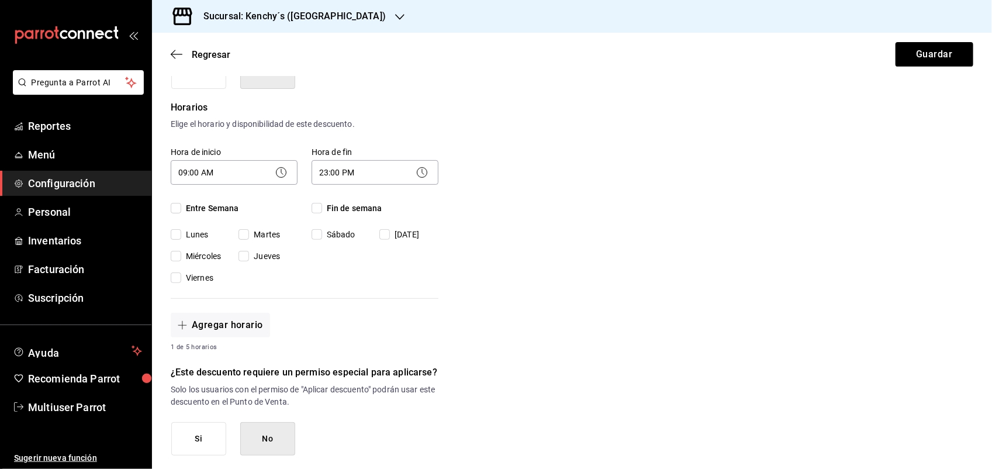
checkbox input "true"
click at [311, 206] on input "Fin de semana" at bounding box center [316, 208] width 11 height 11
checkbox input "true"
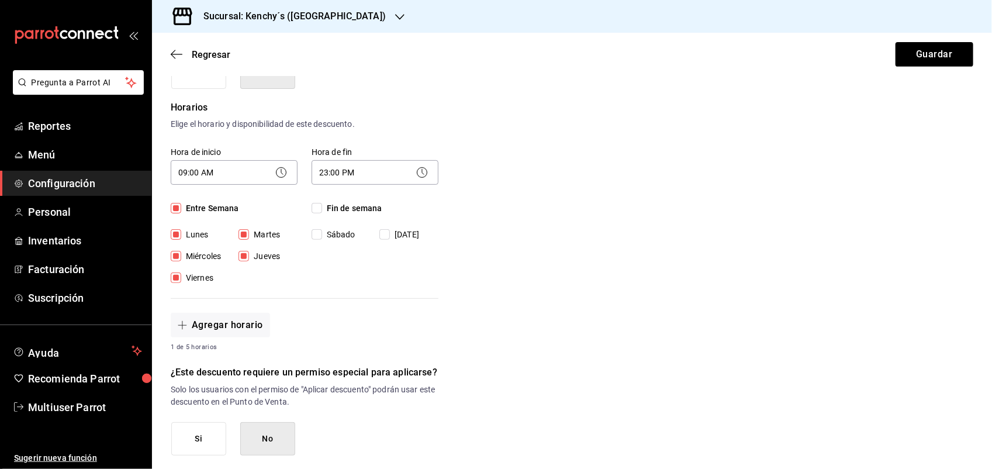
checkbox input "true"
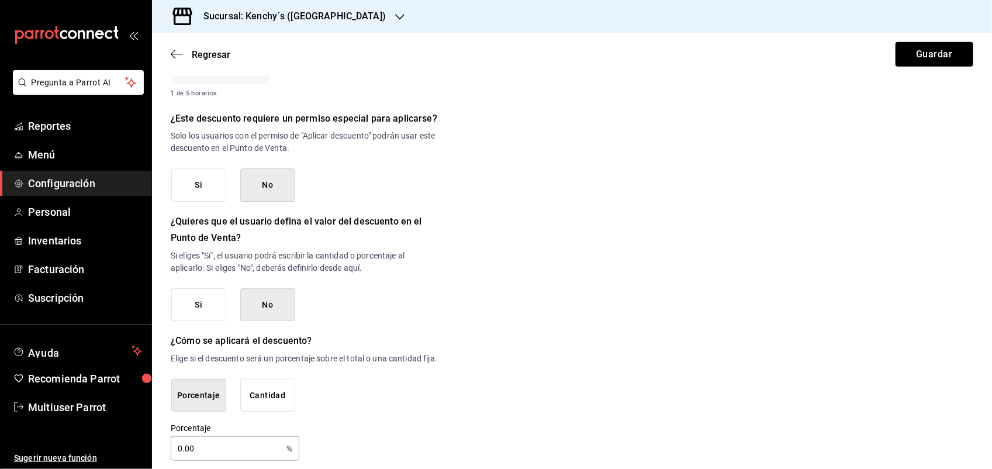
scroll to position [472, 0]
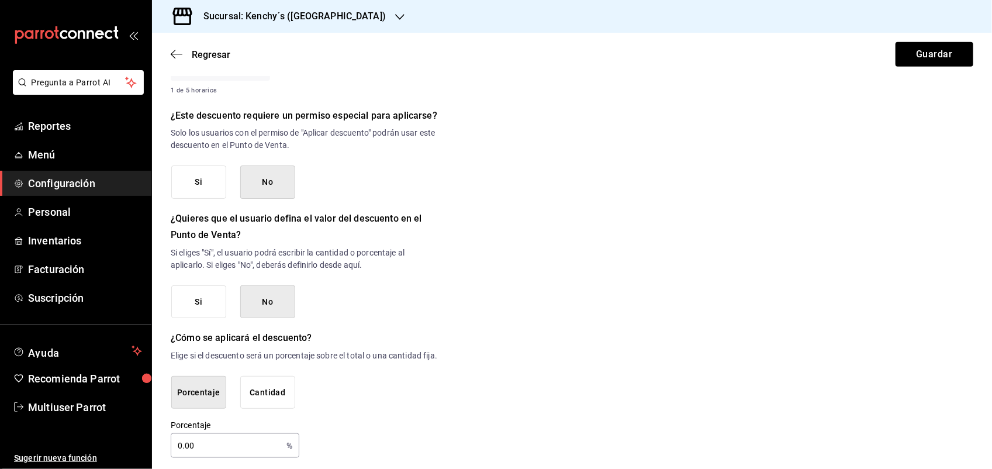
click at [197, 186] on button "Si" at bounding box center [198, 181] width 55 height 33
click at [220, 450] on input "0.00" at bounding box center [226, 445] width 111 height 23
type input "0"
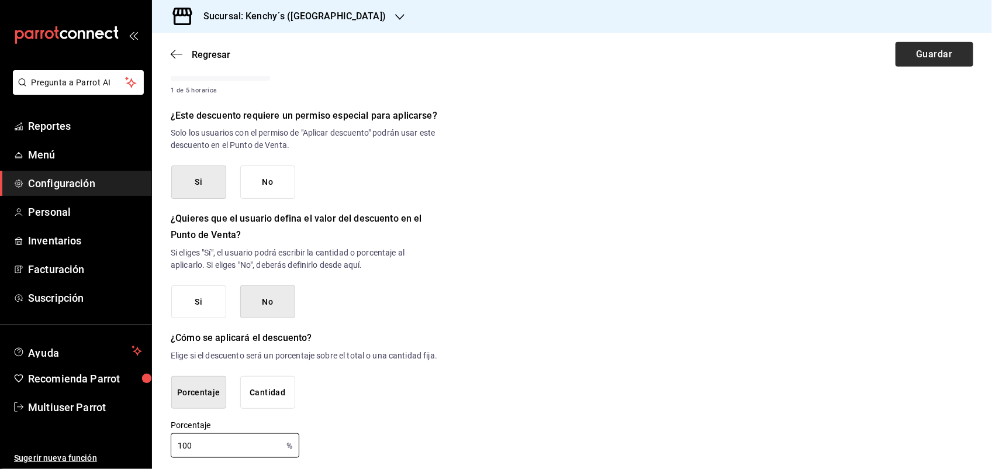
type input "100"
click at [922, 50] on button "Guardar" at bounding box center [934, 54] width 78 height 25
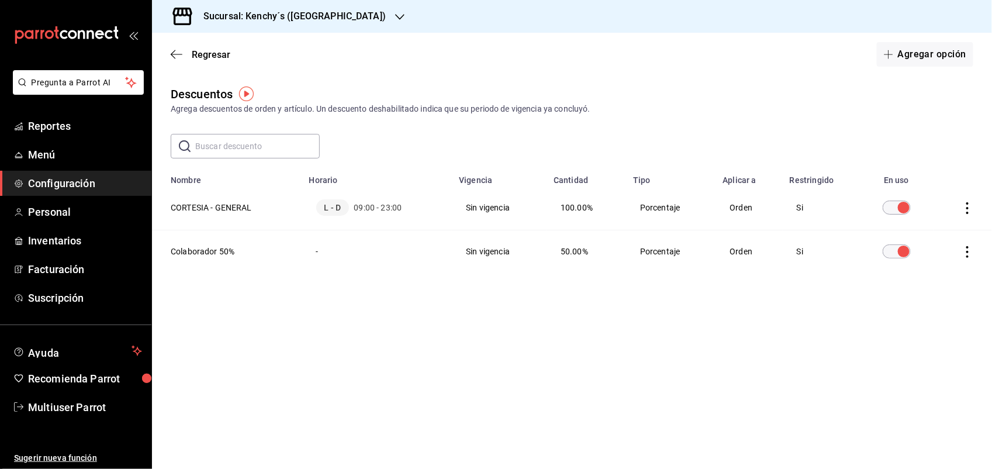
click at [355, 15] on div "Sucursal: Kenchy´s (Plaza Palma)" at bounding box center [285, 16] width 248 height 33
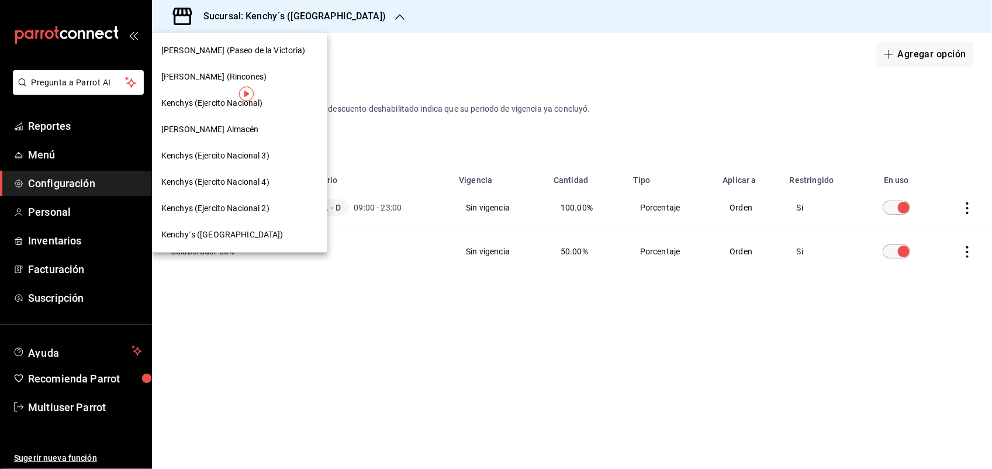
click at [231, 95] on div "Kenchys (Ejercito Nacional)" at bounding box center [239, 103] width 175 height 26
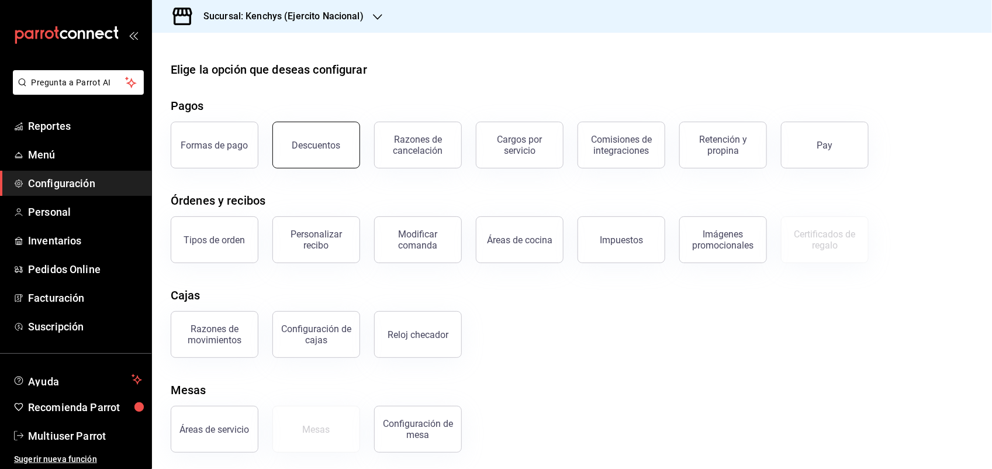
click at [287, 136] on button "Descuentos" at bounding box center [316, 145] width 88 height 47
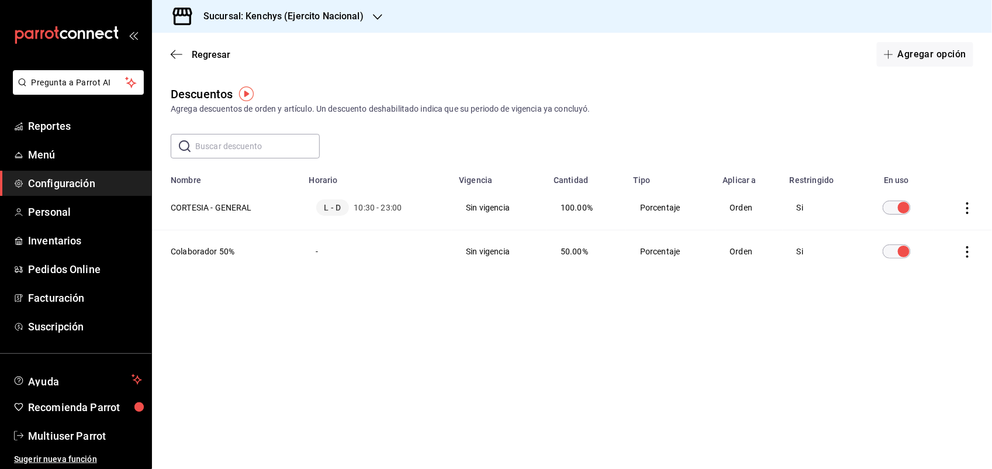
click at [377, 11] on div at bounding box center [377, 17] width 9 height 12
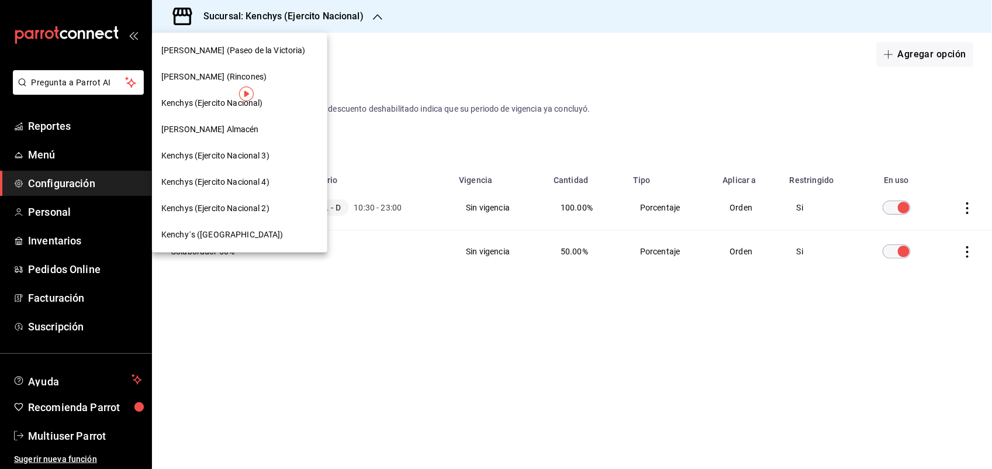
click at [258, 48] on span "[PERSON_NAME] (Paseo de la Victoria)" at bounding box center [233, 50] width 144 height 12
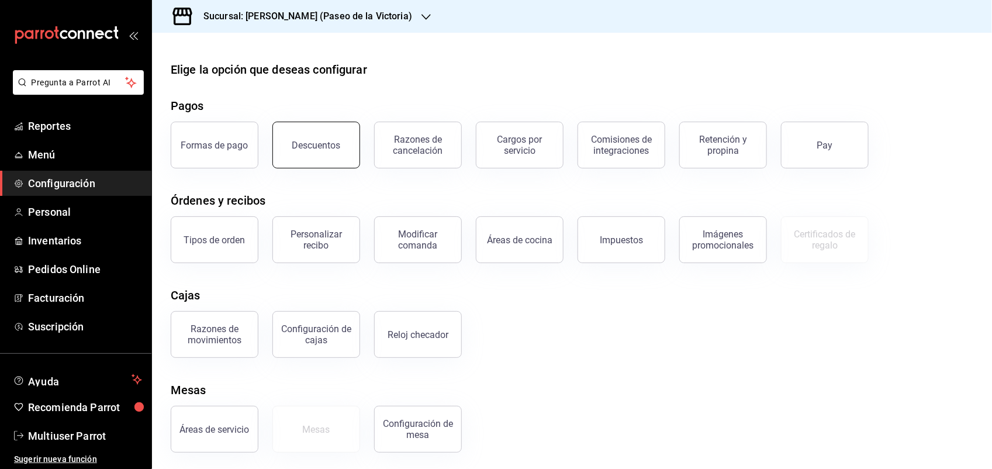
click at [296, 127] on button "Descuentos" at bounding box center [316, 145] width 88 height 47
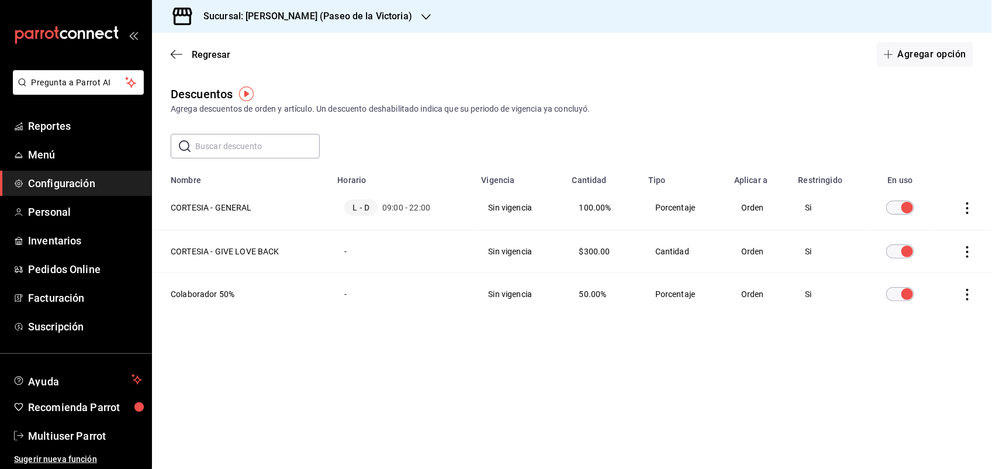
click at [421, 16] on icon "button" at bounding box center [425, 17] width 9 height 6
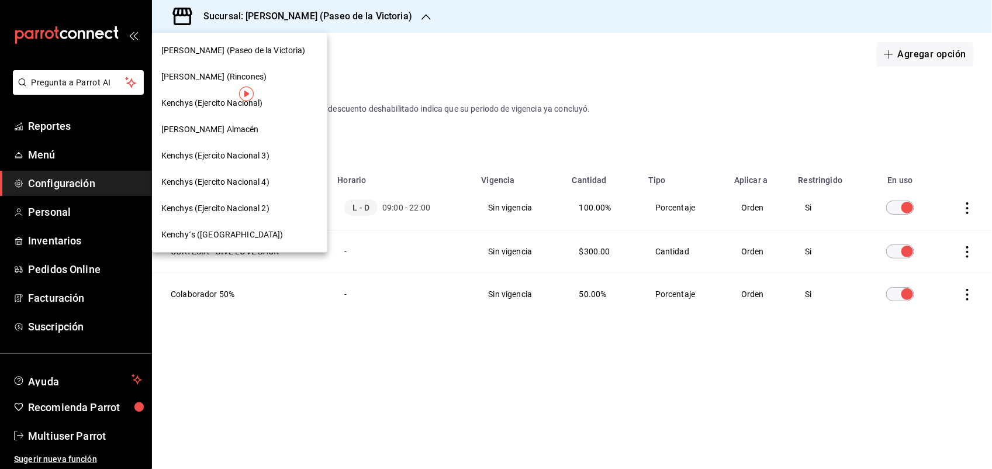
click at [246, 231] on span "Kenchy´s ([GEOGRAPHIC_DATA])" at bounding box center [222, 234] width 122 height 12
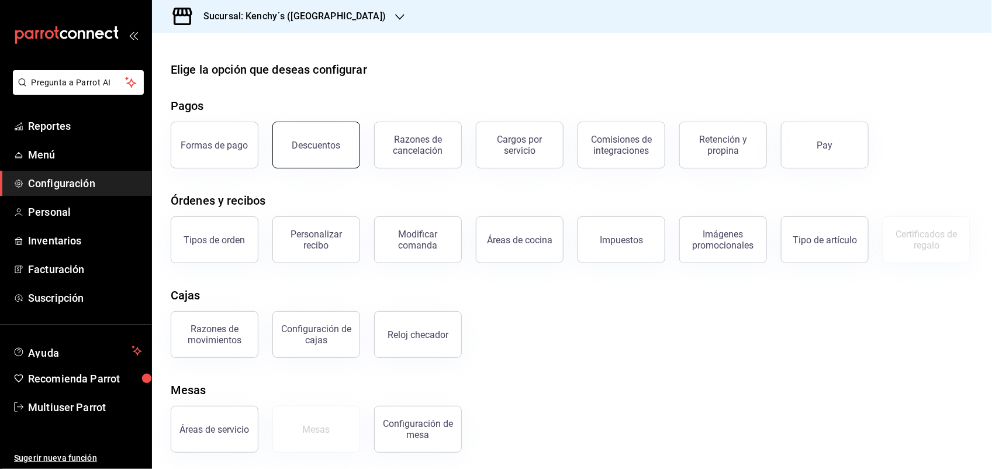
click at [322, 151] on button "Descuentos" at bounding box center [316, 145] width 88 height 47
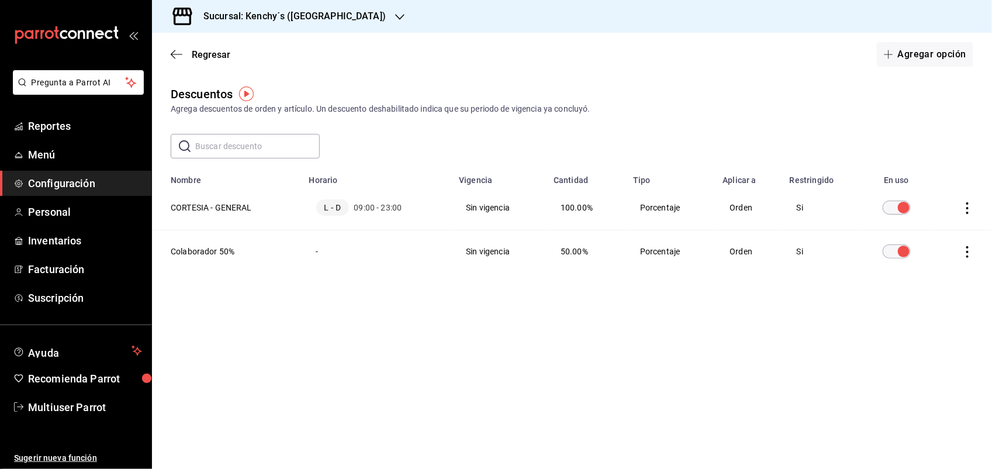
click at [395, 15] on icon "button" at bounding box center [399, 17] width 9 height 6
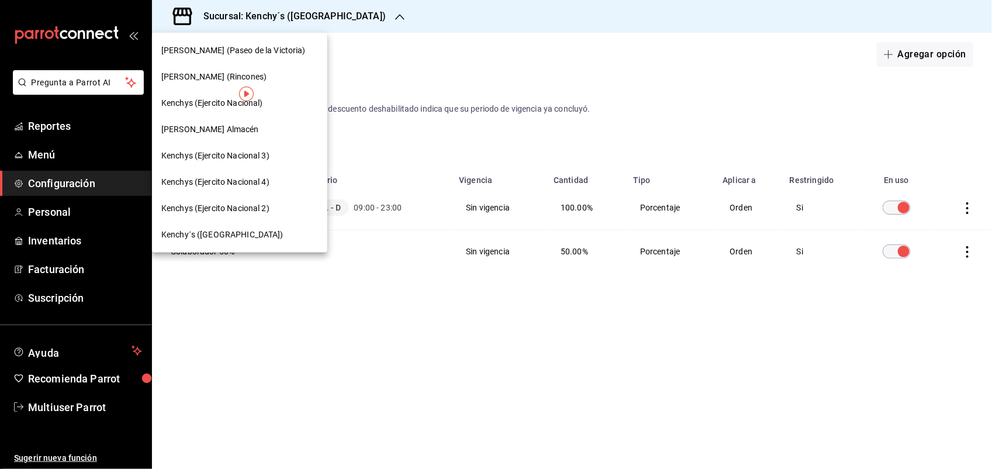
click at [203, 74] on span "[PERSON_NAME] (Rincones)" at bounding box center [213, 77] width 105 height 12
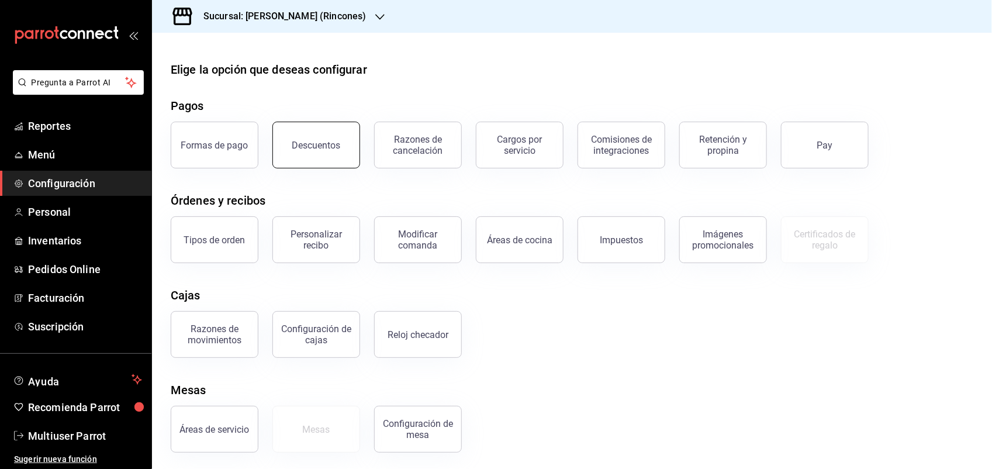
click at [316, 162] on button "Descuentos" at bounding box center [316, 145] width 88 height 47
